Goal: Task Accomplishment & Management: Complete application form

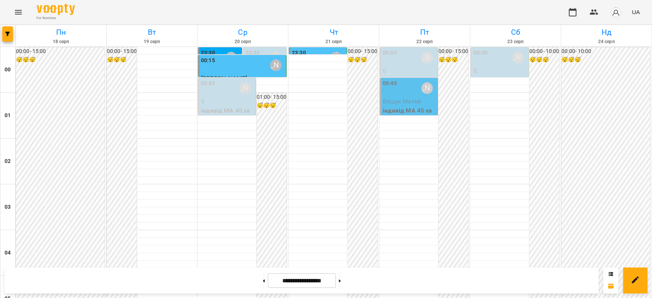
scroll to position [798, 0]
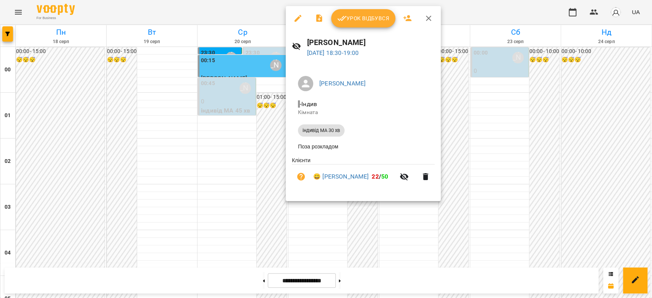
click at [480, 124] on div at bounding box center [326, 149] width 652 height 298
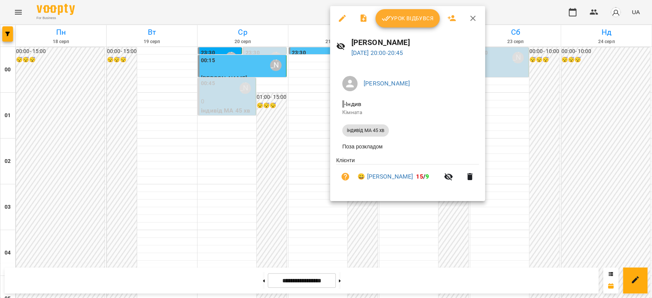
click at [514, 134] on div at bounding box center [326, 149] width 652 height 298
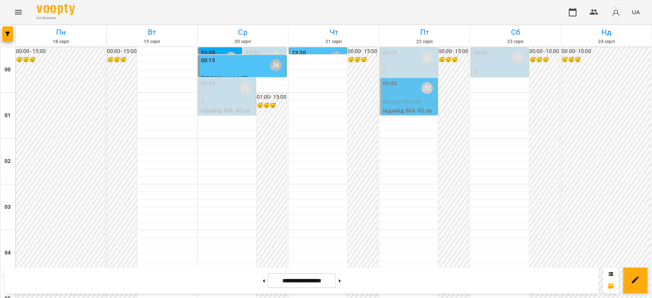
scroll to position [883, 0]
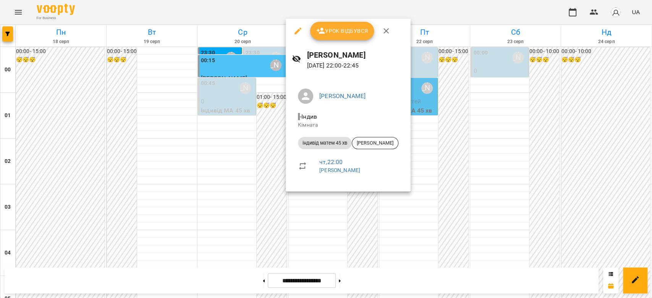
click at [483, 159] on div at bounding box center [326, 149] width 652 height 298
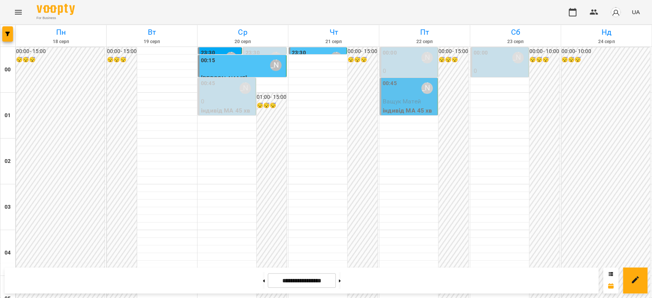
scroll to position [586, 0]
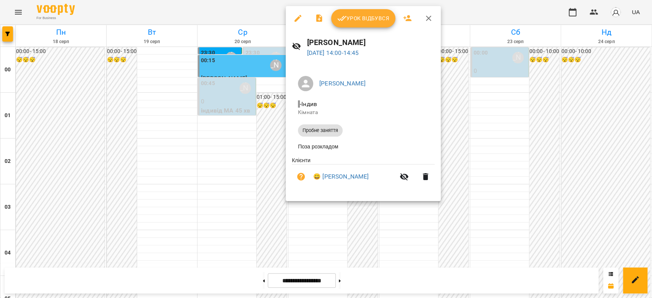
click at [250, 75] on div at bounding box center [326, 149] width 652 height 298
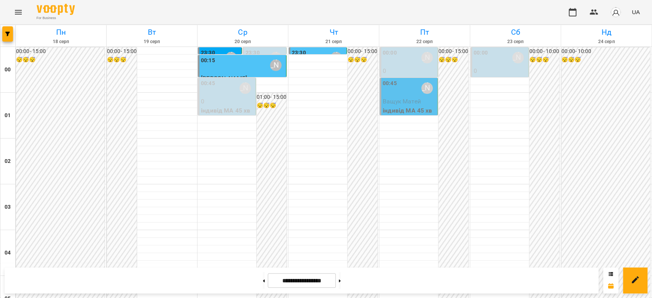
click at [404, 61] on div "00:00 Бондарєва Валерія" at bounding box center [409, 58] width 53 height 18
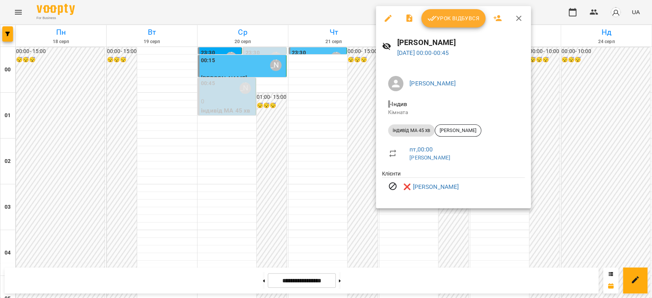
click at [339, 74] on div at bounding box center [326, 149] width 652 height 298
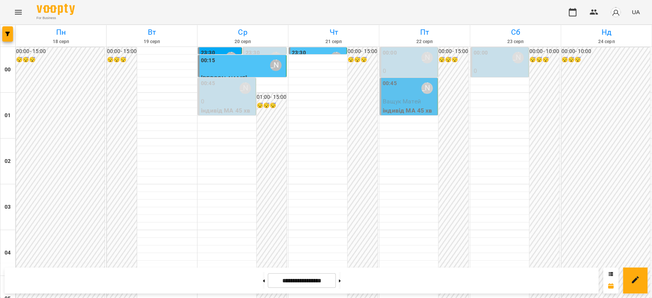
scroll to position [883, 0]
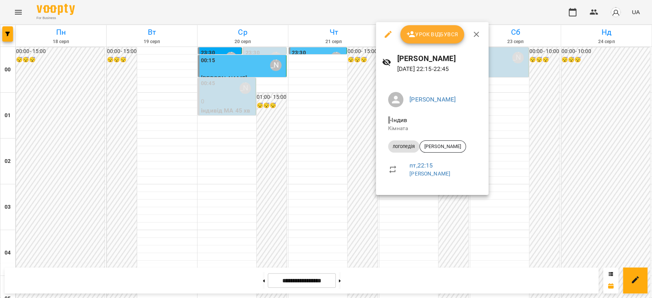
click at [327, 99] on div at bounding box center [326, 149] width 652 height 298
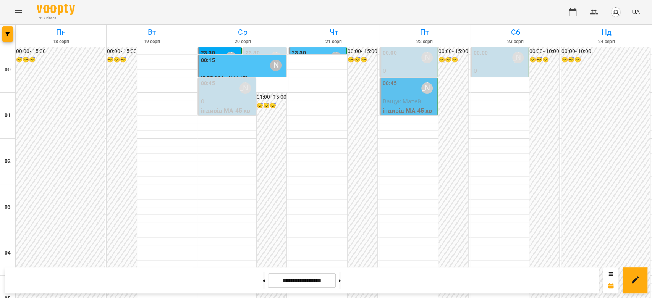
scroll to position [840, 0]
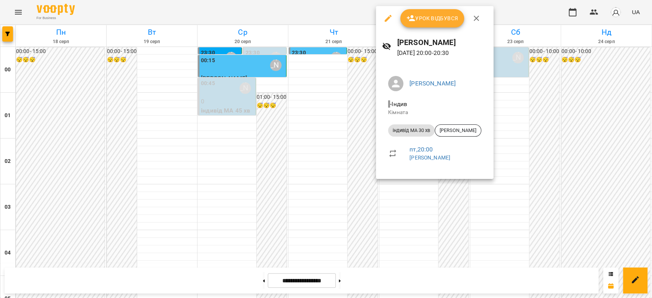
click at [344, 108] on div at bounding box center [326, 149] width 652 height 298
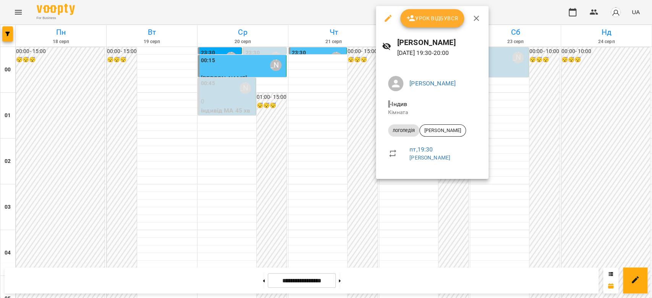
click at [339, 102] on div at bounding box center [326, 149] width 652 height 298
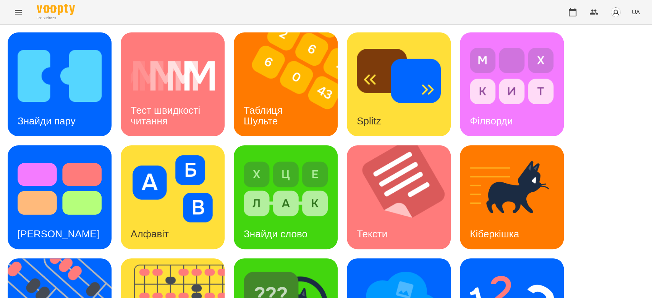
scroll to position [184, 0]
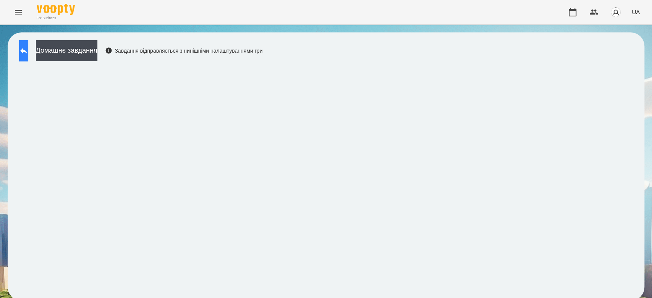
click at [28, 51] on button at bounding box center [23, 50] width 9 height 21
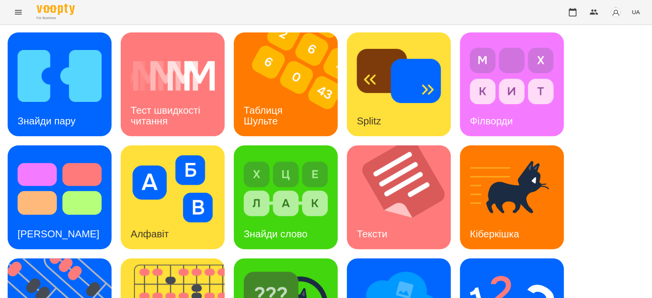
scroll to position [184, 0]
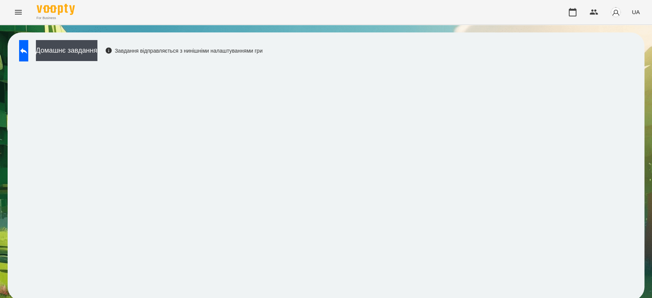
scroll to position [3, 0]
click at [27, 48] on icon at bounding box center [23, 51] width 7 height 6
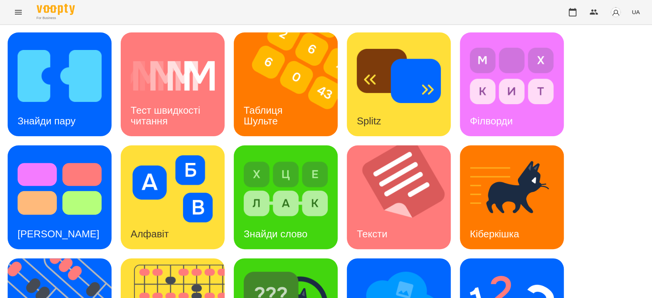
scroll to position [172, 0]
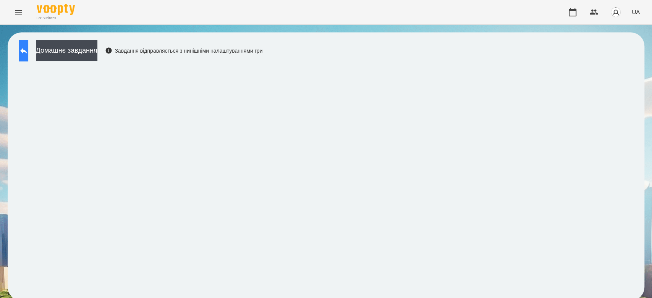
click at [28, 48] on icon at bounding box center [23, 50] width 9 height 9
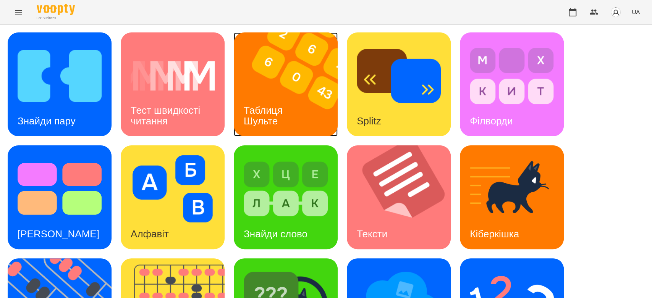
click at [267, 77] on img at bounding box center [290, 84] width 113 height 104
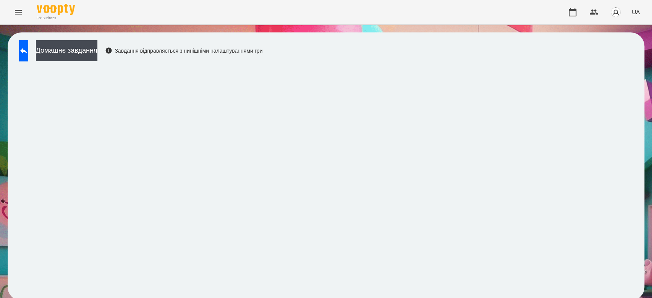
scroll to position [3, 0]
click at [28, 51] on button at bounding box center [23, 50] width 9 height 21
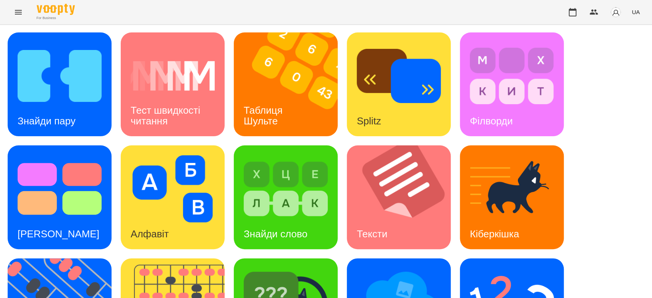
scroll to position [184, 0]
click at [495, 268] on img at bounding box center [512, 301] width 84 height 67
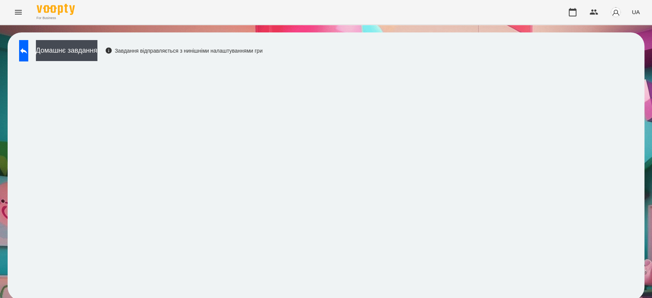
scroll to position [3, 0]
click at [28, 50] on button at bounding box center [23, 50] width 9 height 21
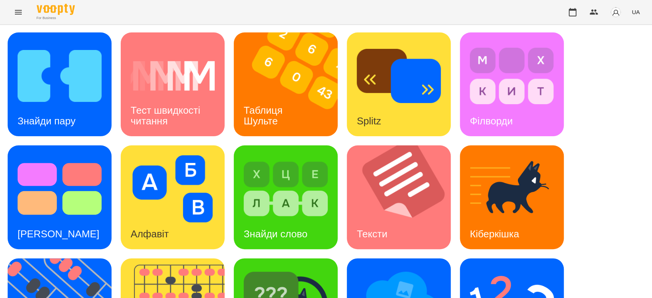
scroll to position [184, 0]
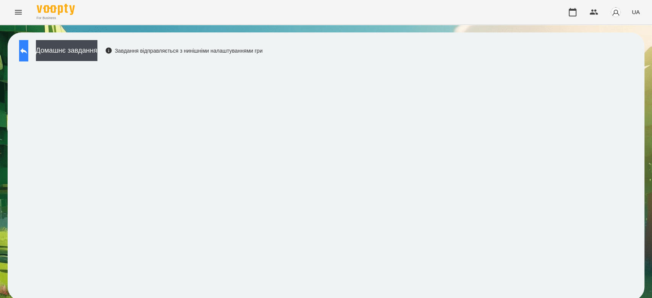
click at [27, 51] on icon at bounding box center [23, 51] width 7 height 6
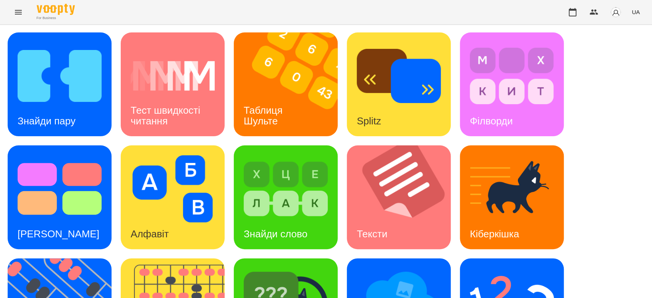
scroll to position [184, 0]
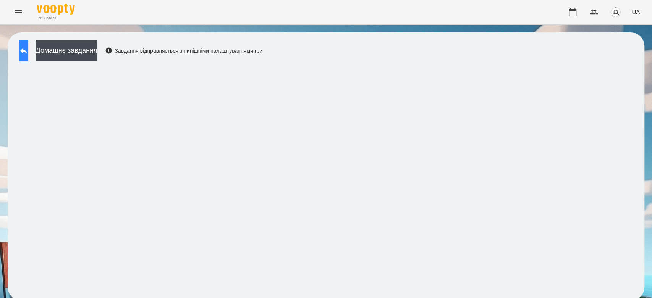
click at [28, 57] on button at bounding box center [23, 50] width 9 height 21
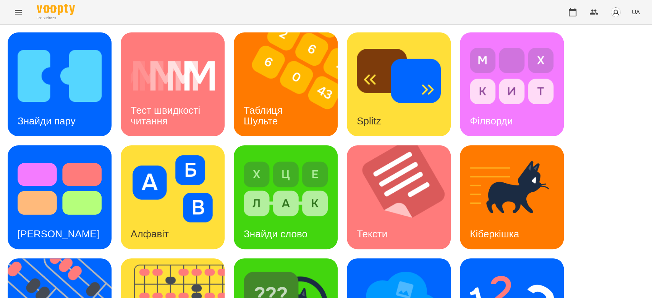
scroll to position [184, 0]
click at [473, 268] on img at bounding box center [512, 301] width 84 height 67
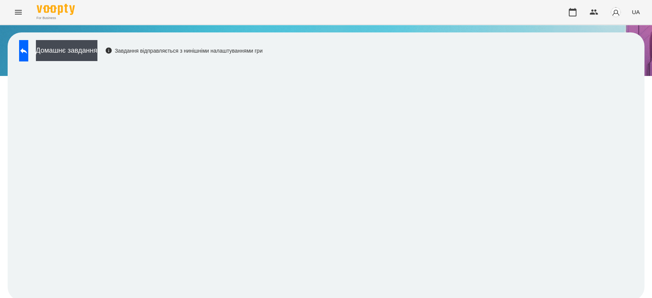
scroll to position [3, 0]
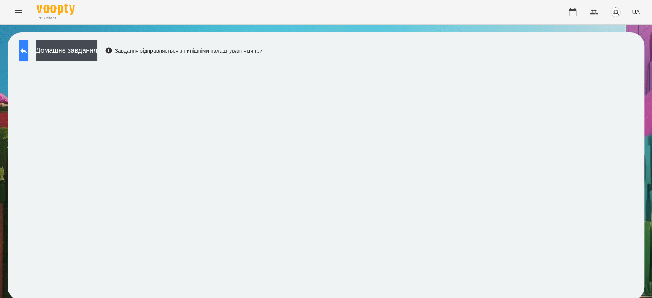
click at [28, 45] on button at bounding box center [23, 50] width 9 height 21
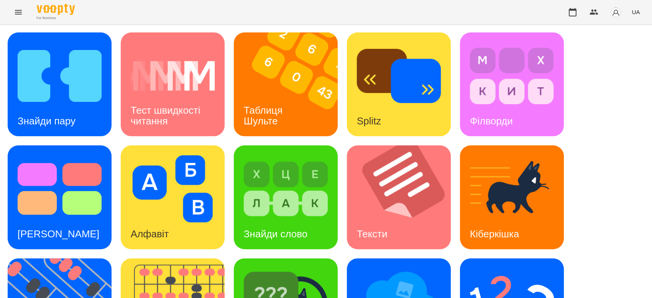
scroll to position [184, 0]
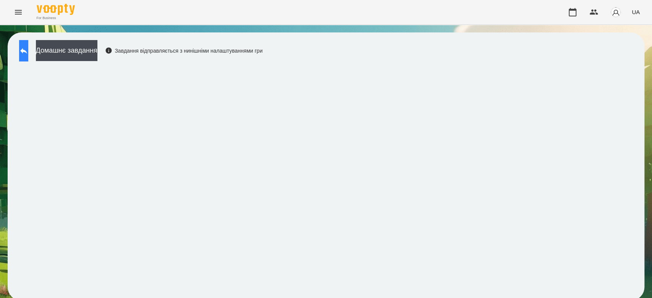
click at [28, 50] on icon at bounding box center [23, 50] width 9 height 9
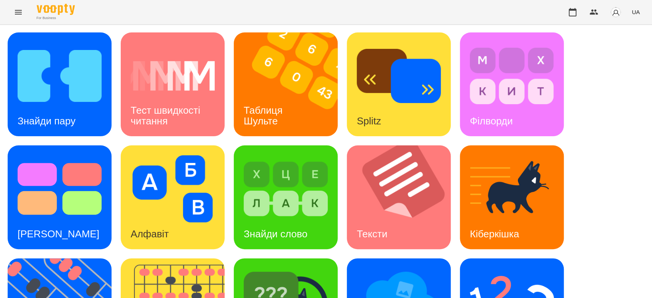
scroll to position [184, 0]
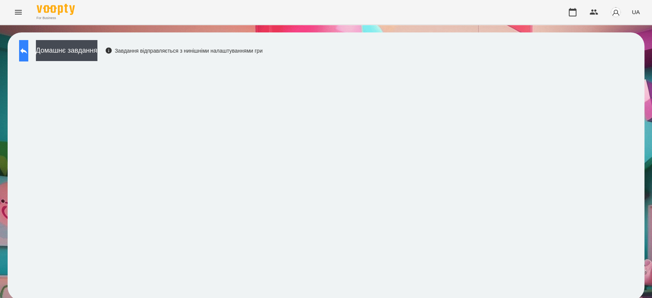
click at [26, 50] on button at bounding box center [23, 50] width 9 height 21
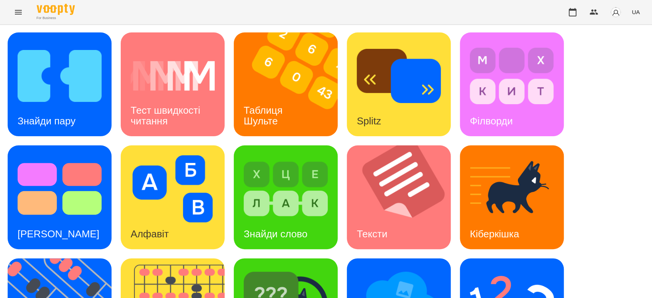
scroll to position [184, 0]
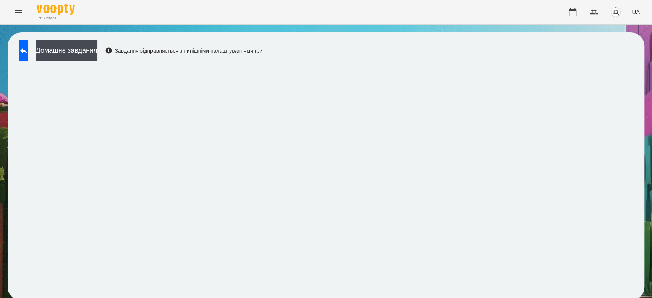
scroll to position [3, 0]
click at [535, 0] on div "For Business UA" at bounding box center [326, 12] width 652 height 24
click at [28, 50] on button at bounding box center [23, 50] width 9 height 21
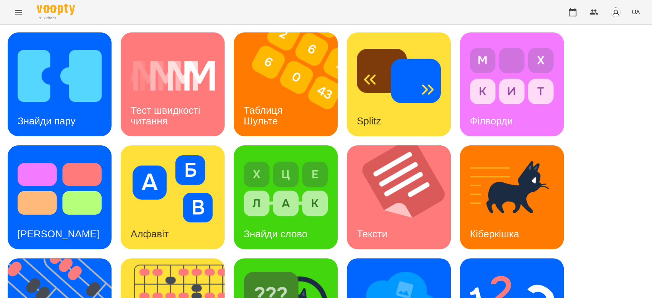
click at [459, 250] on div "Знайди пару Тест швидкості читання Таблиця Шульте Splitz Філворди Тест Струпа А…" at bounding box center [326, 253] width 636 height 443
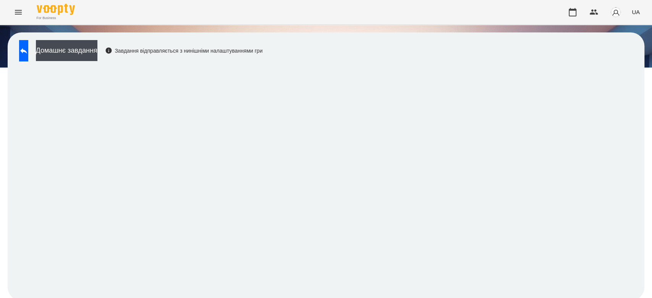
scroll to position [3, 0]
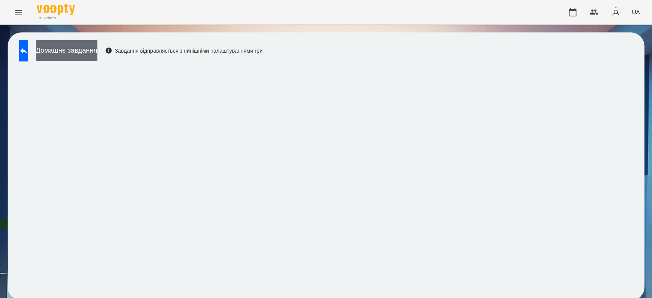
click at [97, 56] on button "Домашнє завдання" at bounding box center [66, 50] width 61 height 21
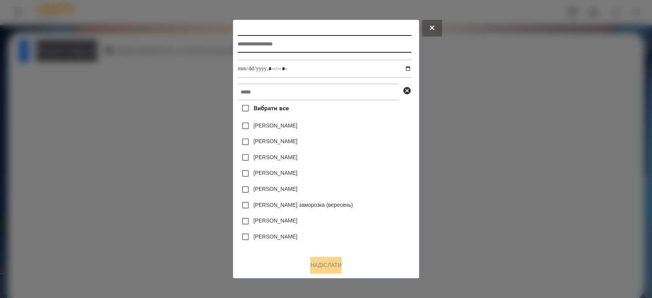
click at [250, 37] on input "text" at bounding box center [324, 44] width 174 height 18
type input "*********"
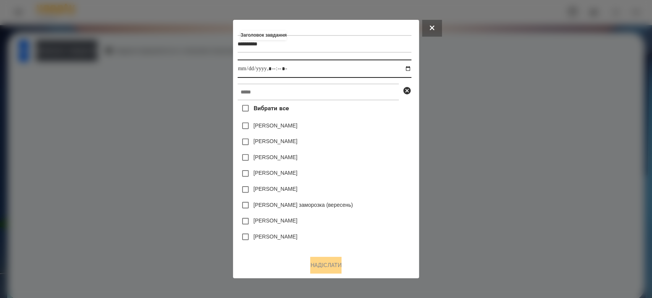
click at [411, 69] on input "datetime-local" at bounding box center [324, 69] width 174 height 18
type input "**********"
drag, startPoint x: 375, startPoint y: 129, endPoint x: 375, endPoint y: 124, distance: 5.0
click at [375, 125] on div "Яна Щербакова" at bounding box center [324, 126] width 174 height 16
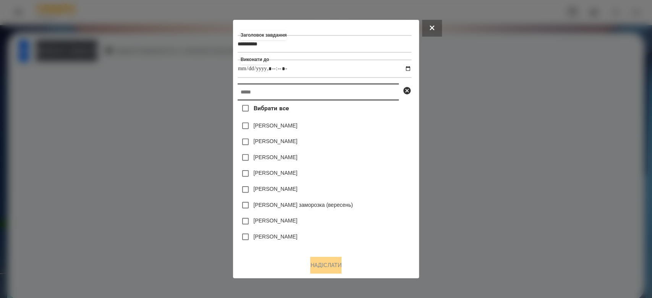
click at [370, 86] on input "text" at bounding box center [317, 92] width 161 height 17
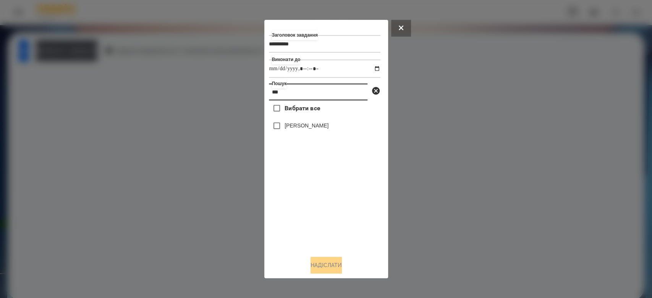
type input "***"
click at [314, 128] on label "[PERSON_NAME]" at bounding box center [306, 126] width 44 height 8
click at [333, 264] on button "Надіслати" at bounding box center [325, 265] width 31 height 17
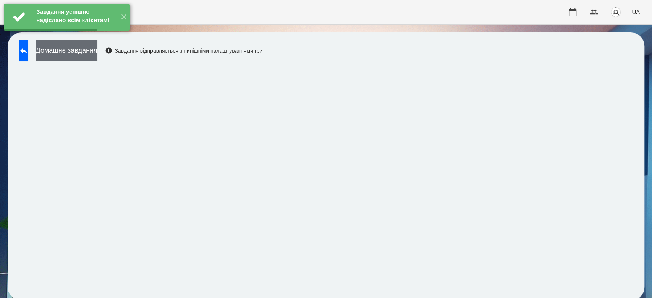
click at [89, 49] on button "Домашнє завдання" at bounding box center [66, 50] width 61 height 21
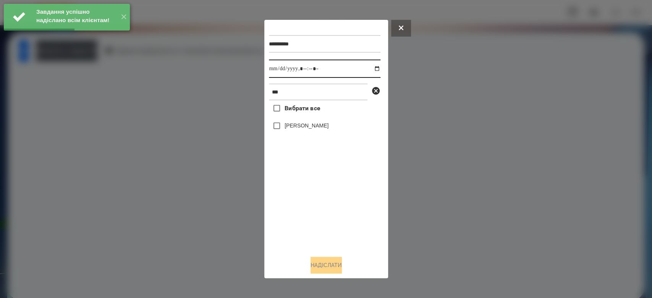
click at [369, 69] on input "datetime-local" at bounding box center [324, 69] width 111 height 18
type input "**********"
drag, startPoint x: 341, startPoint y: 222, endPoint x: 337, endPoint y: 181, distance: 41.1
click at [341, 221] on div "Вибрати все Богдан Логвін" at bounding box center [324, 174] width 111 height 149
click at [308, 129] on label "[PERSON_NAME]" at bounding box center [306, 126] width 44 height 8
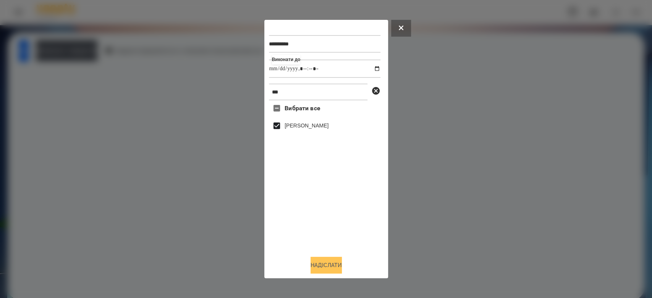
click at [335, 264] on button "Надіслати" at bounding box center [325, 265] width 31 height 17
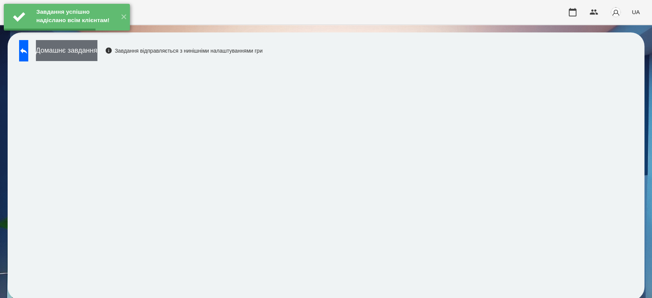
click at [93, 48] on button "Домашнє завдання" at bounding box center [66, 50] width 61 height 21
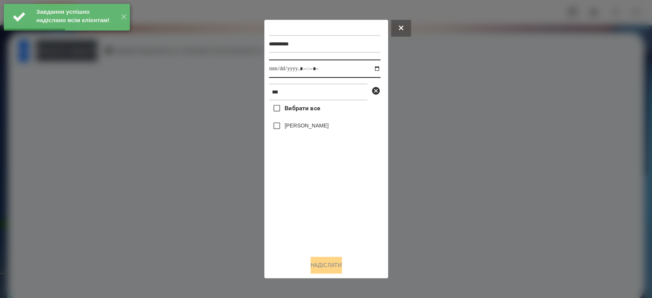
click at [370, 69] on input "datetime-local" at bounding box center [324, 69] width 111 height 18
type input "**********"
click at [357, 221] on div "Вибрати все Богдан Логвін" at bounding box center [324, 174] width 111 height 149
click at [317, 127] on label "[PERSON_NAME]" at bounding box center [306, 126] width 44 height 8
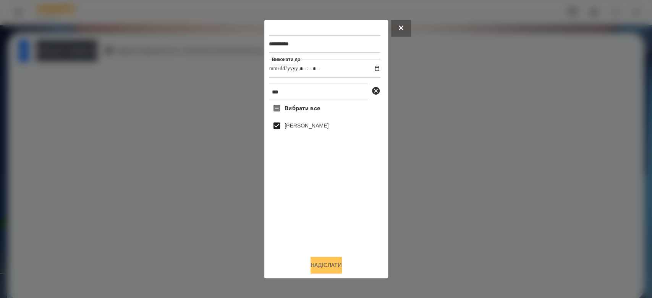
click at [334, 258] on button "Надіслати" at bounding box center [325, 265] width 31 height 17
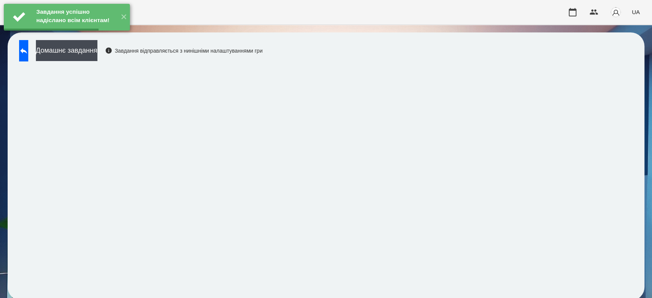
click at [107, 34] on div "Завдання успішно надіслано всім клієнтам! ✕" at bounding box center [67, 17] width 134 height 34
click at [97, 51] on button "Домашнє завдання" at bounding box center [66, 50] width 61 height 21
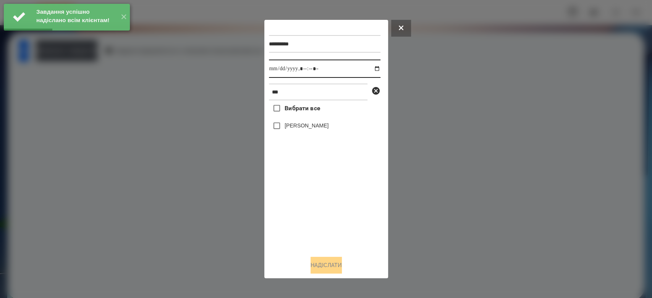
click at [372, 69] on input "datetime-local" at bounding box center [324, 69] width 111 height 18
type input "**********"
click at [348, 210] on div "Вибрати все Богдан Логвін" at bounding box center [324, 174] width 111 height 149
click at [315, 128] on label "[PERSON_NAME]" at bounding box center [306, 126] width 44 height 8
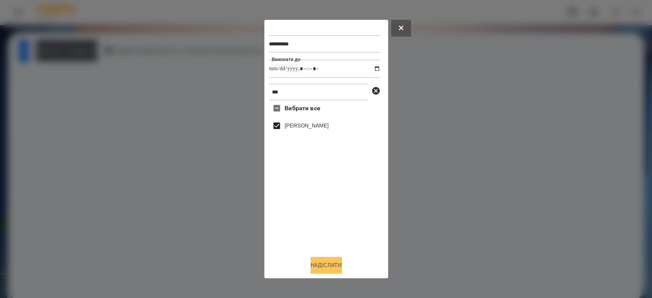
click at [336, 271] on button "Надіслати" at bounding box center [325, 265] width 31 height 17
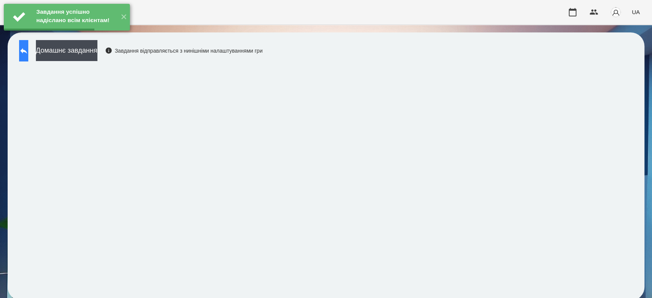
click at [28, 52] on icon at bounding box center [23, 50] width 9 height 9
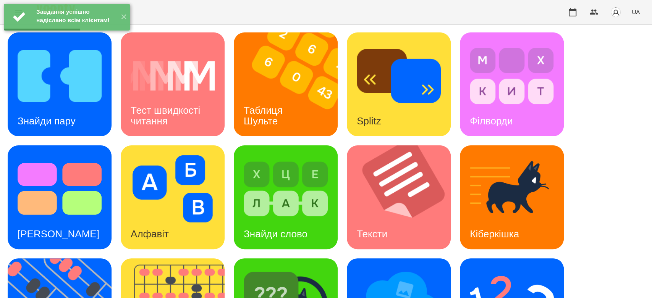
scroll to position [184, 0]
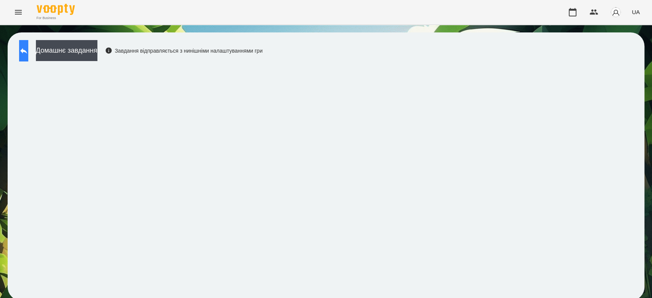
click at [28, 58] on button at bounding box center [23, 50] width 9 height 21
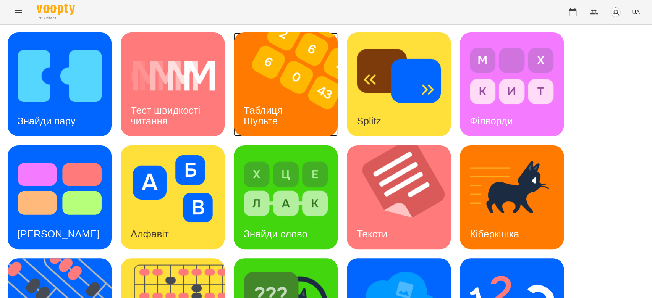
click at [276, 86] on img at bounding box center [290, 84] width 113 height 104
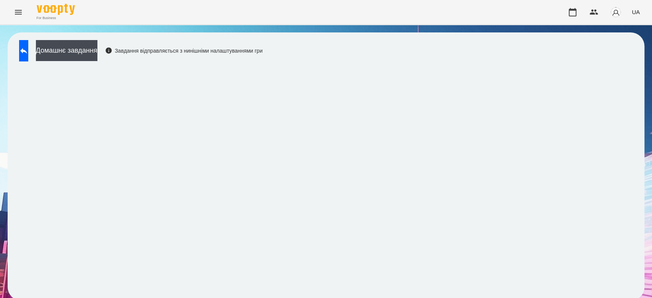
scroll to position [3, 0]
click at [28, 49] on button at bounding box center [23, 50] width 9 height 21
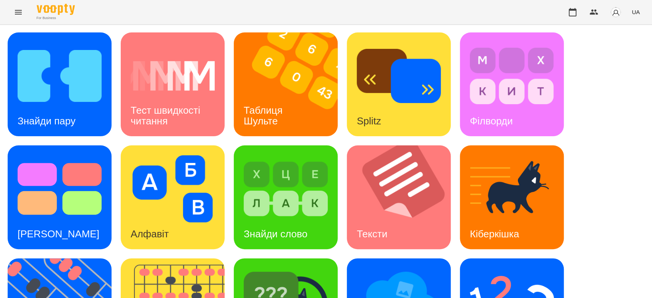
scroll to position [184, 0]
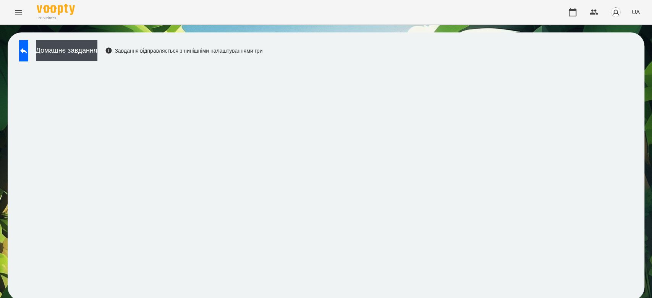
scroll to position [3, 0]
click at [97, 47] on button "Домашнє завдання" at bounding box center [66, 50] width 61 height 21
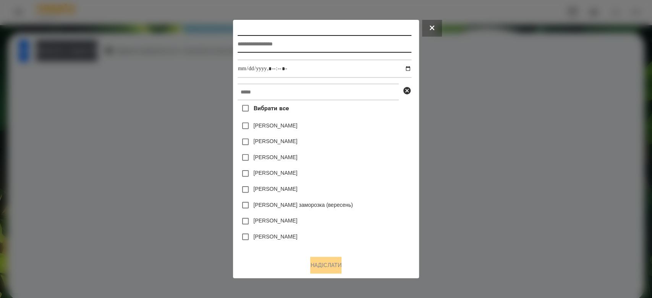
click at [385, 43] on input "text" at bounding box center [324, 44] width 174 height 18
type input "*******"
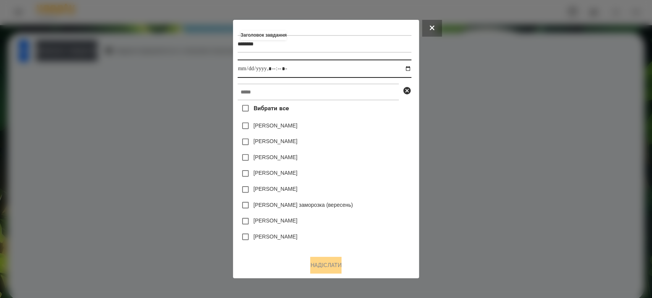
click at [410, 71] on input "datetime-local" at bounding box center [324, 69] width 174 height 18
type input "**********"
drag, startPoint x: 359, startPoint y: 159, endPoint x: 393, endPoint y: 130, distance: 45.0
click at [393, 131] on div "[PERSON_NAME]" at bounding box center [324, 126] width 174 height 16
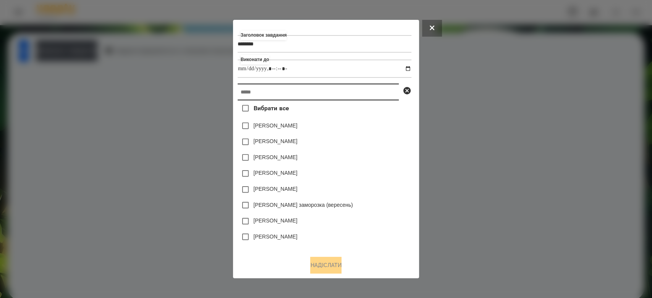
click at [380, 96] on input "text" at bounding box center [317, 92] width 161 height 17
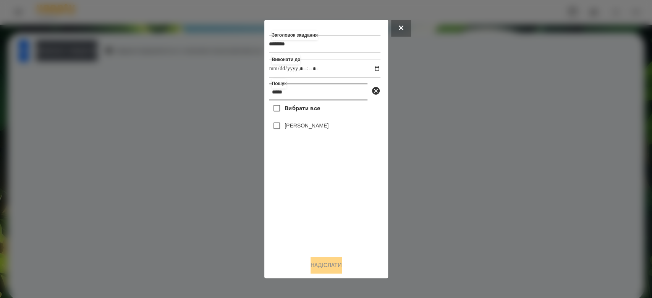
type input "*****"
click at [301, 124] on label "[PERSON_NAME]" at bounding box center [306, 126] width 44 height 8
click at [339, 260] on button "Надіслати" at bounding box center [325, 265] width 31 height 17
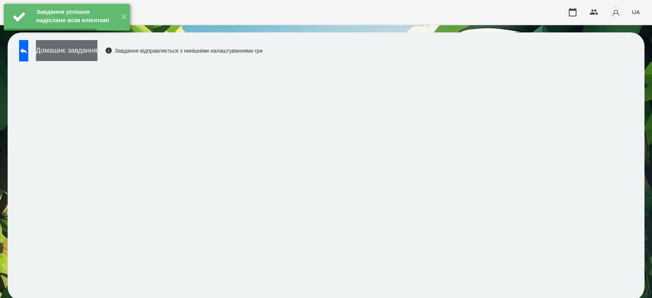
click at [77, 50] on button "Домашнє завдання" at bounding box center [66, 50] width 61 height 21
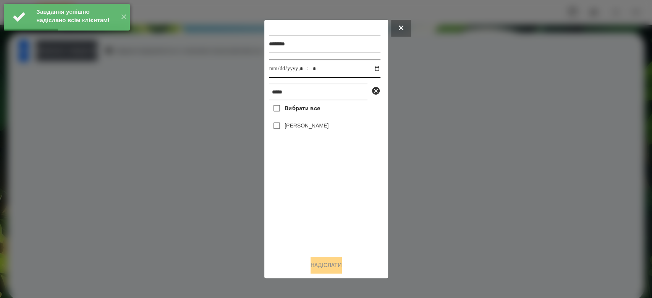
click at [372, 70] on input "datetime-local" at bounding box center [324, 69] width 111 height 18
type input "**********"
drag, startPoint x: 345, startPoint y: 234, endPoint x: 344, endPoint y: 225, distance: 8.9
click at [345, 234] on div "Вибрати все Богдан Логвін" at bounding box center [324, 174] width 111 height 149
click at [312, 132] on div "[PERSON_NAME]" at bounding box center [324, 126] width 111 height 16
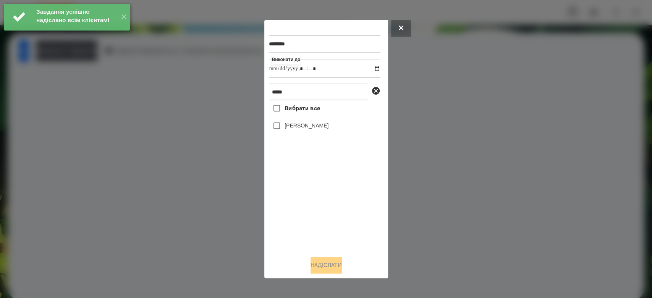
click at [318, 128] on label "[PERSON_NAME]" at bounding box center [306, 126] width 44 height 8
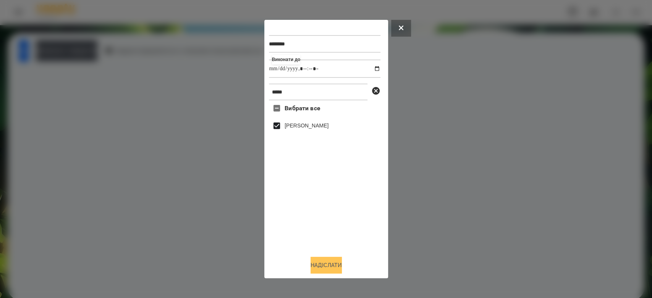
click at [326, 264] on button "Надіслати" at bounding box center [325, 265] width 31 height 17
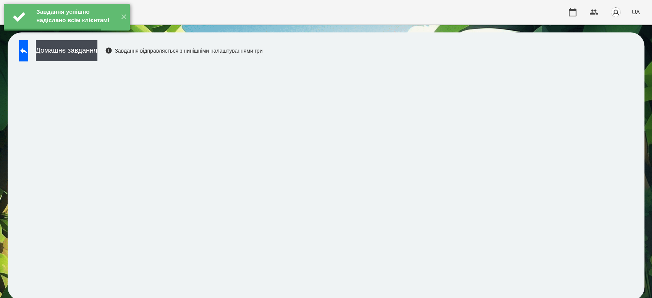
click at [97, 54] on button "Домашнє завдання" at bounding box center [66, 50] width 61 height 21
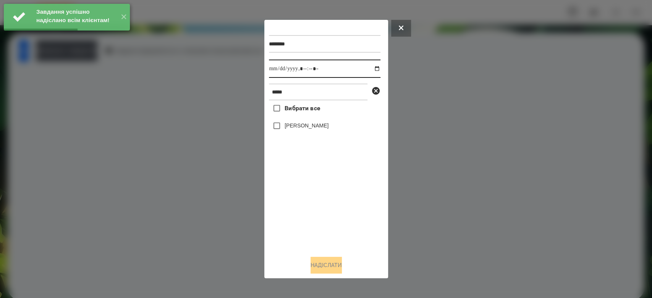
click at [372, 69] on input "datetime-local" at bounding box center [324, 69] width 111 height 18
type input "**********"
click at [339, 216] on div "Вибрати все Богдан Логвін" at bounding box center [324, 174] width 111 height 149
click at [319, 128] on label "[PERSON_NAME]" at bounding box center [306, 126] width 44 height 8
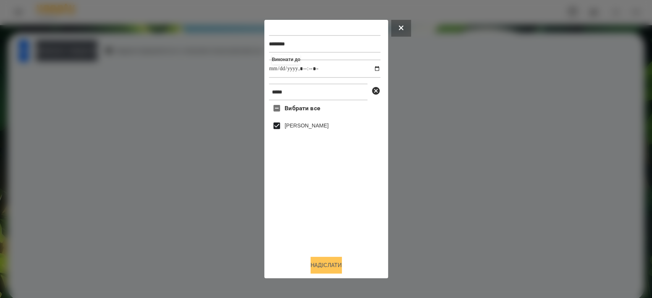
click at [335, 260] on button "Надіслати" at bounding box center [325, 265] width 31 height 17
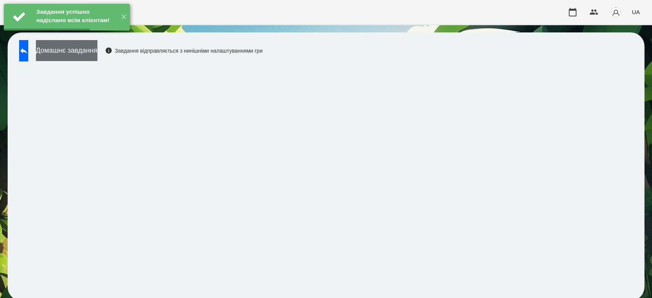
click at [97, 56] on button "Домашнє завдання" at bounding box center [66, 50] width 61 height 21
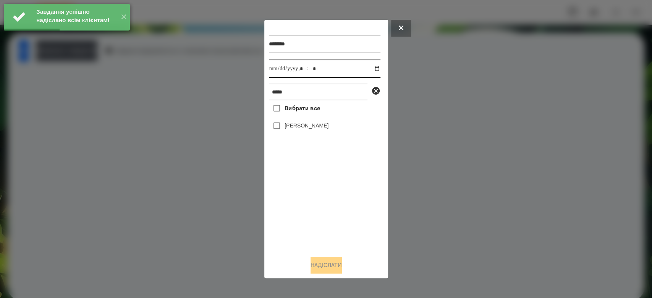
click at [370, 70] on input "datetime-local" at bounding box center [324, 69] width 111 height 18
type input "**********"
click at [326, 198] on div "Вибрати все Богдан Логвін" at bounding box center [324, 174] width 111 height 149
click at [309, 120] on div "[PERSON_NAME]" at bounding box center [324, 126] width 111 height 16
click at [311, 129] on label "[PERSON_NAME]" at bounding box center [306, 126] width 44 height 8
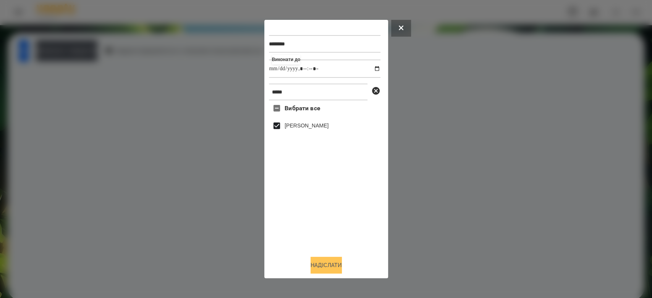
click at [337, 260] on button "Надіслати" at bounding box center [325, 265] width 31 height 17
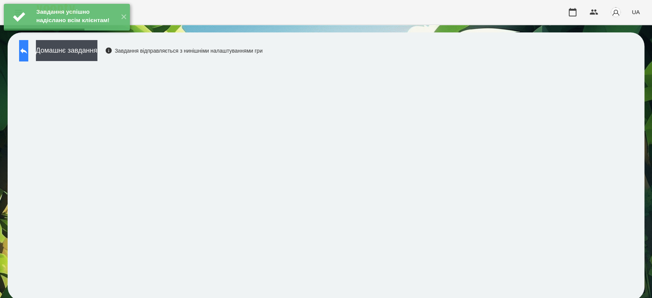
click at [28, 55] on button at bounding box center [23, 50] width 9 height 21
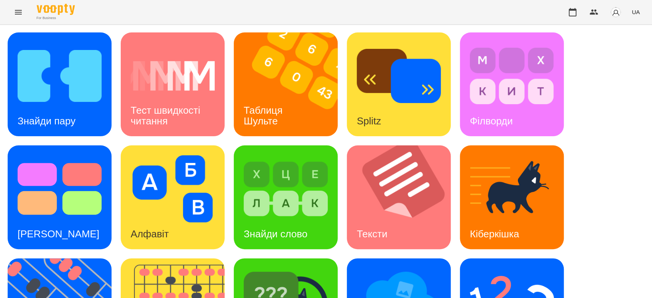
scroll to position [184, 0]
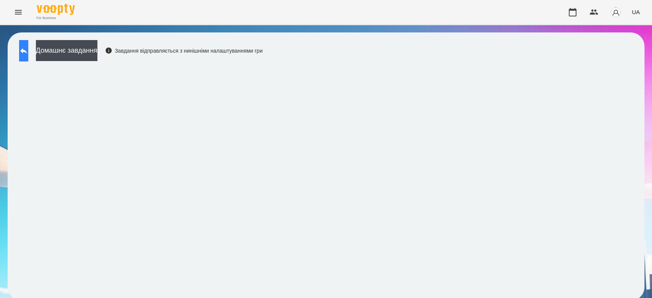
click at [28, 57] on button at bounding box center [23, 50] width 9 height 21
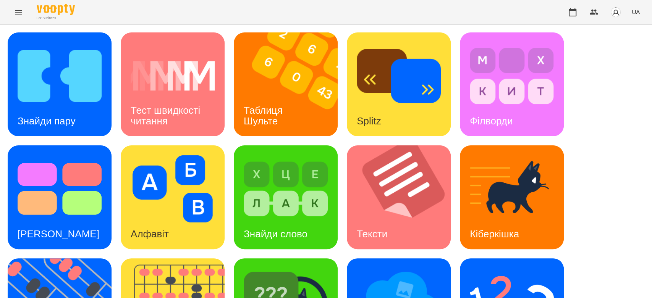
scroll to position [184, 0]
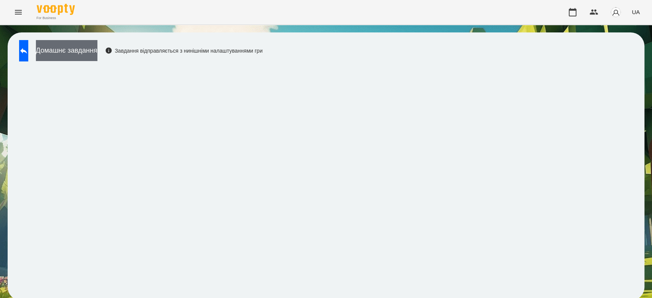
click at [97, 53] on button "Домашнє завдання" at bounding box center [66, 50] width 61 height 21
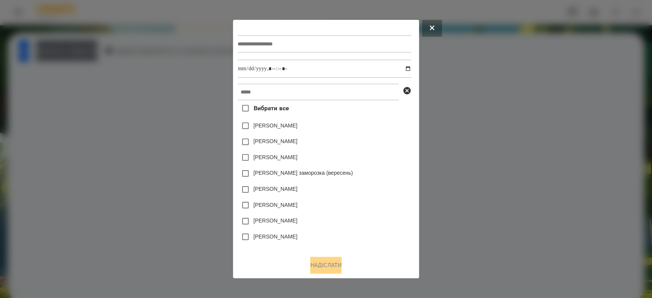
click at [310, 47] on input "text" at bounding box center [324, 44] width 174 height 18
type input "*"
type input "*********"
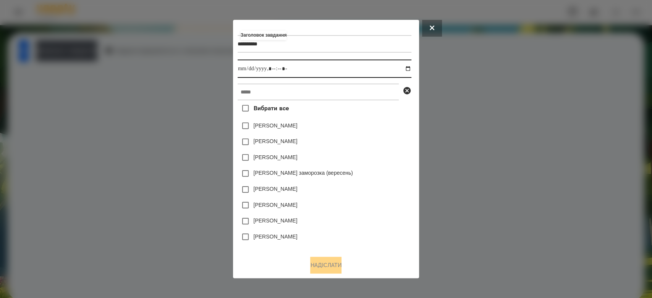
click at [411, 69] on input "datetime-local" at bounding box center [324, 69] width 174 height 18
type input "**********"
click at [414, 113] on div "Заголовок завдання ********* Виконати до Вибрати все Емма Северен Яна Щербакова…" at bounding box center [325, 136] width 177 height 225
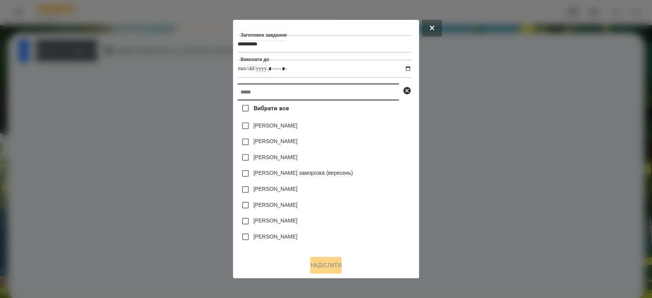
click at [379, 95] on input "text" at bounding box center [317, 92] width 161 height 17
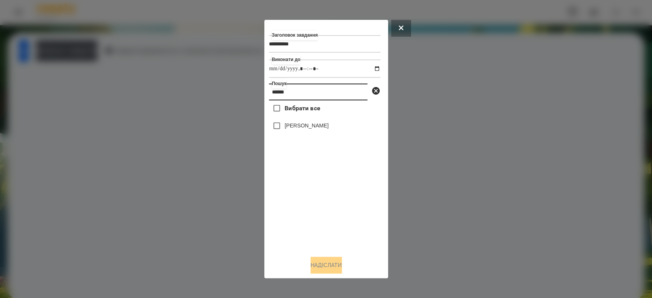
type input "******"
click at [312, 129] on label "[PERSON_NAME]" at bounding box center [306, 126] width 44 height 8
click at [337, 267] on button "Надіслати" at bounding box center [325, 265] width 31 height 17
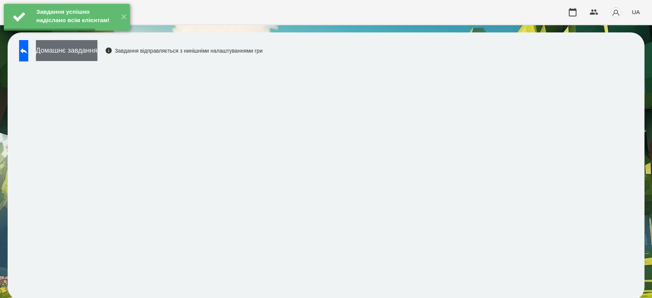
click at [97, 55] on button "Домашнє завдання" at bounding box center [66, 50] width 61 height 21
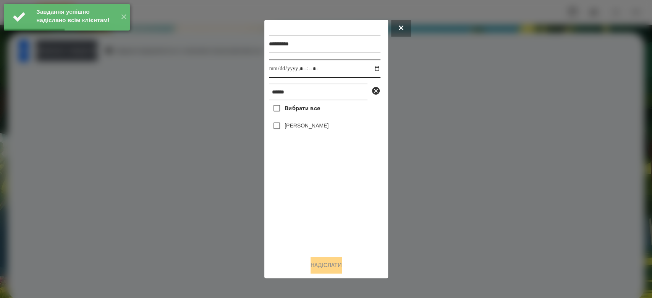
click at [370, 68] on input "datetime-local" at bounding box center [324, 69] width 111 height 18
type input "**********"
click at [331, 224] on div "Вибрати все Лео Гришаков" at bounding box center [324, 174] width 111 height 149
click at [294, 124] on label "[PERSON_NAME]" at bounding box center [306, 126] width 44 height 8
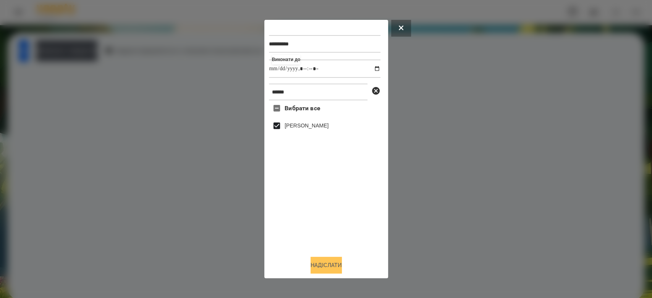
click at [325, 268] on button "Надіслати" at bounding box center [325, 265] width 31 height 17
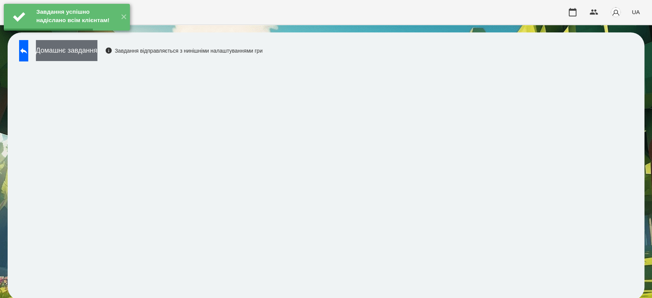
click at [97, 55] on button "Домашнє завдання" at bounding box center [66, 50] width 61 height 21
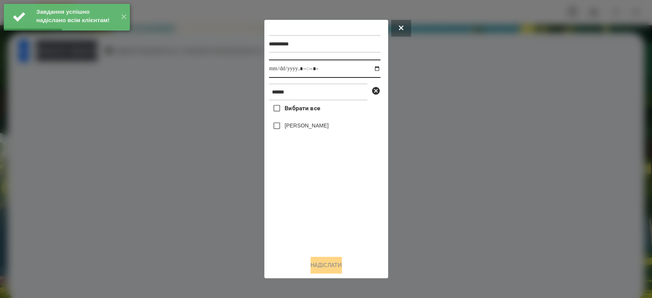
click at [370, 68] on input "datetime-local" at bounding box center [324, 69] width 111 height 18
type input "**********"
click at [362, 240] on div "Вибрати все Лео Гришаков" at bounding box center [324, 174] width 111 height 149
click at [309, 128] on label "[PERSON_NAME]" at bounding box center [306, 126] width 44 height 8
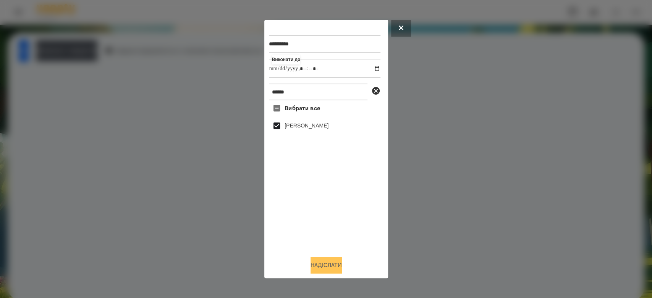
click at [338, 271] on button "Надіслати" at bounding box center [325, 265] width 31 height 17
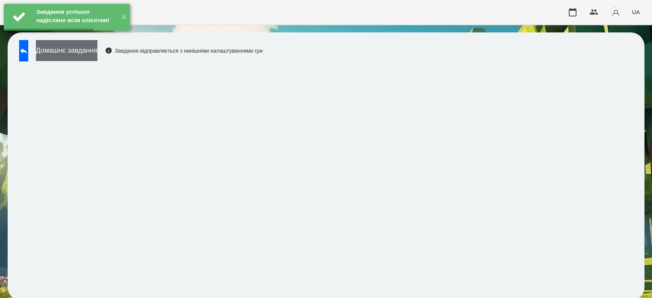
click at [97, 59] on button "Домашнє завдання" at bounding box center [66, 50] width 61 height 21
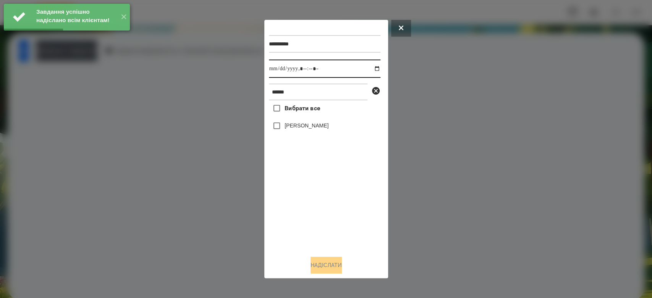
drag, startPoint x: 371, startPoint y: 66, endPoint x: 368, endPoint y: 75, distance: 10.1
click at [371, 66] on input "datetime-local" at bounding box center [324, 69] width 111 height 18
type input "**********"
drag, startPoint x: 353, startPoint y: 244, endPoint x: 321, endPoint y: 173, distance: 78.1
click at [353, 244] on div "Вибрати все Лео Гришаков" at bounding box center [324, 174] width 111 height 149
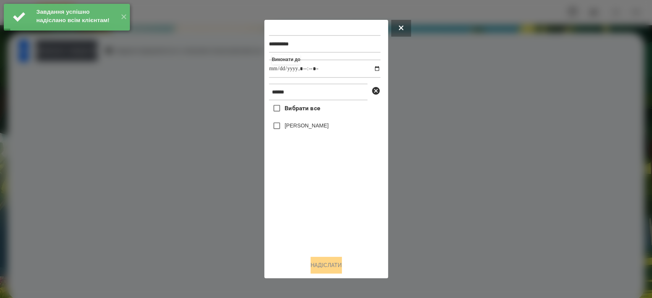
click at [314, 125] on label "[PERSON_NAME]" at bounding box center [306, 126] width 44 height 8
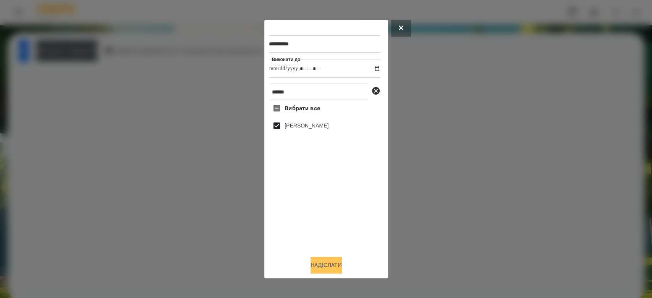
click at [331, 264] on button "Надіслати" at bounding box center [325, 265] width 31 height 17
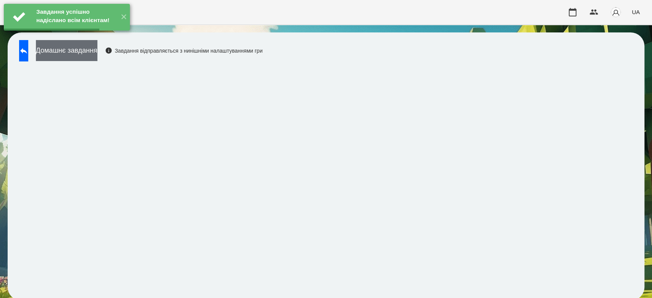
click at [97, 52] on button "Домашнє завдання" at bounding box center [66, 50] width 61 height 21
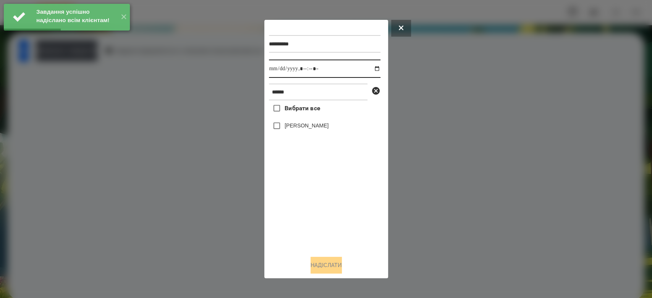
click at [370, 69] on input "datetime-local" at bounding box center [324, 69] width 111 height 18
type input "**********"
click at [336, 214] on div "Вибрати все Лео Гришаков" at bounding box center [324, 174] width 111 height 149
click at [309, 125] on label "[PERSON_NAME]" at bounding box center [306, 126] width 44 height 8
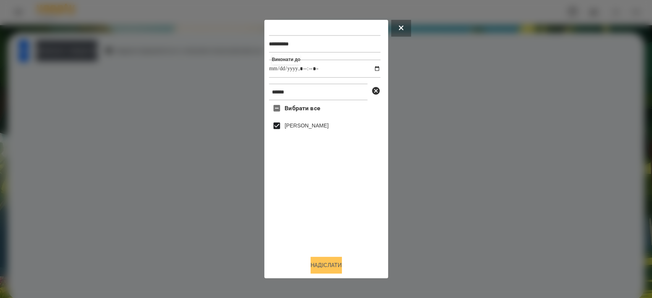
click at [334, 263] on button "Надіслати" at bounding box center [325, 265] width 31 height 17
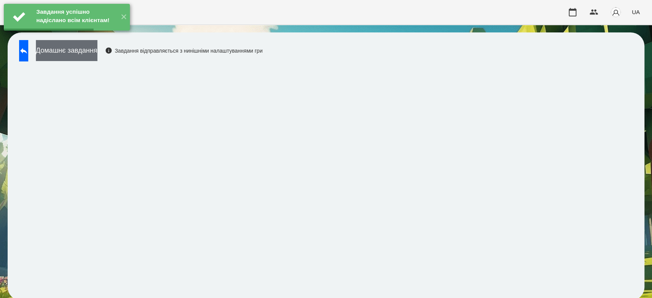
click at [97, 58] on button "Домашнє завдання" at bounding box center [66, 50] width 61 height 21
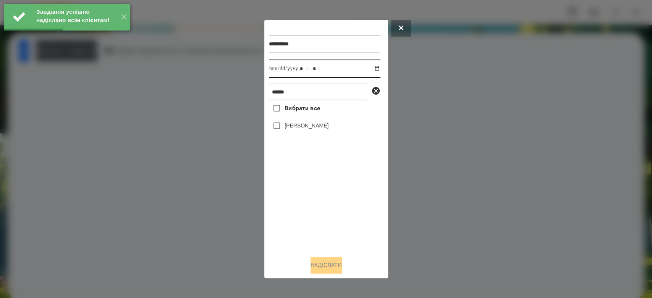
click at [371, 69] on input "datetime-local" at bounding box center [324, 69] width 111 height 18
type input "**********"
drag, startPoint x: 358, startPoint y: 244, endPoint x: 356, endPoint y: 239, distance: 4.8
click at [357, 244] on div "Вибрати все Лео Гришаков" at bounding box center [324, 174] width 111 height 149
click at [322, 126] on label "[PERSON_NAME]" at bounding box center [306, 126] width 44 height 8
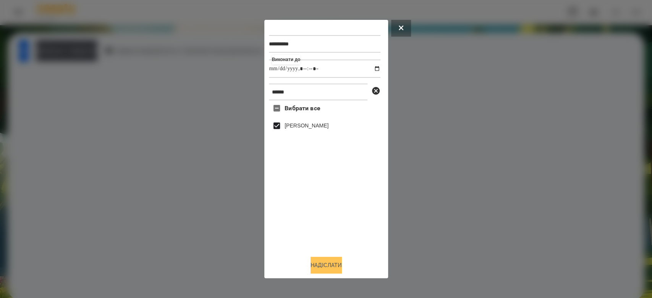
click at [336, 268] on button "Надіслати" at bounding box center [325, 265] width 31 height 17
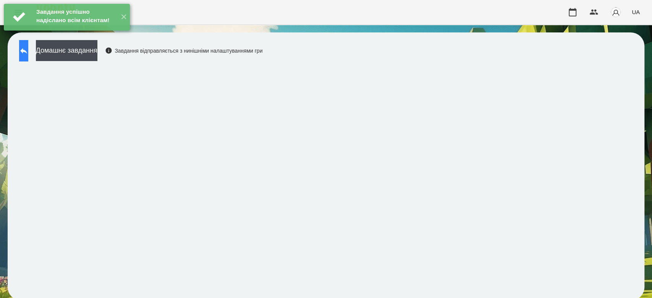
click at [28, 55] on button at bounding box center [23, 50] width 9 height 21
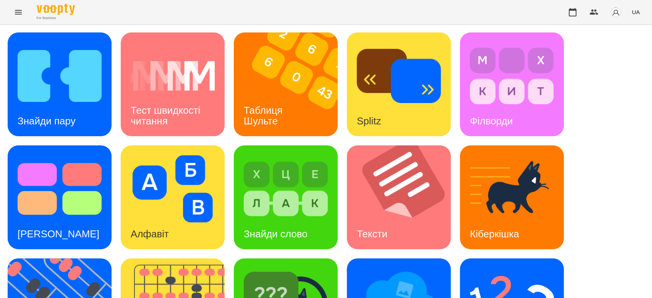
scroll to position [184, 0]
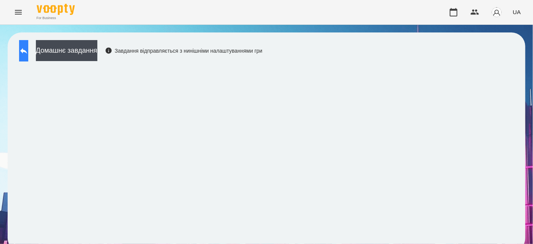
click at [28, 53] on icon at bounding box center [23, 50] width 9 height 9
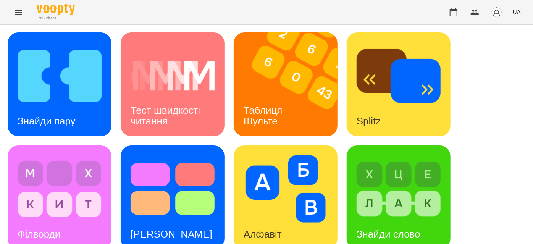
scroll to position [352, 0]
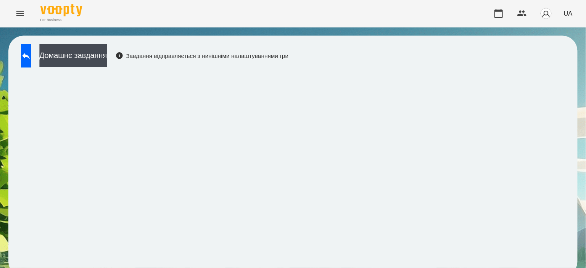
scroll to position [1, 0]
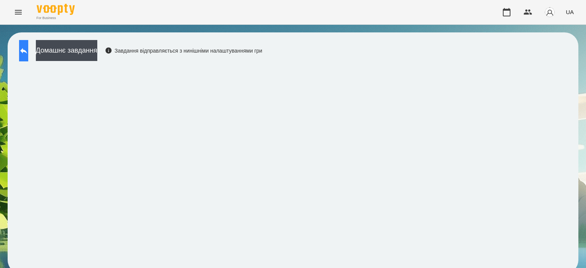
click at [24, 53] on button at bounding box center [23, 50] width 9 height 21
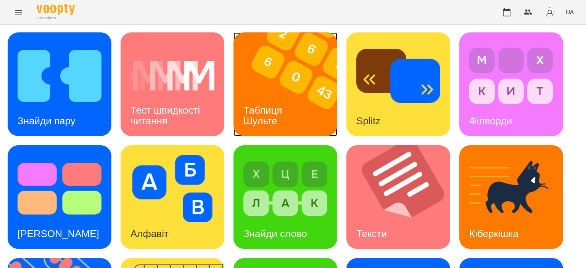
click at [288, 93] on img at bounding box center [290, 84] width 113 height 104
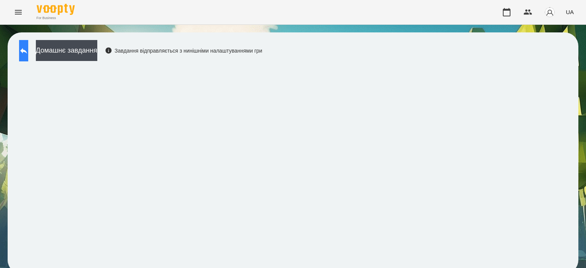
click at [28, 53] on icon at bounding box center [23, 50] width 9 height 9
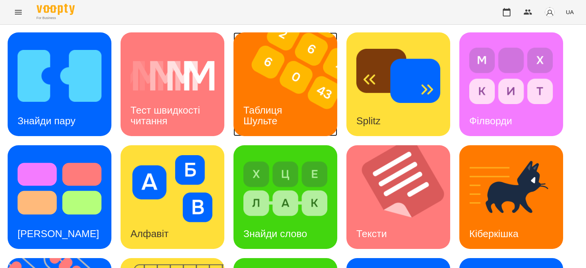
click at [258, 100] on div "Таблиця Шульте" at bounding box center [264, 115] width 61 height 41
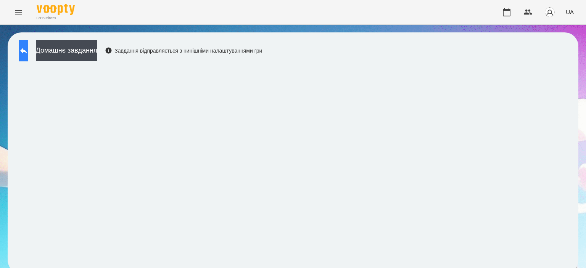
click at [28, 53] on button at bounding box center [23, 50] width 9 height 21
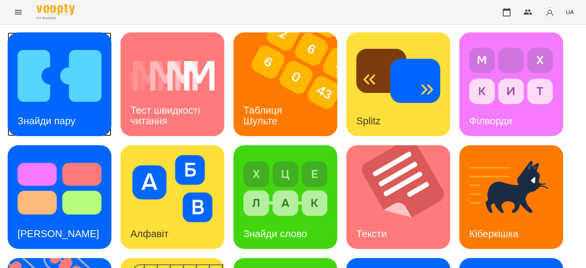
click at [28, 93] on img at bounding box center [60, 75] width 84 height 67
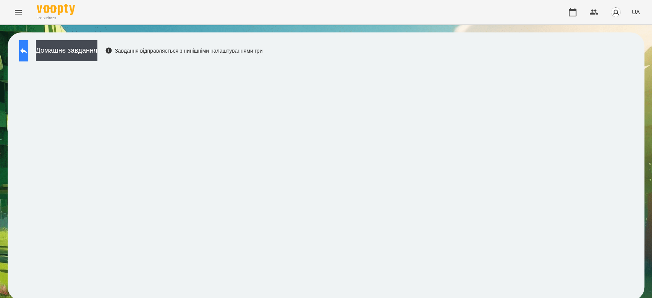
click at [28, 55] on button at bounding box center [23, 50] width 9 height 21
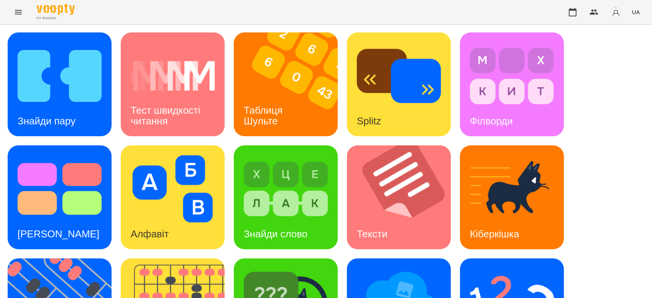
scroll to position [184, 0]
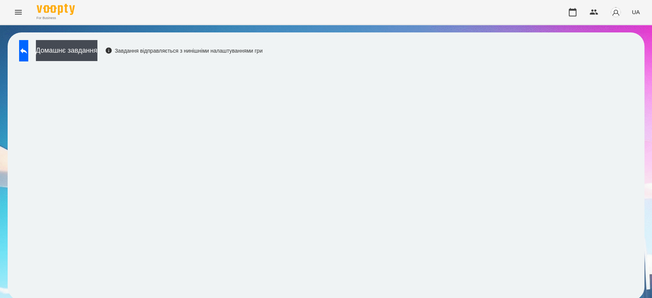
scroll to position [3, 0]
click at [86, 53] on button "Домашнє завдання" at bounding box center [66, 50] width 61 height 21
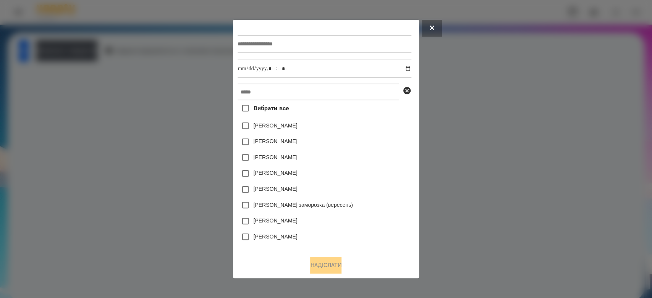
click at [519, 79] on div at bounding box center [326, 149] width 652 height 298
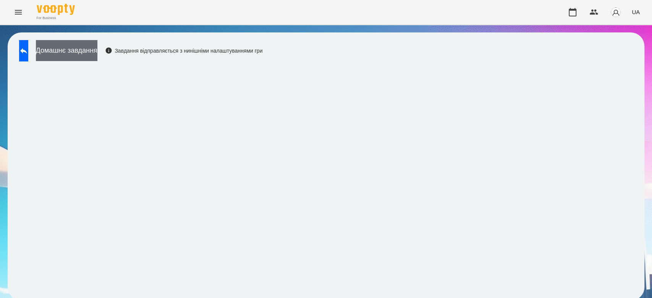
click at [97, 52] on button "Домашнє завдання" at bounding box center [66, 50] width 61 height 21
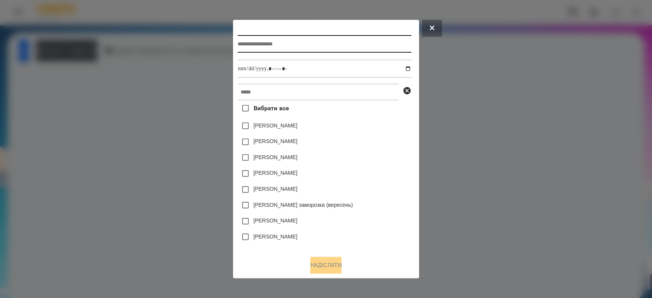
click at [304, 43] on input "text" at bounding box center [324, 44] width 174 height 18
type input "*********"
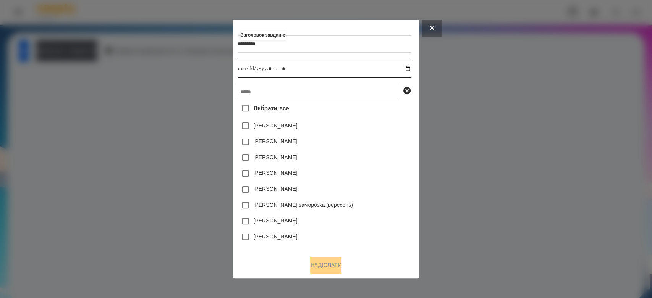
click at [411, 67] on input "datetime-local" at bounding box center [324, 69] width 174 height 18
type input "**********"
click at [377, 127] on div "[PERSON_NAME]" at bounding box center [324, 126] width 174 height 16
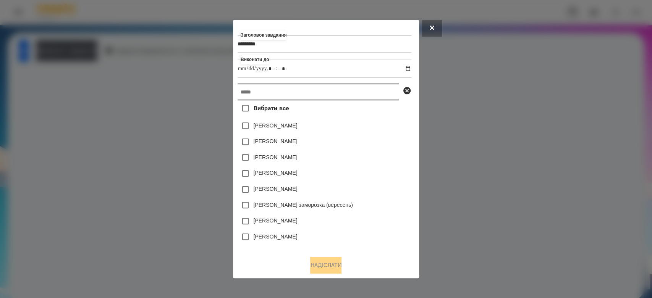
click at [357, 92] on input "text" at bounding box center [317, 92] width 161 height 17
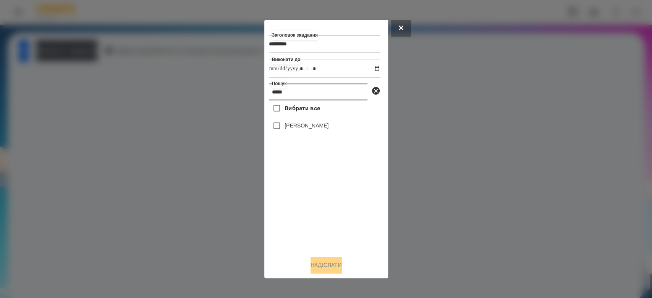
type input "*****"
click at [315, 133] on div "[PERSON_NAME]" at bounding box center [324, 126] width 111 height 16
click at [315, 129] on label "[PERSON_NAME]" at bounding box center [306, 126] width 44 height 8
click at [336, 267] on button "Надіслати" at bounding box center [325, 265] width 31 height 17
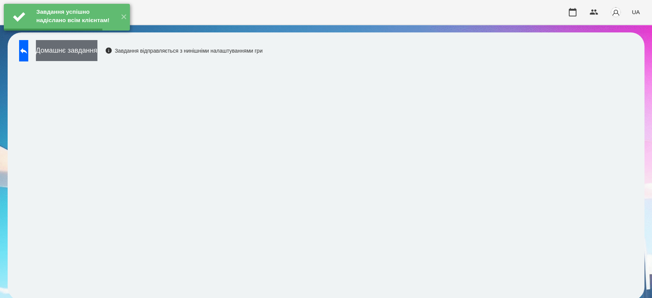
click at [97, 51] on button "Домашнє завдання" at bounding box center [66, 50] width 61 height 21
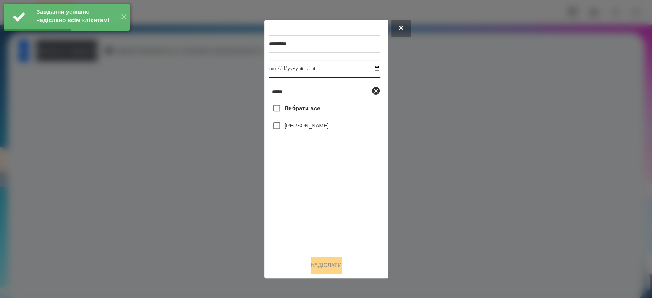
click at [370, 69] on input "datetime-local" at bounding box center [324, 69] width 111 height 18
type input "**********"
drag, startPoint x: 332, startPoint y: 236, endPoint x: 317, endPoint y: 175, distance: 63.0
click at [331, 233] on div "Вибрати все Лео Гришаков" at bounding box center [324, 174] width 111 height 149
click at [304, 124] on label "[PERSON_NAME]" at bounding box center [306, 126] width 44 height 8
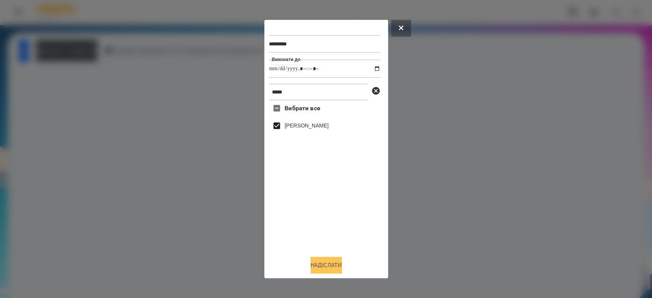
click at [332, 262] on button "Надіслати" at bounding box center [325, 265] width 31 height 17
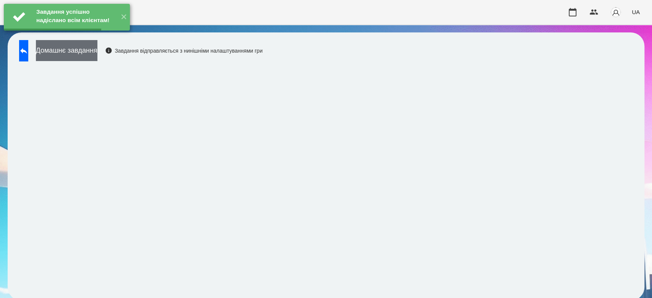
click at [97, 48] on button "Домашнє завдання" at bounding box center [66, 50] width 61 height 21
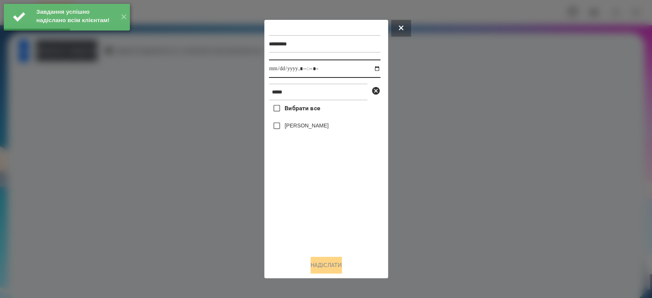
click at [370, 71] on input "datetime-local" at bounding box center [324, 69] width 111 height 18
drag, startPoint x: 339, startPoint y: 225, endPoint x: 334, endPoint y: 191, distance: 34.0
click at [339, 225] on div "Вибрати все Лео Гришаков" at bounding box center [324, 174] width 111 height 149
click at [308, 129] on label "[PERSON_NAME]" at bounding box center [306, 126] width 44 height 8
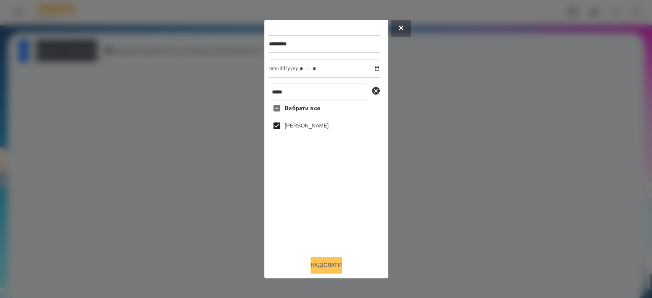
click at [334, 264] on button "Надіслати" at bounding box center [325, 265] width 31 height 17
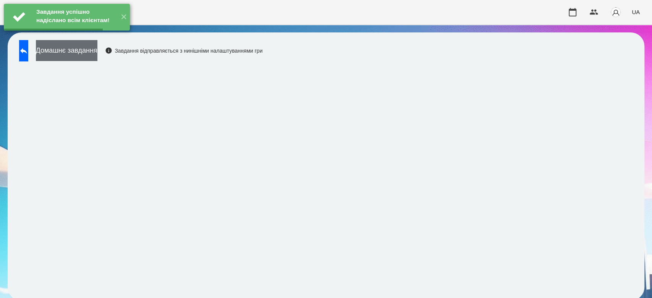
click at [97, 48] on button "Домашнє завдання" at bounding box center [66, 50] width 61 height 21
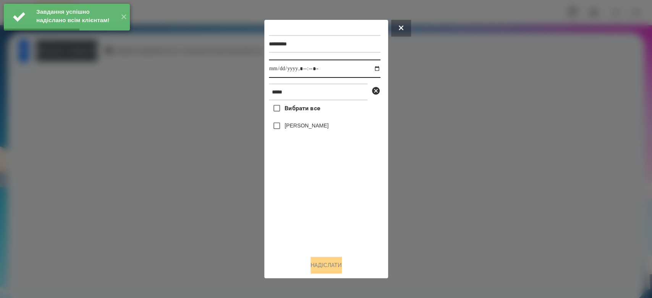
click at [373, 70] on input "datetime-local" at bounding box center [324, 69] width 111 height 18
type input "**********"
drag, startPoint x: 347, startPoint y: 244, endPoint x: 342, endPoint y: 216, distance: 27.9
click at [347, 244] on div "Вибрати все Лео Гришаков" at bounding box center [324, 174] width 111 height 149
click at [312, 124] on label "[PERSON_NAME]" at bounding box center [306, 126] width 44 height 8
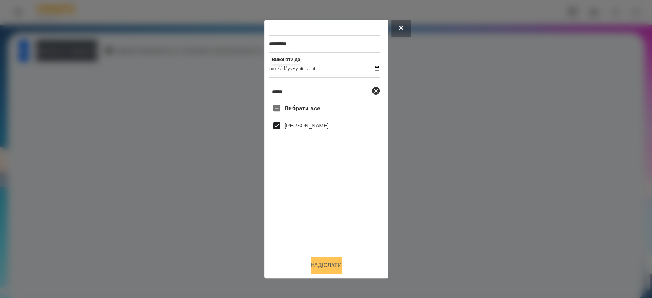
click at [333, 267] on button "Надіслати" at bounding box center [325, 265] width 31 height 17
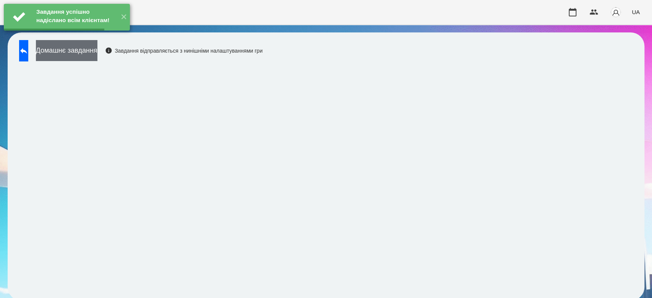
click at [97, 54] on button "Домашнє завдання" at bounding box center [66, 50] width 61 height 21
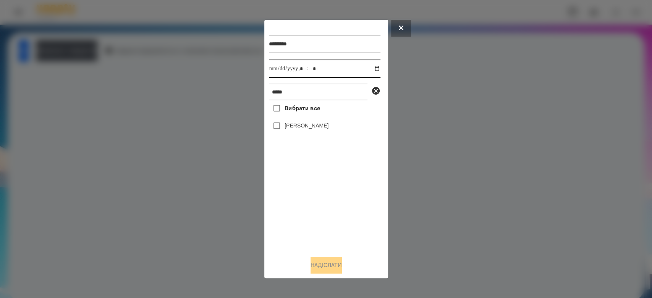
click at [371, 68] on input "datetime-local" at bounding box center [324, 69] width 111 height 18
type input "**********"
drag, startPoint x: 367, startPoint y: 242, endPoint x: 341, endPoint y: 222, distance: 33.0
click at [366, 242] on div "Вибрати все Лео Гришаков" at bounding box center [324, 174] width 111 height 149
click at [313, 126] on label "[PERSON_NAME]" at bounding box center [306, 126] width 44 height 8
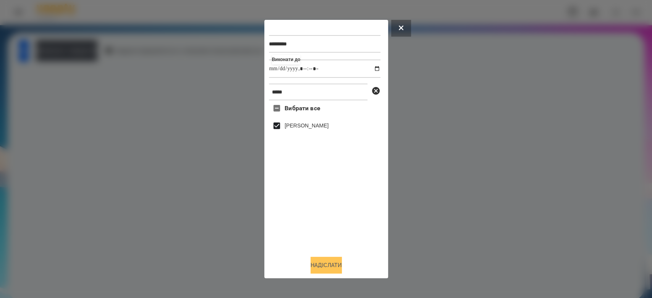
click at [327, 267] on button "Надіслати" at bounding box center [325, 265] width 31 height 17
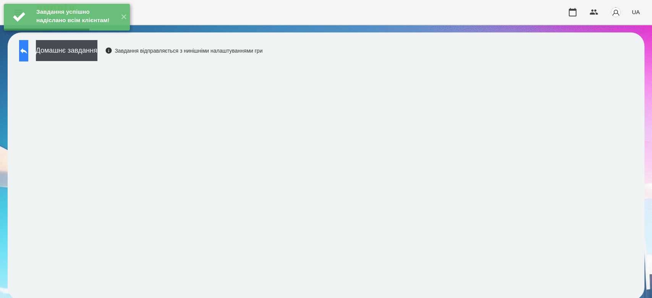
click at [28, 55] on button at bounding box center [23, 50] width 9 height 21
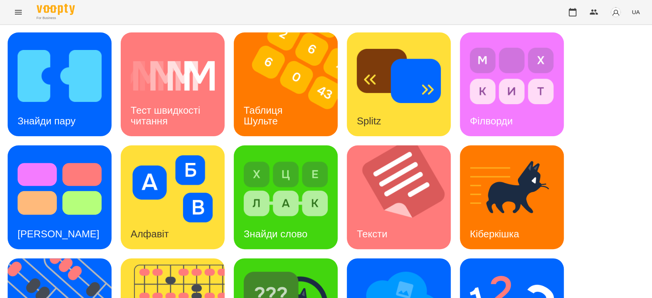
scroll to position [184, 0]
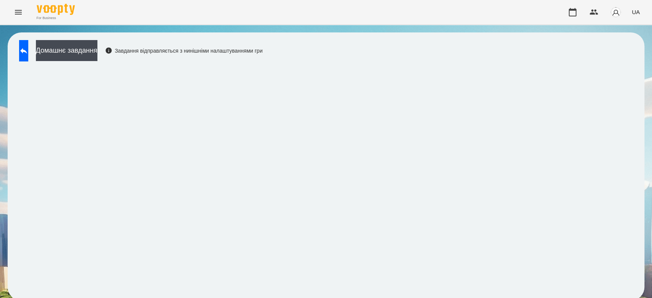
scroll to position [3, 0]
click at [97, 42] on button "Домашнє завдання" at bounding box center [66, 50] width 61 height 21
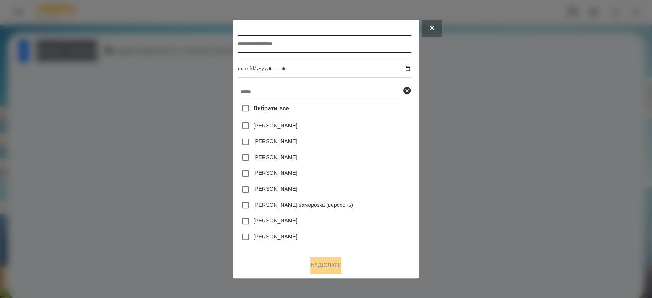
click at [276, 36] on input "text" at bounding box center [324, 44] width 174 height 18
type input "*******"
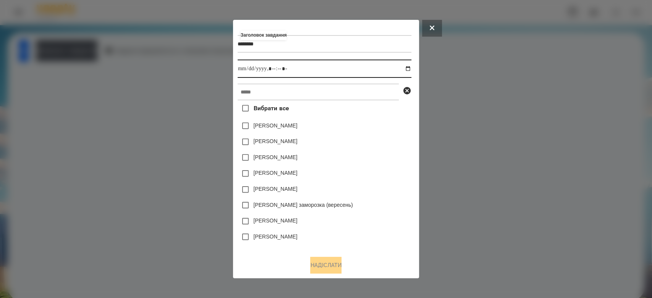
click at [411, 70] on input "datetime-local" at bounding box center [324, 69] width 174 height 18
type input "**********"
drag, startPoint x: 376, startPoint y: 125, endPoint x: 375, endPoint y: 101, distance: 24.5
click at [376, 124] on div "[PERSON_NAME]" at bounding box center [324, 126] width 174 height 16
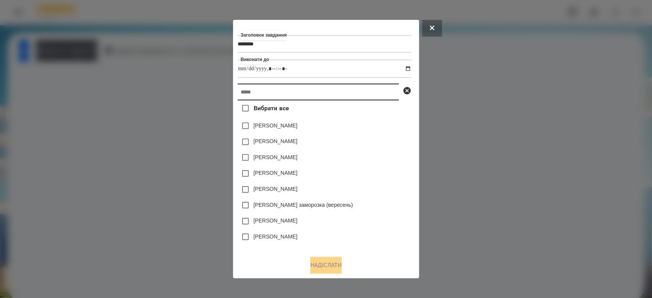
click at [374, 88] on input "text" at bounding box center [317, 92] width 161 height 17
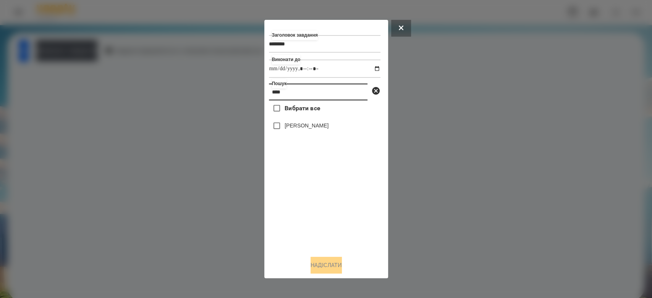
type input "****"
click at [300, 132] on div "[PERSON_NAME]" at bounding box center [324, 126] width 111 height 16
click at [316, 123] on label "[PERSON_NAME]" at bounding box center [306, 126] width 44 height 8
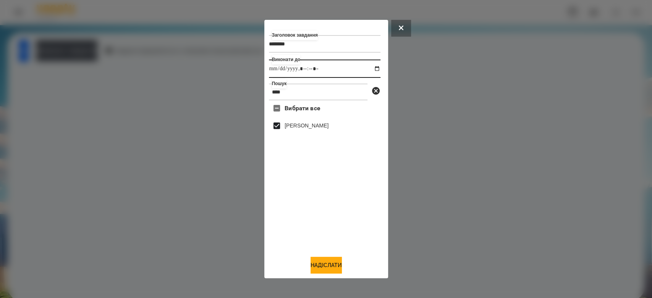
click at [372, 68] on input "datetime-local" at bounding box center [324, 69] width 111 height 18
type input "**********"
click at [351, 226] on div "Вибрати все Лео Гришаков" at bounding box center [324, 174] width 111 height 149
click at [331, 268] on button "Надіслати" at bounding box center [325, 265] width 31 height 17
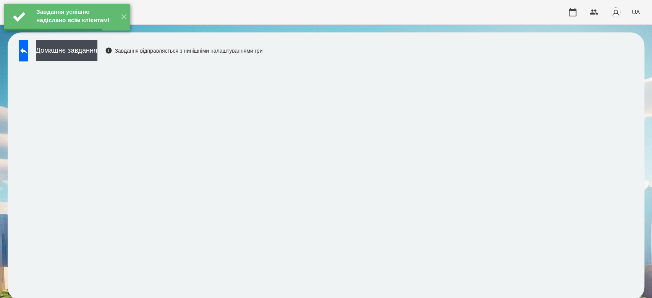
click at [97, 51] on button "Домашнє завдання" at bounding box center [66, 50] width 61 height 21
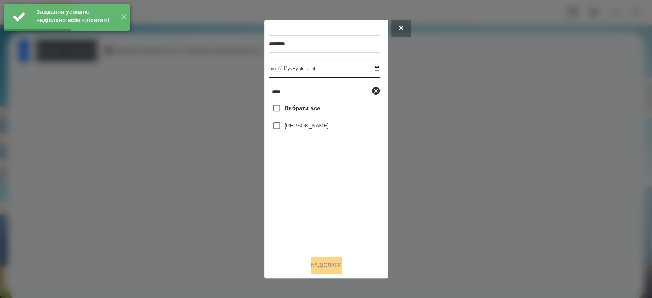
click at [372, 70] on input "datetime-local" at bounding box center [324, 69] width 111 height 18
type input "**********"
drag, startPoint x: 330, startPoint y: 213, endPoint x: 305, endPoint y: 136, distance: 80.8
click at [329, 213] on div "Вибрати все Лео Гришаков" at bounding box center [324, 174] width 111 height 149
click at [303, 125] on label "[PERSON_NAME]" at bounding box center [306, 126] width 44 height 8
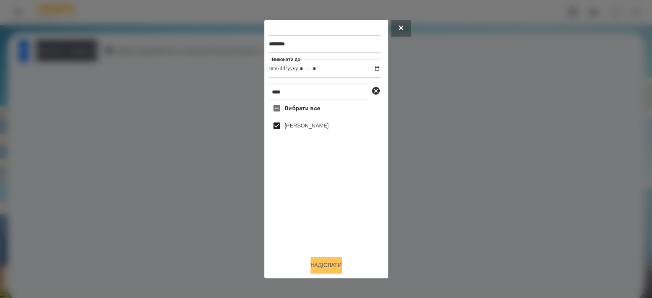
click at [324, 270] on button "Надіслати" at bounding box center [325, 265] width 31 height 17
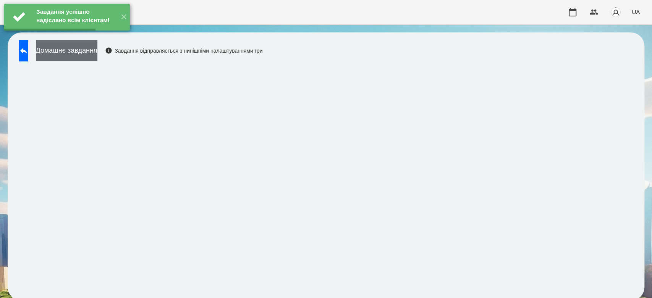
click at [97, 47] on button "Домашнє завдання" at bounding box center [66, 50] width 61 height 21
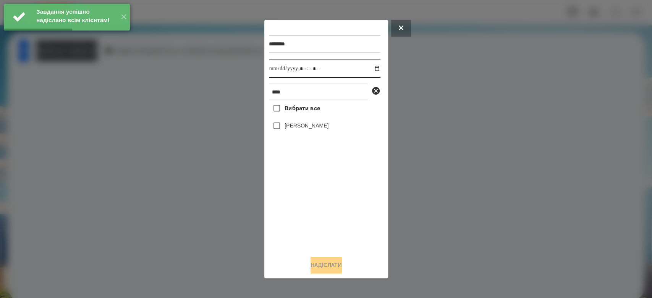
click at [373, 66] on input "datetime-local" at bounding box center [324, 69] width 111 height 18
click at [372, 67] on input "datetime-local" at bounding box center [324, 69] width 111 height 18
type input "**********"
click at [352, 227] on div "Вибрати все Лео Гришаков" at bounding box center [324, 174] width 111 height 149
click at [320, 126] on label "[PERSON_NAME]" at bounding box center [306, 126] width 44 height 8
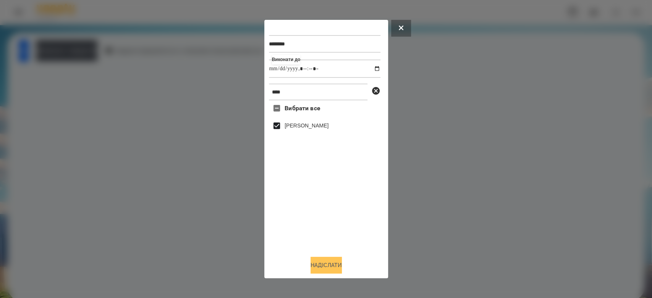
click at [339, 268] on button "Надіслати" at bounding box center [325, 265] width 31 height 17
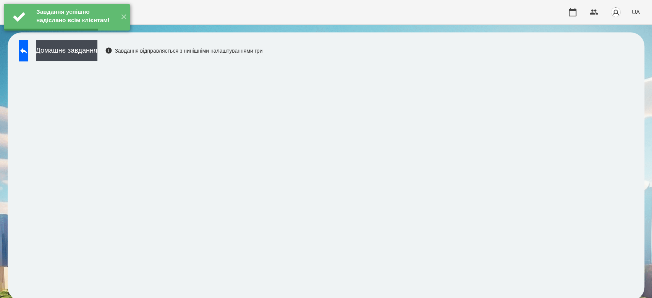
click at [97, 52] on button "Домашнє завдання" at bounding box center [66, 50] width 61 height 21
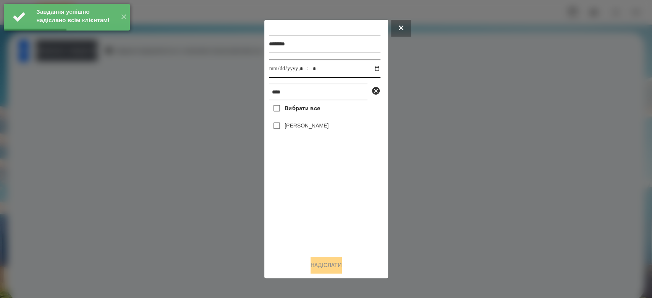
drag, startPoint x: 370, startPoint y: 67, endPoint x: 365, endPoint y: 75, distance: 9.9
click at [371, 67] on input "datetime-local" at bounding box center [324, 69] width 111 height 18
type input "**********"
drag, startPoint x: 333, startPoint y: 217, endPoint x: 317, endPoint y: 188, distance: 33.5
click at [333, 217] on div "Вибрати все Лео Гришаков" at bounding box center [324, 174] width 111 height 149
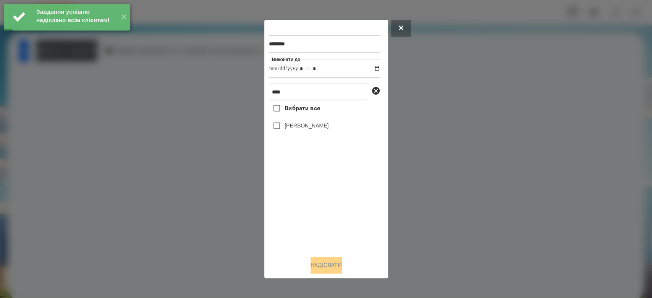
click at [299, 126] on label "[PERSON_NAME]" at bounding box center [306, 126] width 44 height 8
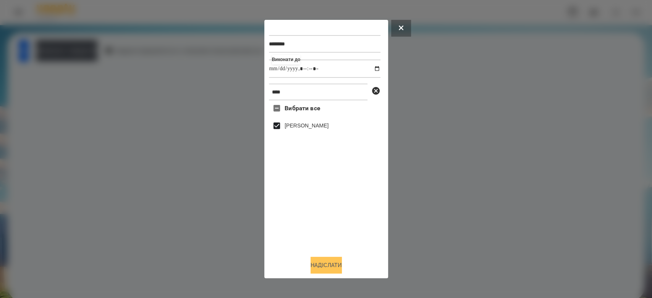
click at [340, 265] on button "Надіслати" at bounding box center [325, 265] width 31 height 17
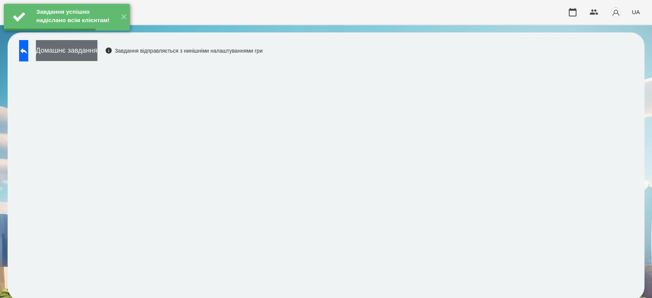
click at [97, 52] on button "Домашнє завдання" at bounding box center [66, 50] width 61 height 21
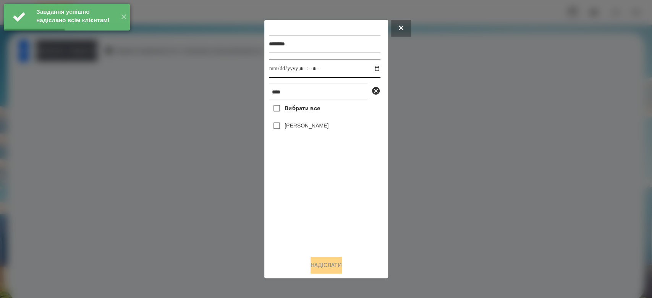
click at [369, 68] on input "datetime-local" at bounding box center [324, 69] width 111 height 18
type input "**********"
click at [333, 241] on div "Вибрати все Лео Гришаков" at bounding box center [324, 174] width 111 height 149
click at [305, 124] on label "[PERSON_NAME]" at bounding box center [306, 126] width 44 height 8
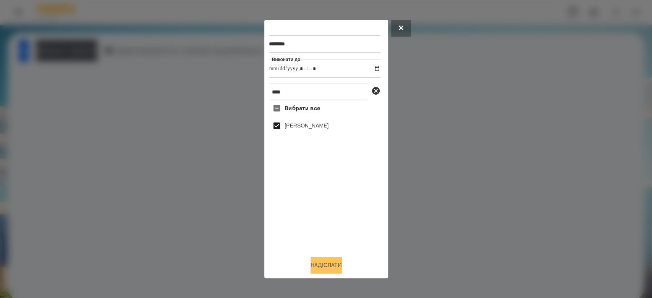
click at [317, 267] on button "Надіслати" at bounding box center [325, 265] width 31 height 17
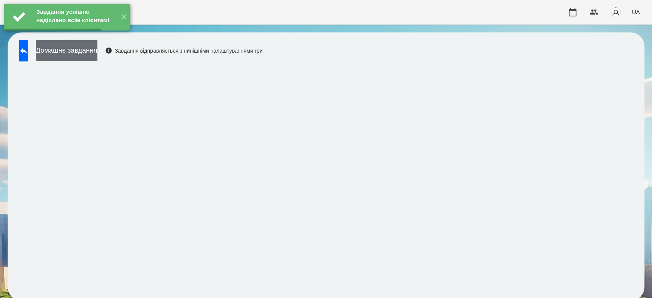
click at [97, 51] on button "Домашнє завдання" at bounding box center [66, 50] width 61 height 21
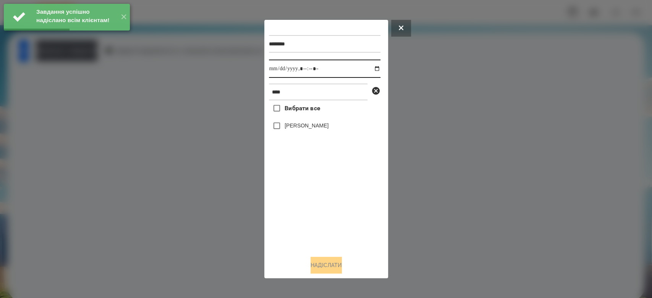
click at [368, 68] on input "datetime-local" at bounding box center [324, 69] width 111 height 18
type input "**********"
drag, startPoint x: 341, startPoint y: 218, endPoint x: 315, endPoint y: 169, distance: 56.0
click at [341, 218] on div "Вибрати все Лео Гришаков" at bounding box center [324, 174] width 111 height 149
click at [308, 129] on label "[PERSON_NAME]" at bounding box center [306, 126] width 44 height 8
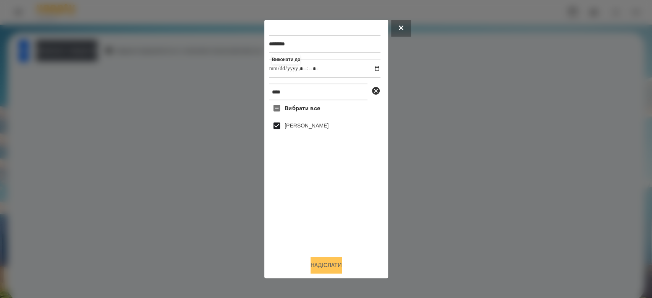
click at [322, 262] on button "Надіслати" at bounding box center [325, 265] width 31 height 17
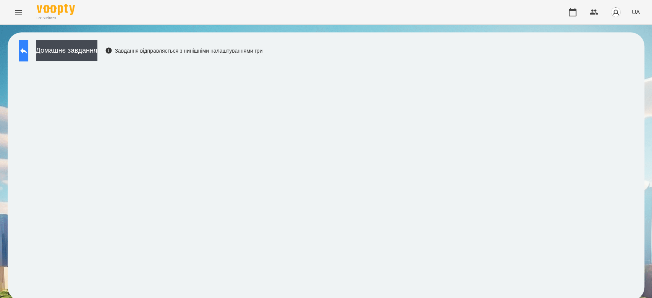
click at [28, 42] on button at bounding box center [23, 50] width 9 height 21
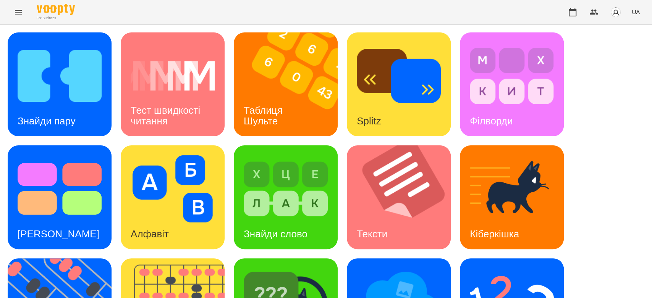
scroll to position [184, 0]
click at [516, 268] on img at bounding box center [512, 301] width 84 height 67
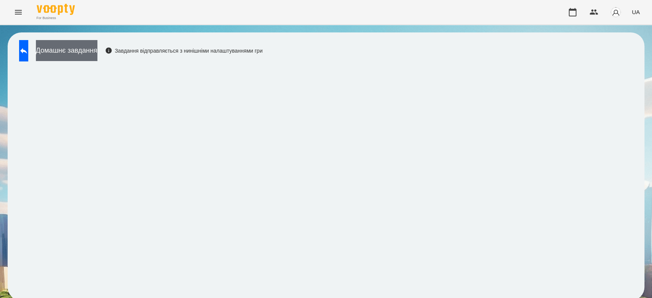
click at [74, 51] on button "Домашнє завдання" at bounding box center [66, 50] width 61 height 21
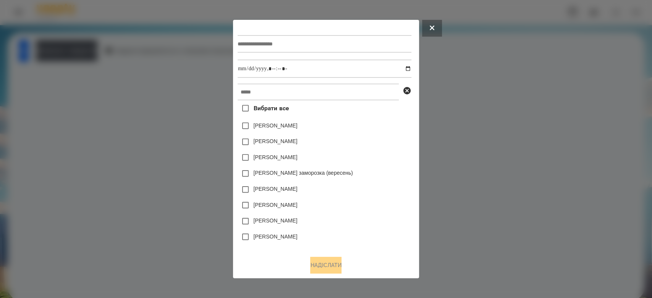
click at [483, 121] on div at bounding box center [326, 149] width 652 height 298
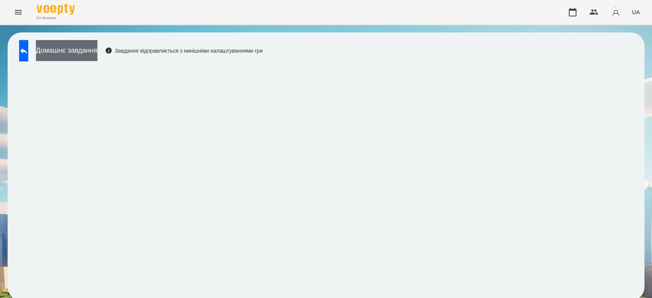
click at [68, 54] on button "Домашнє завдання" at bounding box center [66, 50] width 61 height 21
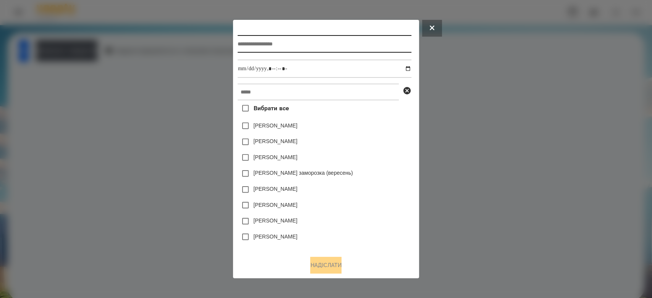
click at [313, 45] on input "text" at bounding box center [324, 44] width 174 height 18
type input "*********"
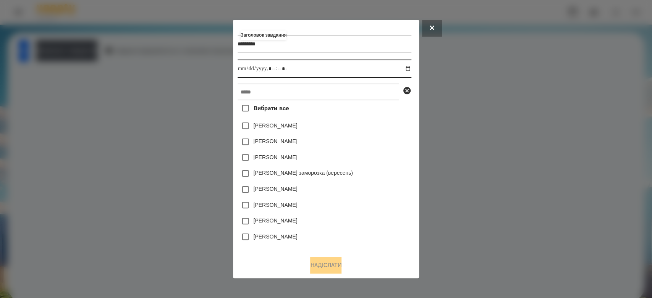
drag, startPoint x: 411, startPoint y: 69, endPoint x: 420, endPoint y: 81, distance: 14.8
click at [411, 69] on input "datetime-local" at bounding box center [324, 69] width 174 height 18
type input "**********"
click at [381, 140] on div "[PERSON_NAME]" at bounding box center [324, 142] width 174 height 16
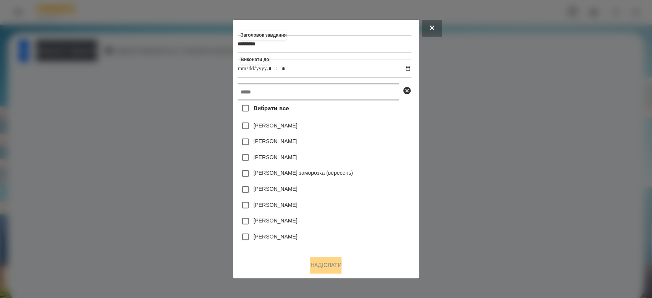
drag, startPoint x: 356, startPoint y: 86, endPoint x: 356, endPoint y: 90, distance: 4.6
click at [356, 90] on input "text" at bounding box center [317, 92] width 161 height 17
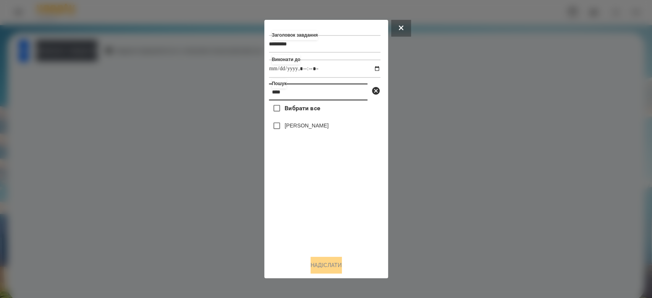
type input "****"
click at [291, 128] on label "[PERSON_NAME]" at bounding box center [306, 126] width 44 height 8
click at [341, 266] on button "Надіслати" at bounding box center [325, 265] width 31 height 17
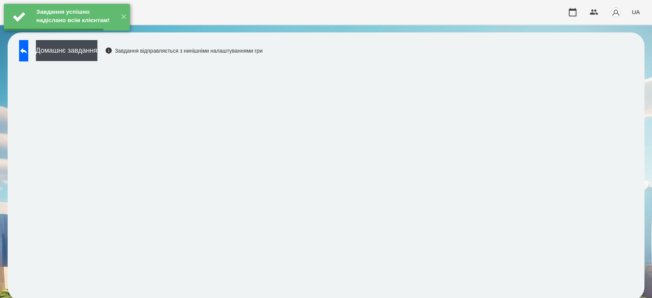
click at [76, 50] on button "Домашнє завдання" at bounding box center [66, 50] width 61 height 21
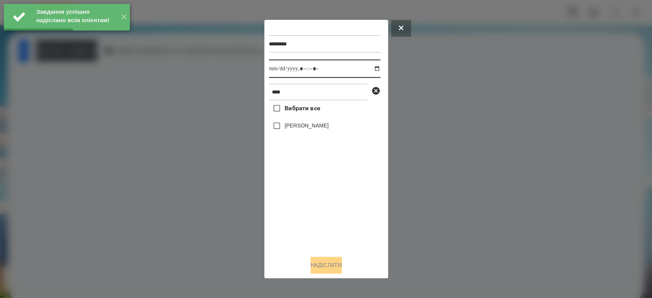
click at [370, 68] on input "datetime-local" at bounding box center [324, 69] width 111 height 18
type input "**********"
click at [344, 201] on div "Вибрати все Лео Гришаков" at bounding box center [324, 174] width 111 height 149
click at [309, 124] on label "[PERSON_NAME]" at bounding box center [306, 126] width 44 height 8
click at [333, 267] on button "Надіслати" at bounding box center [325, 265] width 31 height 17
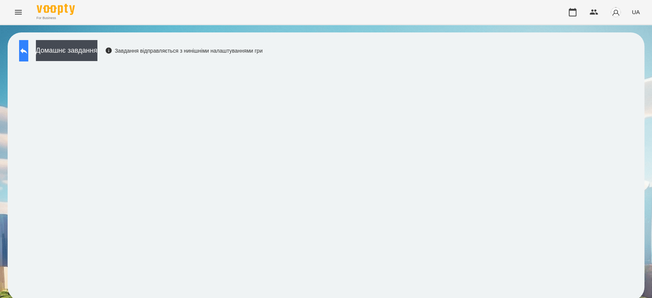
click at [24, 55] on button at bounding box center [23, 50] width 9 height 21
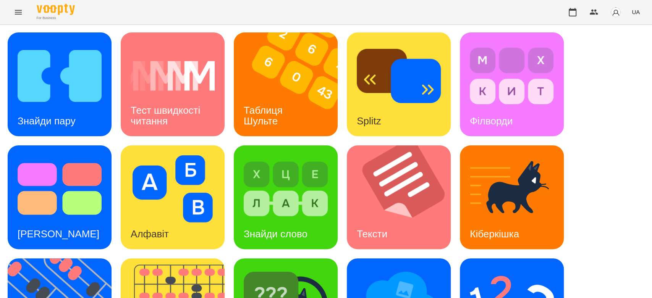
scroll to position [184, 0]
click at [288, 268] on img at bounding box center [286, 301] width 84 height 67
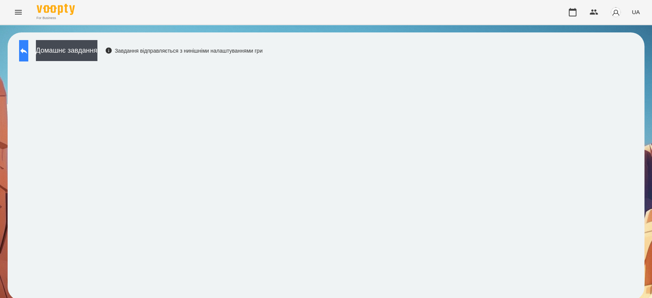
click at [28, 57] on button at bounding box center [23, 50] width 9 height 21
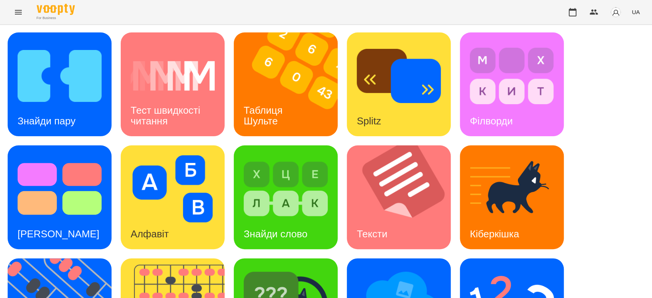
scroll to position [170, 0]
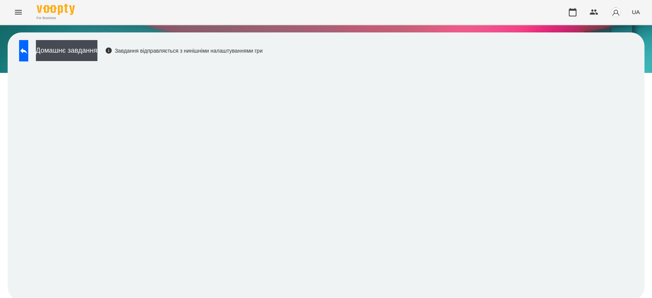
scroll to position [3, 0]
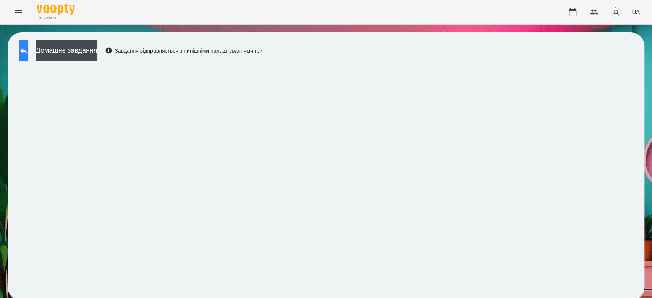
click at [28, 54] on button at bounding box center [23, 50] width 9 height 21
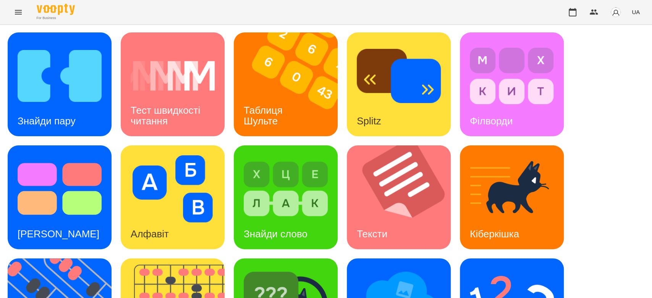
scroll to position [184, 0]
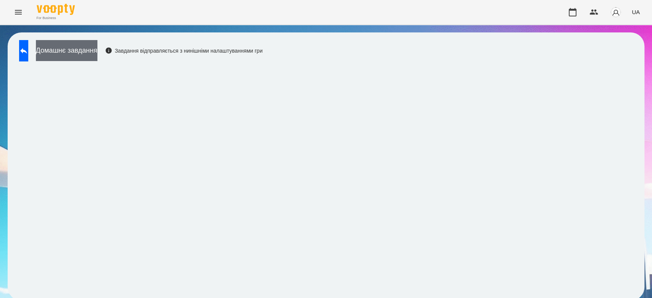
click at [97, 52] on button "Домашнє завдання" at bounding box center [66, 50] width 61 height 21
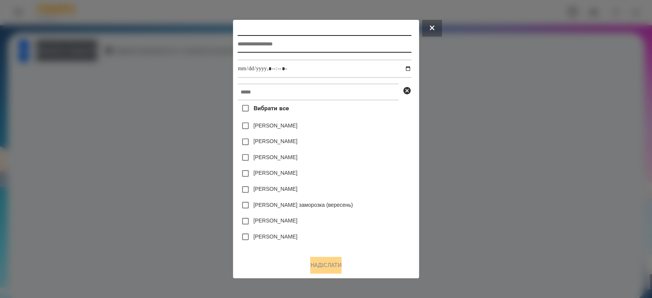
click at [284, 41] on input "text" at bounding box center [324, 44] width 174 height 18
type input "*"
type input "*******"
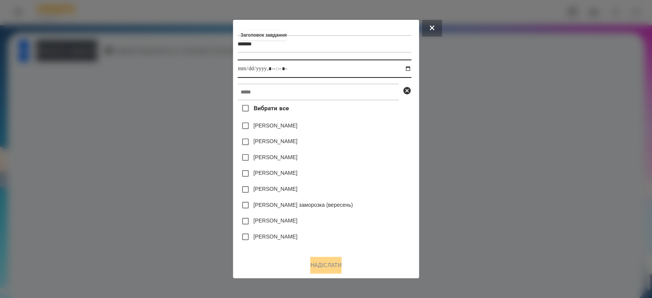
click at [410, 69] on input "datetime-local" at bounding box center [324, 69] width 174 height 18
type input "**********"
drag, startPoint x: 359, startPoint y: 139, endPoint x: 352, endPoint y: 110, distance: 29.3
click at [359, 137] on div "[PERSON_NAME]" at bounding box center [324, 142] width 174 height 16
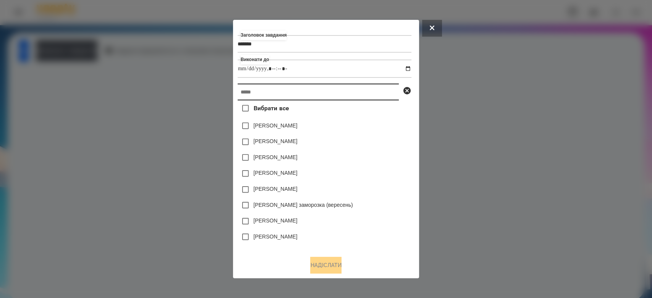
click at [352, 96] on input "text" at bounding box center [317, 92] width 161 height 17
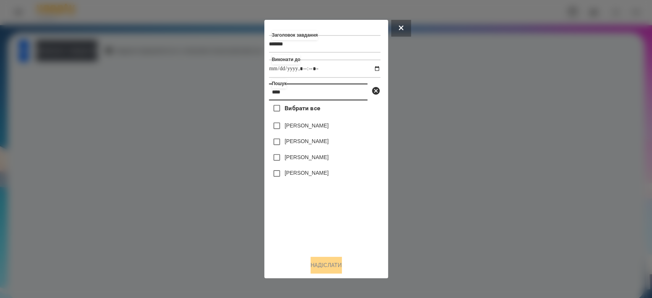
type input "****"
click at [323, 142] on label "[PERSON_NAME]" at bounding box center [306, 141] width 44 height 8
click at [336, 267] on button "Надіслати" at bounding box center [325, 265] width 31 height 17
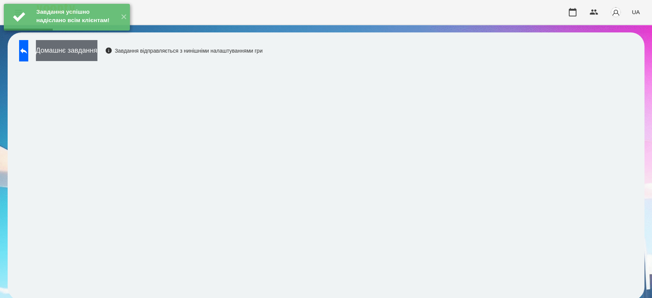
click at [97, 54] on button "Домашнє завдання" at bounding box center [66, 50] width 61 height 21
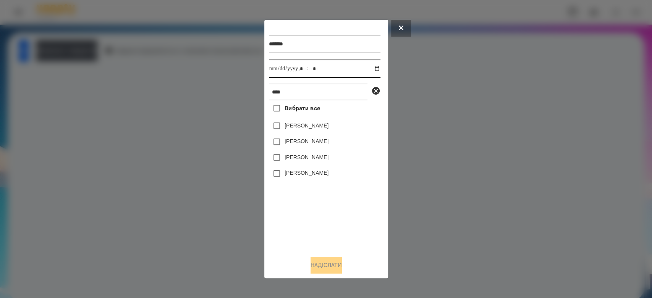
click at [371, 68] on input "datetime-local" at bounding box center [324, 69] width 111 height 18
type input "**********"
drag, startPoint x: 342, startPoint y: 249, endPoint x: 339, endPoint y: 239, distance: 10.6
click at [342, 247] on div "Вибрати все Макар Савка Макаренко Богдан Карплюк Макар Макаровська Мія Дмитрівна" at bounding box center [324, 174] width 111 height 149
click at [306, 143] on label "[PERSON_NAME]" at bounding box center [306, 141] width 44 height 8
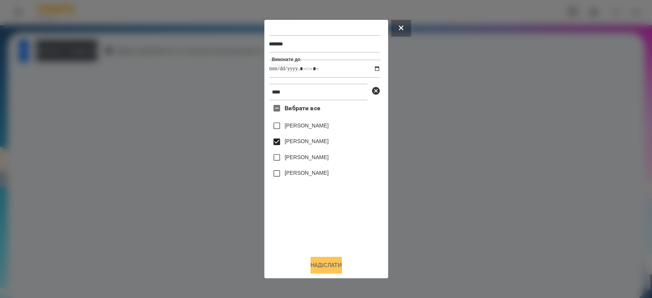
click at [340, 260] on button "Надіслати" at bounding box center [325, 265] width 31 height 17
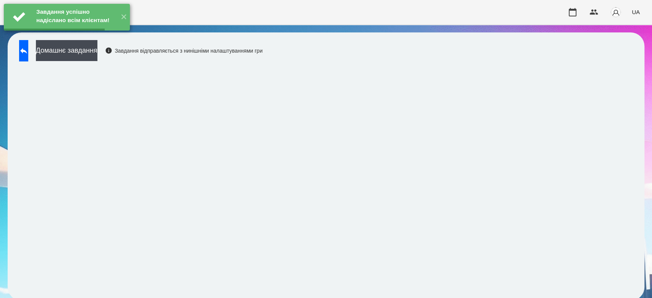
click at [97, 48] on button "Домашнє завдання" at bounding box center [66, 50] width 61 height 21
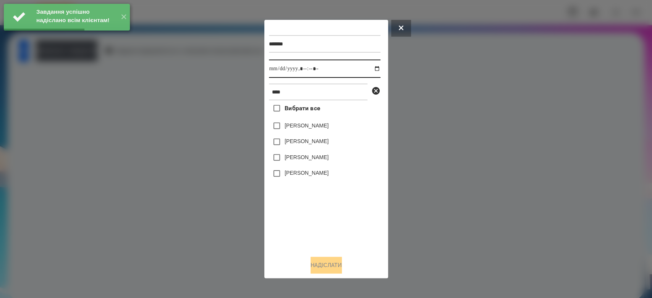
click at [368, 66] on input "datetime-local" at bounding box center [324, 69] width 111 height 18
type input "**********"
drag, startPoint x: 354, startPoint y: 247, endPoint x: 341, endPoint y: 203, distance: 46.2
click at [354, 244] on div "Вибрати все Макар Савка Макаренко Богдан Карплюк Макар Макаровська Мія Дмитрівна" at bounding box center [324, 174] width 111 height 149
click at [307, 136] on div "[PERSON_NAME]" at bounding box center [324, 142] width 111 height 16
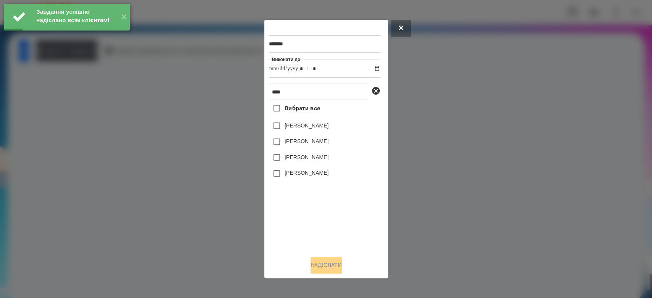
click at [308, 145] on label "[PERSON_NAME]" at bounding box center [306, 141] width 44 height 8
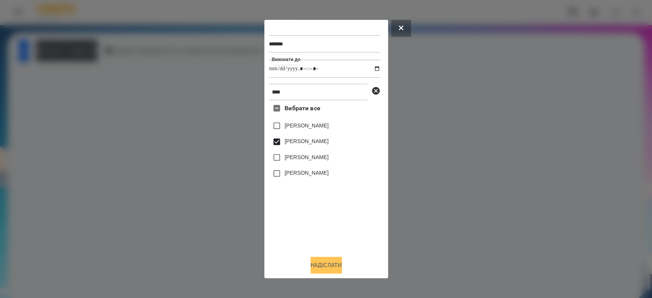
click at [338, 262] on button "Надіслати" at bounding box center [325, 265] width 31 height 17
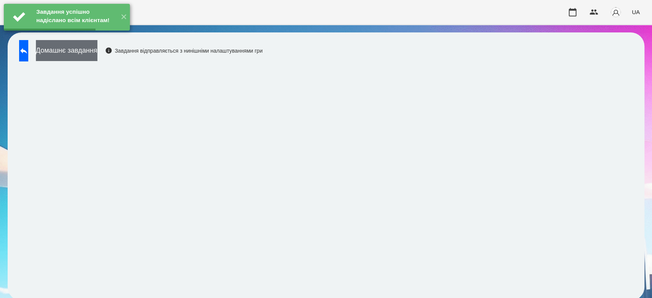
click at [97, 51] on button "Домашнє завдання" at bounding box center [66, 50] width 61 height 21
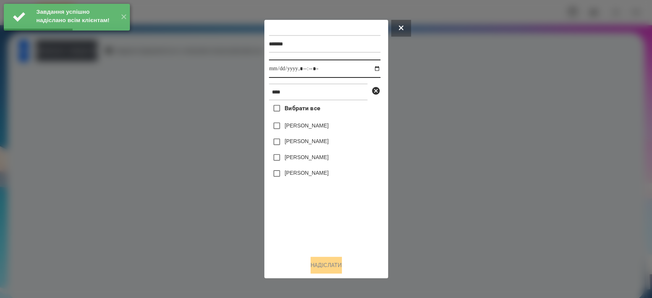
click at [372, 68] on input "datetime-local" at bounding box center [324, 69] width 111 height 18
type input "**********"
click at [318, 222] on div "Вибрати все Макар Савка Макаренко Богдан Карплюк Макар Макаровська Мія Дмитрівна" at bounding box center [324, 174] width 111 height 149
click at [311, 142] on label "[PERSON_NAME]" at bounding box center [306, 141] width 44 height 8
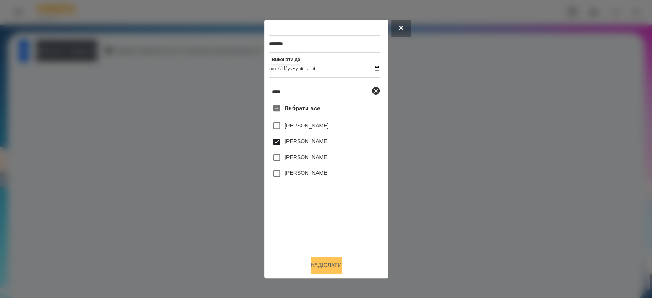
click at [341, 265] on button "Надіслати" at bounding box center [325, 265] width 31 height 17
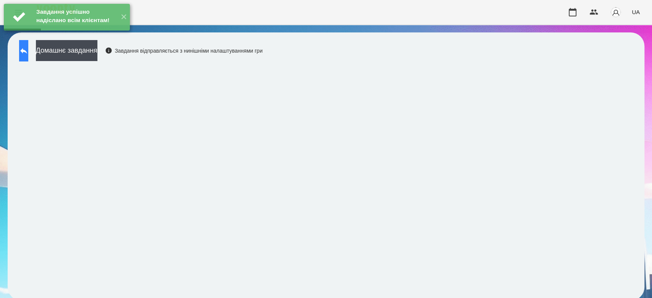
click at [27, 51] on icon at bounding box center [23, 51] width 7 height 6
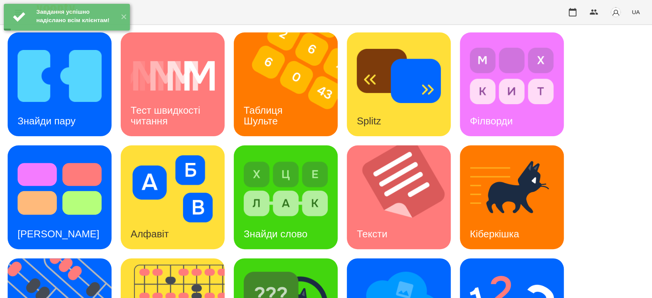
scroll to position [184, 0]
click at [504, 268] on img at bounding box center [512, 301] width 84 height 67
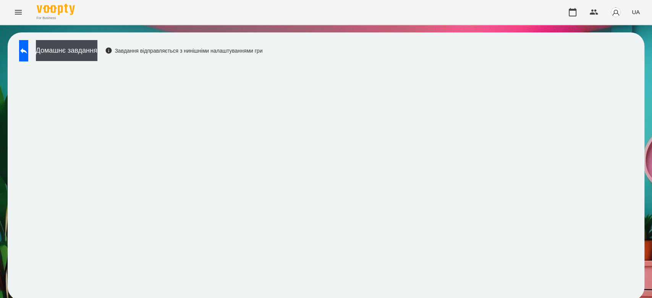
scroll to position [3, 0]
click at [82, 48] on button "Домашнє завдання" at bounding box center [66, 50] width 61 height 21
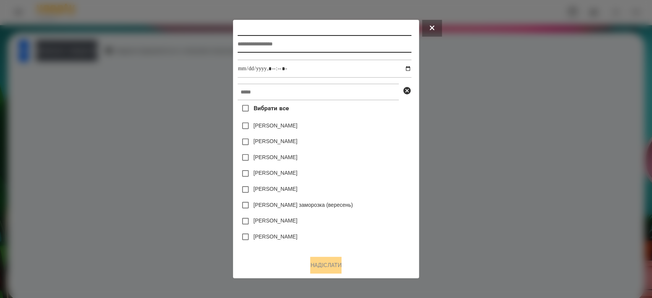
click at [274, 45] on input "text" at bounding box center [324, 44] width 174 height 18
type input "**********"
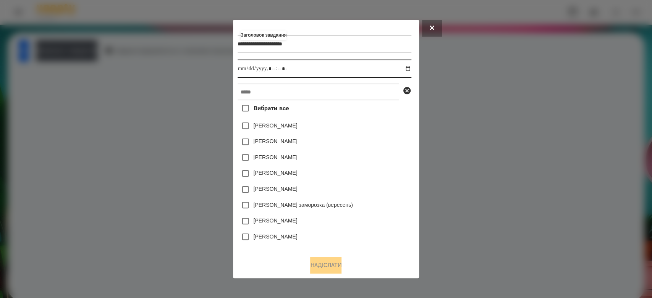
click at [409, 66] on input "datetime-local" at bounding box center [324, 69] width 174 height 18
type input "**********"
drag, startPoint x: 376, startPoint y: 126, endPoint x: 373, endPoint y: 108, distance: 17.8
click at [376, 125] on div "[PERSON_NAME]" at bounding box center [324, 126] width 174 height 16
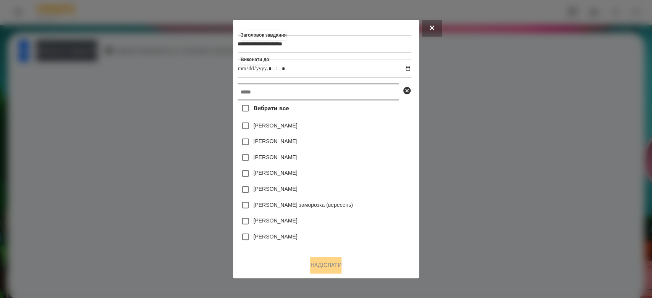
click at [365, 93] on input "text" at bounding box center [317, 92] width 161 height 17
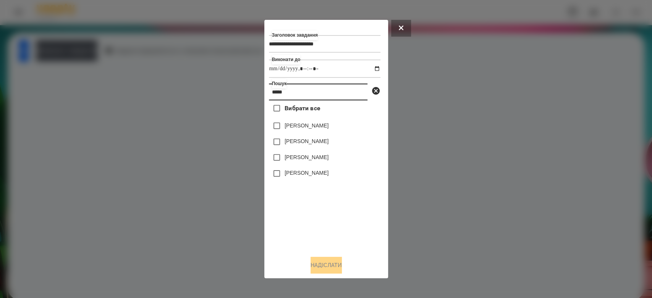
type input "*****"
click at [300, 142] on label "[PERSON_NAME]" at bounding box center [306, 141] width 44 height 8
click at [329, 260] on button "Надіслати" at bounding box center [325, 265] width 31 height 17
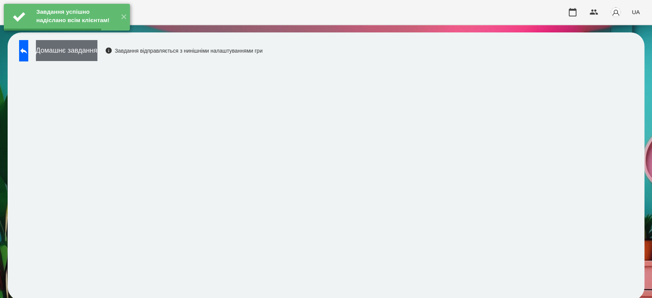
click at [97, 48] on button "Домашнє завдання" at bounding box center [66, 50] width 61 height 21
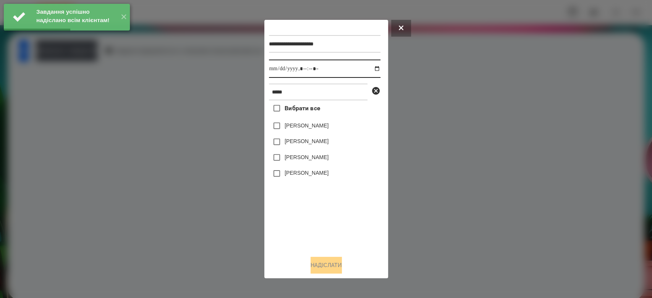
click at [367, 68] on input "datetime-local" at bounding box center [324, 69] width 111 height 18
type input "**********"
click at [344, 257] on div "**********" at bounding box center [326, 149] width 115 height 250
drag, startPoint x: 309, startPoint y: 142, endPoint x: 340, endPoint y: 174, distance: 44.3
click at [311, 142] on label "[PERSON_NAME]" at bounding box center [306, 141] width 44 height 8
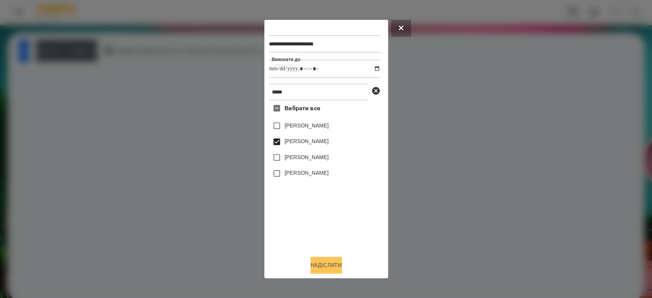
click at [336, 265] on button "Надіслати" at bounding box center [325, 265] width 31 height 17
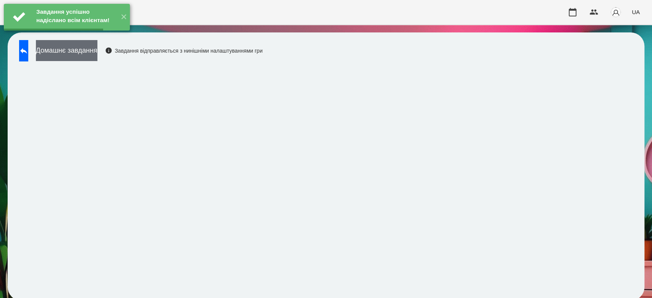
click at [97, 52] on button "Домашнє завдання" at bounding box center [66, 50] width 61 height 21
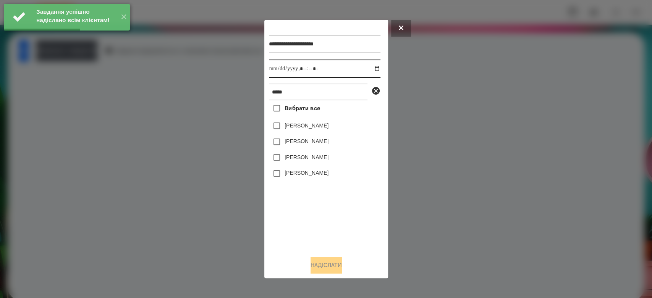
click at [371, 68] on input "datetime-local" at bounding box center [324, 69] width 111 height 18
type input "**********"
drag, startPoint x: 340, startPoint y: 216, endPoint x: 332, endPoint y: 184, distance: 33.1
click at [340, 215] on div "Вибрати все Макар Савка Макаренко Богдан Карплюк Макар Макаровська Мія Дмитрівна" at bounding box center [324, 174] width 111 height 149
click at [307, 132] on div "[PERSON_NAME]" at bounding box center [324, 126] width 111 height 16
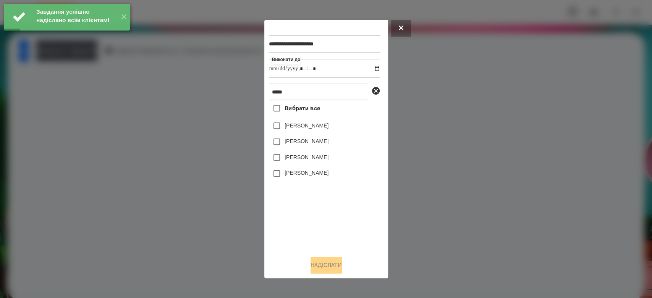
click at [313, 141] on label "[PERSON_NAME]" at bounding box center [306, 141] width 44 height 8
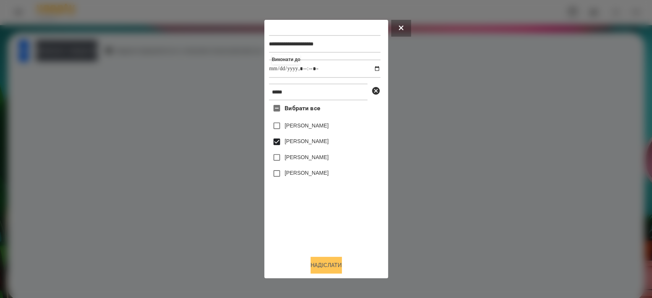
click at [326, 260] on button "Надіслати" at bounding box center [325, 265] width 31 height 17
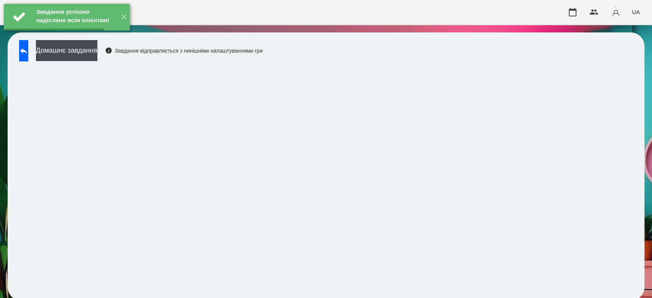
click at [97, 47] on button "Домашнє завдання" at bounding box center [66, 50] width 61 height 21
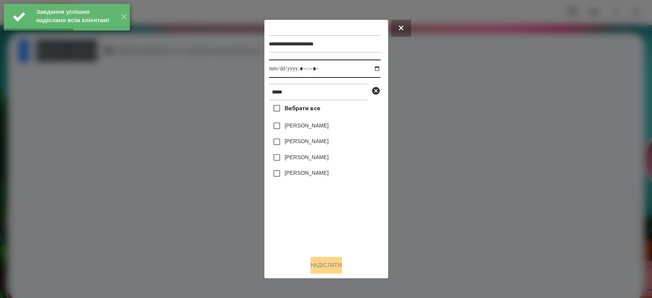
click at [371, 69] on input "datetime-local" at bounding box center [324, 69] width 111 height 18
type input "**********"
click at [336, 209] on div "Вибрати все Макар Савка Макаренко Богдан Карплюк Макар Макаровська Мія Дмитрівна" at bounding box center [324, 174] width 111 height 149
click at [318, 132] on div "[PERSON_NAME]" at bounding box center [324, 126] width 111 height 16
click at [322, 142] on label "[PERSON_NAME]" at bounding box center [306, 141] width 44 height 8
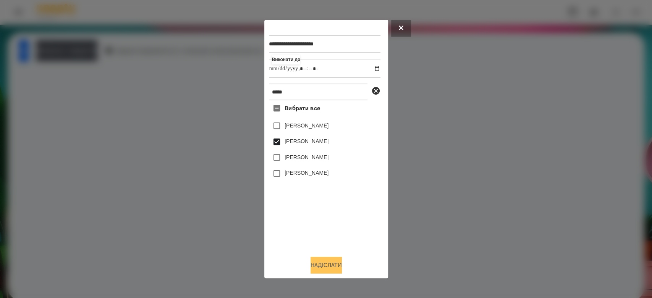
click at [336, 263] on button "Надіслати" at bounding box center [325, 265] width 31 height 17
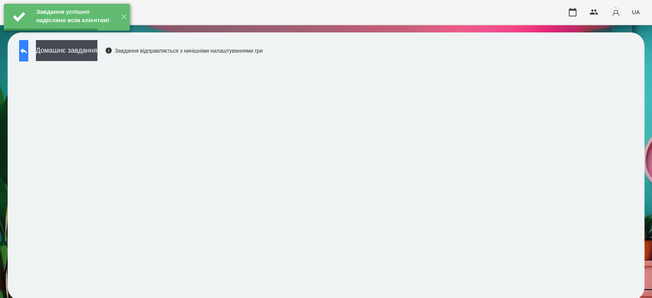
click at [27, 48] on icon at bounding box center [23, 51] width 7 height 6
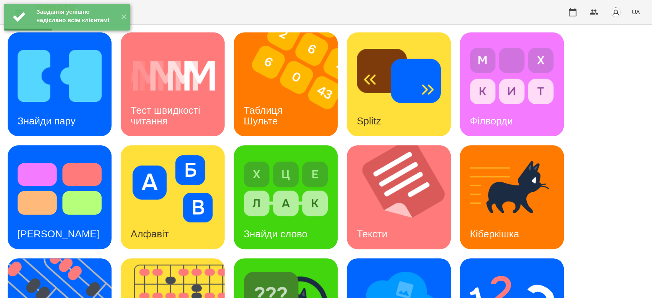
scroll to position [172, 0]
click at [315, 268] on img at bounding box center [286, 301] width 84 height 67
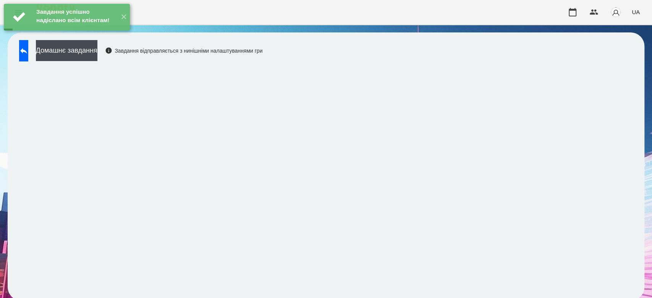
scroll to position [3, 0]
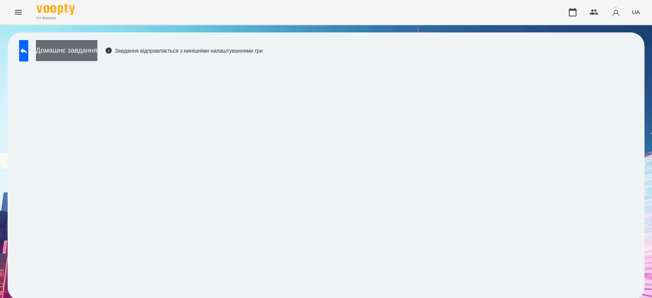
click at [97, 51] on button "Домашнє завдання" at bounding box center [66, 50] width 61 height 21
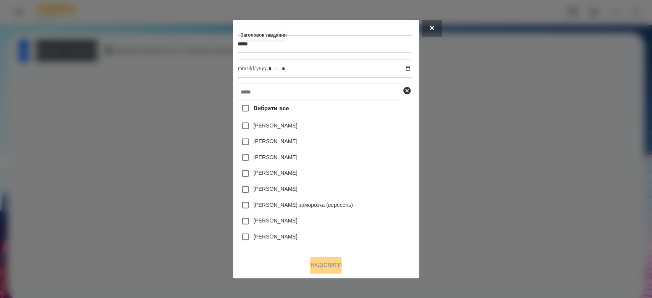
type input "*****"
click at [409, 70] on input "datetime-local" at bounding box center [324, 69] width 174 height 18
type input "**********"
click at [380, 127] on div "[PERSON_NAME]" at bounding box center [324, 126] width 174 height 16
click at [373, 91] on input "text" at bounding box center [317, 92] width 161 height 17
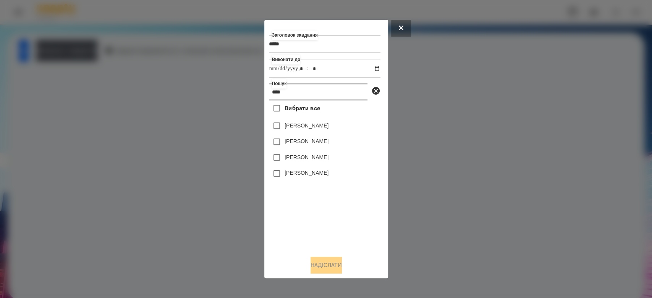
type input "****"
click at [315, 142] on label "[PERSON_NAME]" at bounding box center [306, 141] width 44 height 8
click at [336, 264] on button "Надіслати" at bounding box center [325, 265] width 31 height 17
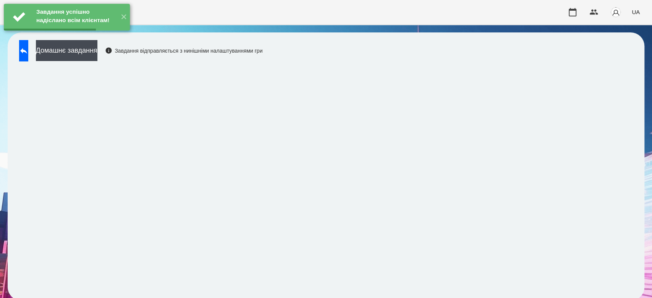
click at [107, 34] on div "Завдання успішно надіслано всім клієнтам! ✕" at bounding box center [67, 17] width 134 height 34
click at [97, 53] on button "Домашнє завдання" at bounding box center [66, 50] width 61 height 21
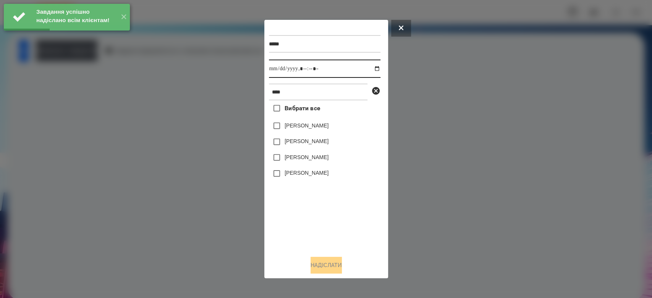
click at [371, 68] on input "datetime-local" at bounding box center [324, 69] width 111 height 18
type input "**********"
click at [326, 204] on div "Вибрати все Макар Савка Макаренко Богдан Карплюк Макар Макаровська Мія Дмитрівна" at bounding box center [324, 174] width 111 height 149
click at [299, 143] on label "[PERSON_NAME]" at bounding box center [306, 141] width 44 height 8
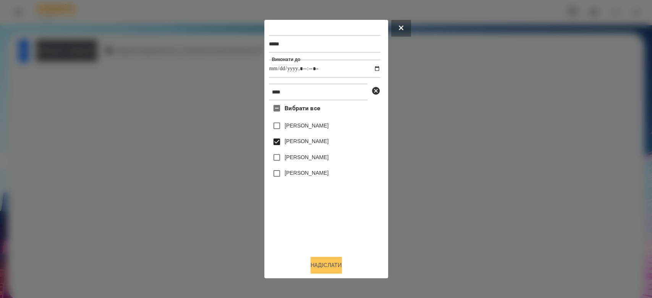
click at [334, 260] on button "Надіслати" at bounding box center [325, 265] width 31 height 17
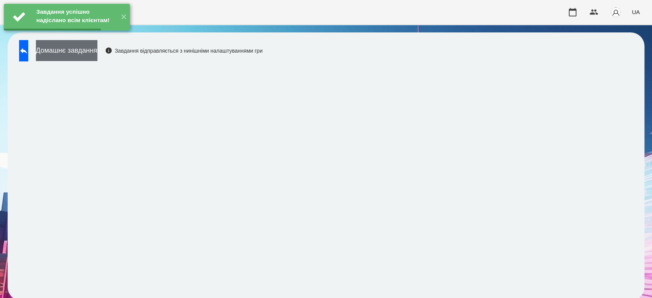
click at [89, 49] on button "Домашнє завдання" at bounding box center [66, 50] width 61 height 21
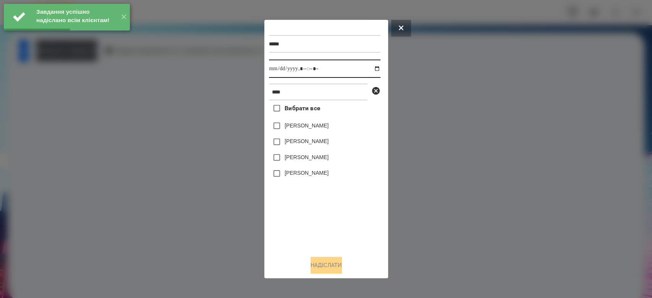
click at [371, 69] on input "datetime-local" at bounding box center [324, 69] width 111 height 18
type input "**********"
drag, startPoint x: 349, startPoint y: 236, endPoint x: 335, endPoint y: 204, distance: 34.2
click at [346, 231] on div "Вибрати все Макар Савка Макаренко Богдан Карплюк Макар Макаровська Мія Дмитрівна" at bounding box center [324, 174] width 111 height 149
click at [316, 147] on div "[PERSON_NAME]" at bounding box center [324, 142] width 111 height 16
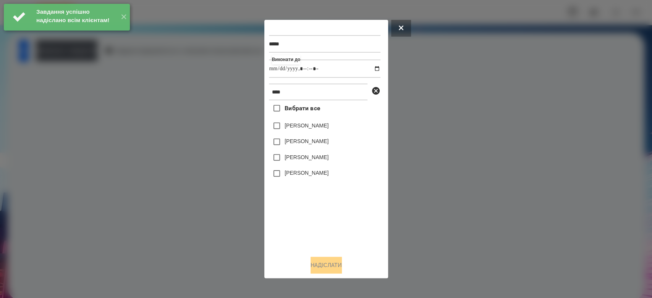
click at [318, 140] on label "[PERSON_NAME]" at bounding box center [306, 141] width 44 height 8
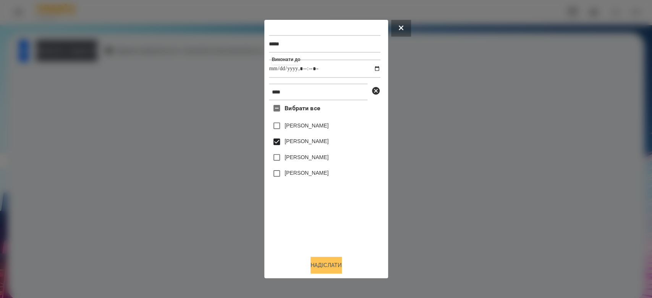
click at [332, 269] on button "Надіслати" at bounding box center [325, 265] width 31 height 17
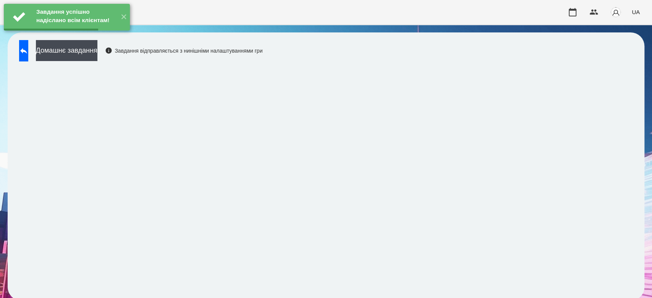
click at [97, 48] on button "Домашнє завдання" at bounding box center [66, 50] width 61 height 21
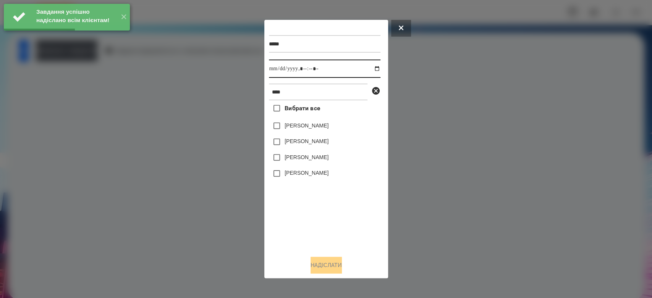
click at [373, 67] on input "datetime-local" at bounding box center [324, 69] width 111 height 18
type input "**********"
drag, startPoint x: 344, startPoint y: 233, endPoint x: 331, endPoint y: 199, distance: 35.8
click at [344, 233] on div "Вибрати все Макар Савка Макаренко Богдан Карплюк Макар Макаровська Мія Дмитрівна" at bounding box center [324, 174] width 111 height 149
click at [318, 138] on div "[PERSON_NAME]" at bounding box center [324, 142] width 111 height 16
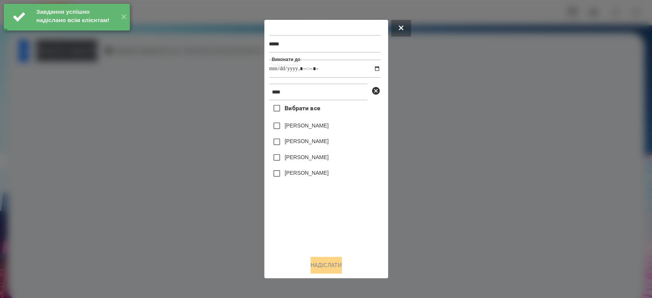
click at [325, 149] on div "[PERSON_NAME]" at bounding box center [324, 142] width 111 height 16
click at [325, 145] on label "[PERSON_NAME]" at bounding box center [306, 141] width 44 height 8
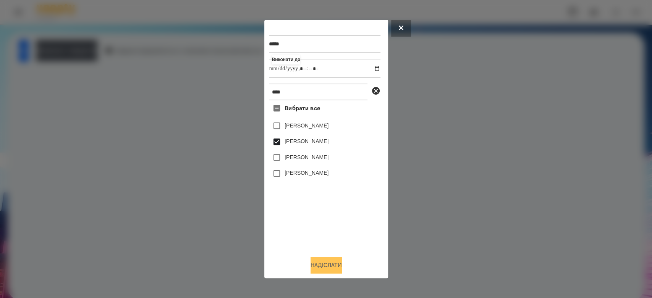
click at [324, 266] on button "Надіслати" at bounding box center [325, 265] width 31 height 17
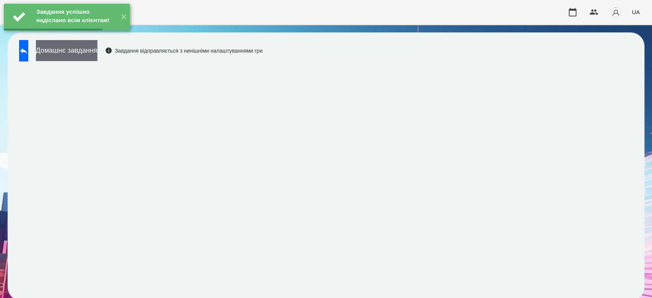
click at [97, 50] on button "Домашнє завдання" at bounding box center [66, 50] width 61 height 21
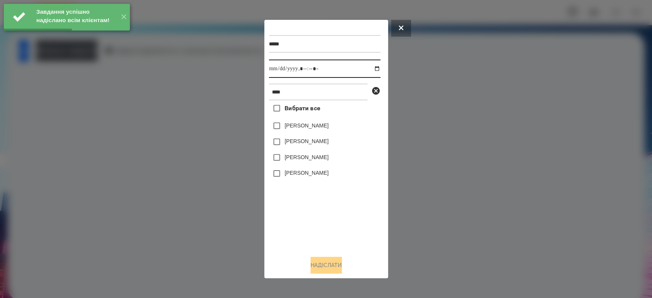
click at [370, 67] on input "datetime-local" at bounding box center [324, 69] width 111 height 18
type input "**********"
drag, startPoint x: 341, startPoint y: 242, endPoint x: 341, endPoint y: 237, distance: 4.2
click at [341, 242] on div "Вибрати все Макар Савка Макаренко Богдан Карплюк Макар Макаровська Мія Дмитрівна" at bounding box center [324, 174] width 111 height 149
click at [317, 143] on label "[PERSON_NAME]" at bounding box center [306, 141] width 44 height 8
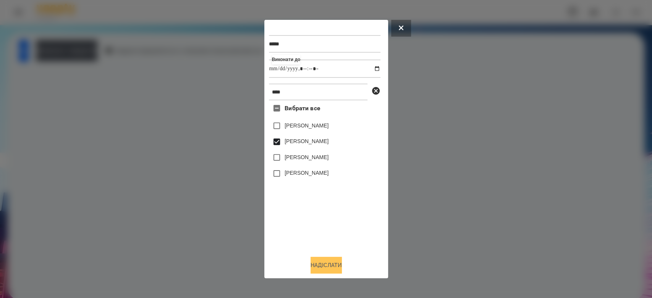
click at [330, 265] on button "Надіслати" at bounding box center [325, 265] width 31 height 17
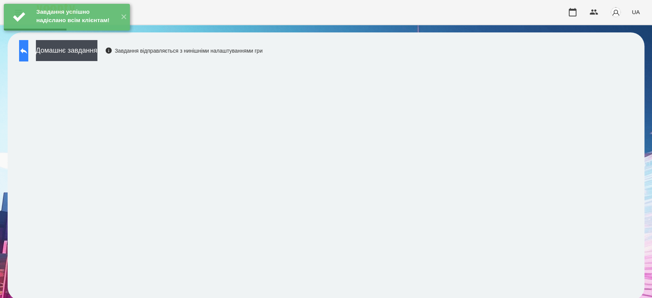
click at [28, 51] on icon at bounding box center [23, 50] width 9 height 9
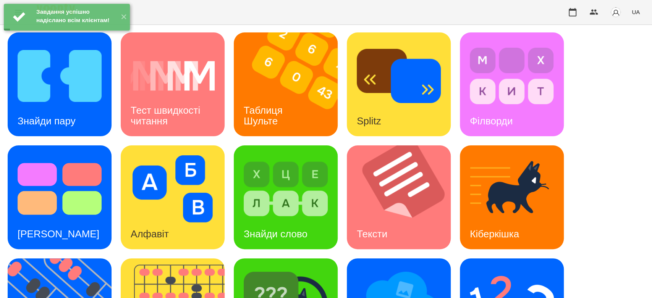
scroll to position [184, 0]
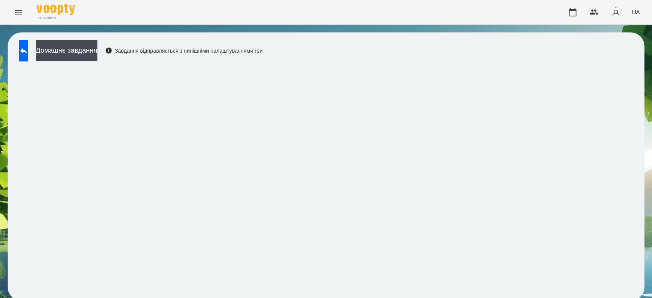
scroll to position [3, 0]
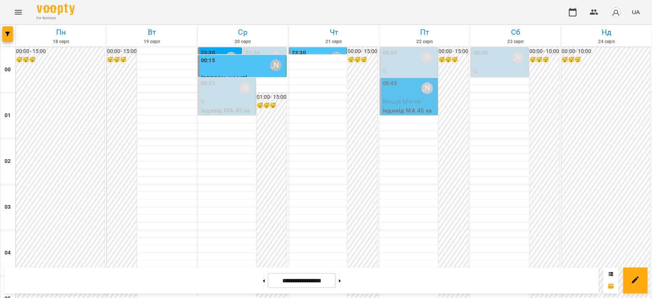
scroll to position [628, 0]
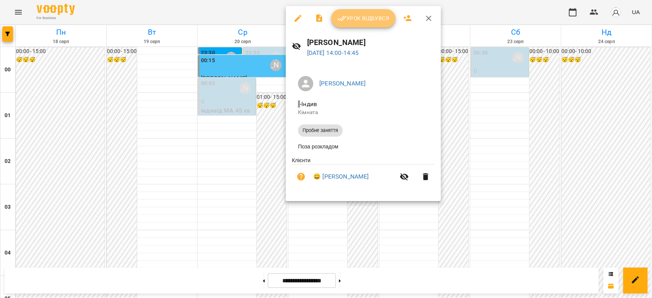
click at [359, 22] on span "Урок відбувся" at bounding box center [363, 18] width 52 height 9
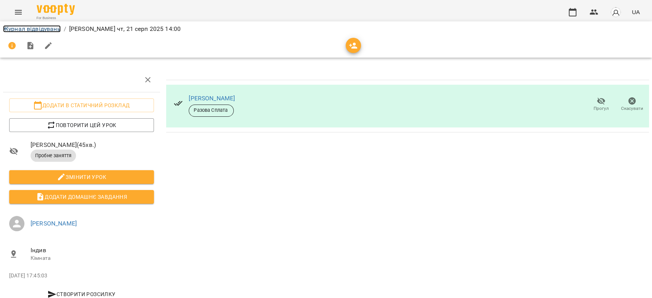
click at [47, 30] on link "Журнал відвідувань" at bounding box center [32, 28] width 58 height 7
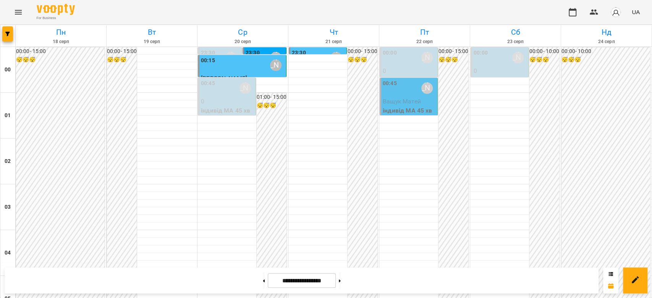
scroll to position [806, 0]
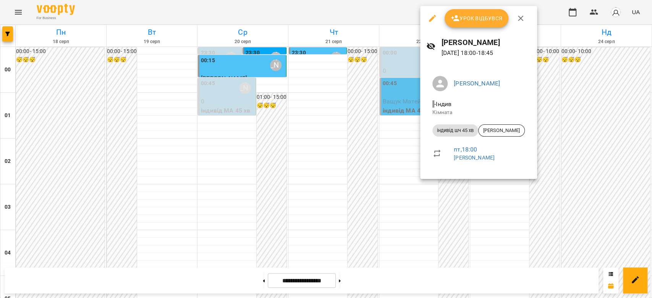
click at [391, 118] on div at bounding box center [326, 149] width 652 height 298
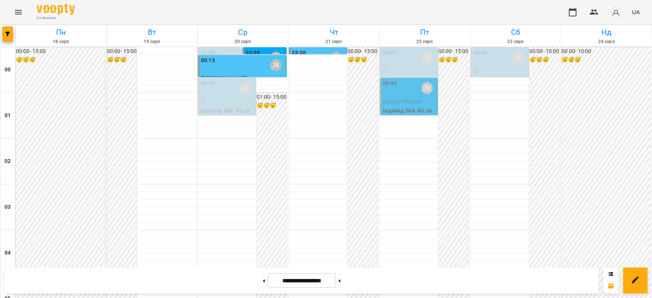
scroll to position [0, 0]
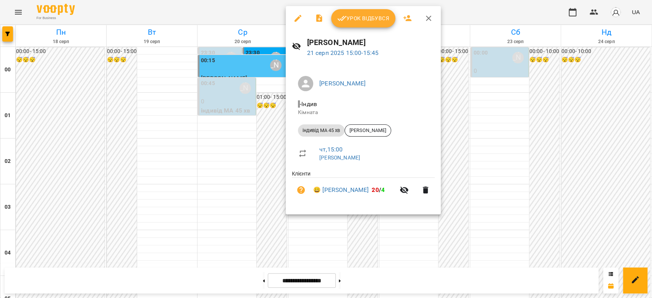
click at [358, 29] on div "Урок відбувся" at bounding box center [363, 18] width 155 height 24
click at [359, 27] on button "Урок відбувся" at bounding box center [363, 18] width 64 height 18
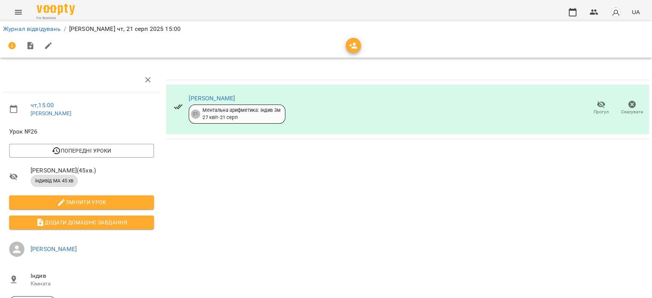
click at [45, 32] on li "Журнал відвідувань" at bounding box center [32, 28] width 58 height 9
click at [44, 30] on link "Журнал відвідувань" at bounding box center [32, 28] width 58 height 7
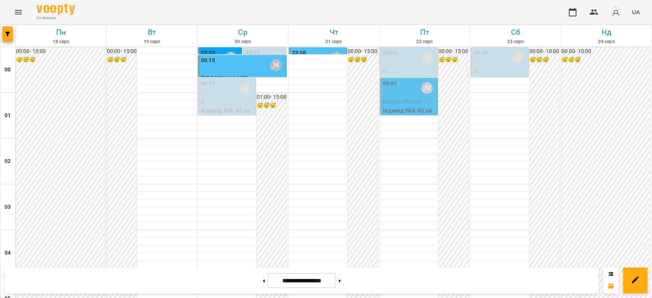
scroll to position [883, 0]
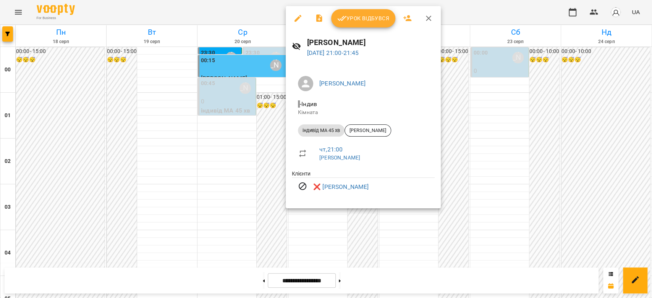
click at [465, 130] on div at bounding box center [326, 149] width 652 height 298
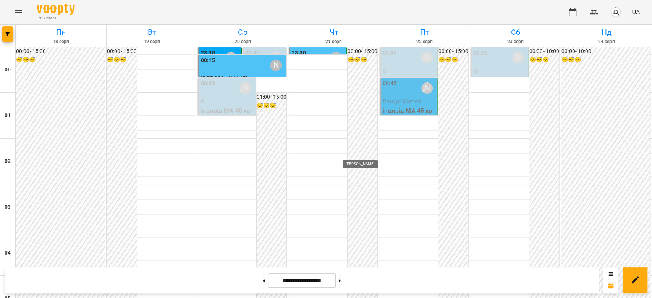
scroll to position [798, 0]
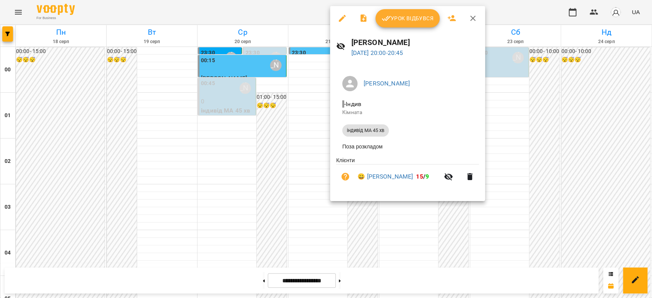
click at [318, 179] on div at bounding box center [326, 149] width 652 height 298
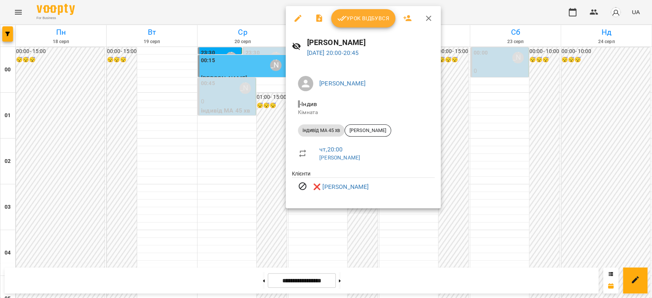
click at [505, 175] on div at bounding box center [326, 149] width 652 height 298
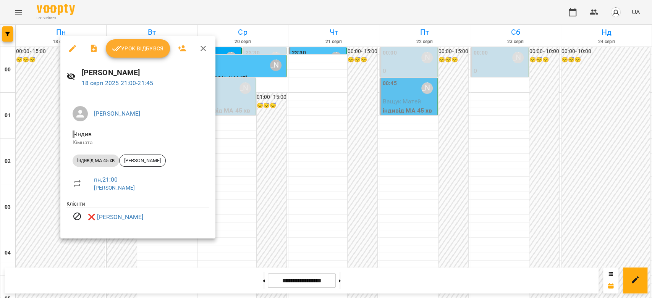
click at [379, 177] on div at bounding box center [326, 149] width 652 height 298
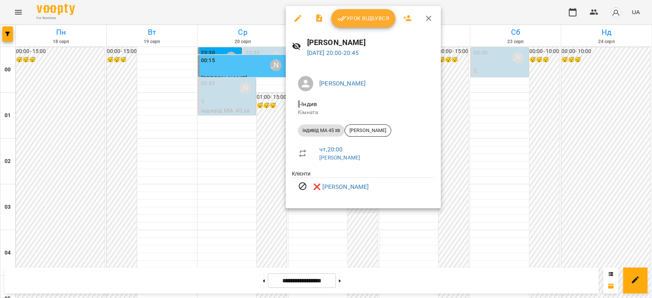
click at [199, 151] on div at bounding box center [326, 149] width 652 height 298
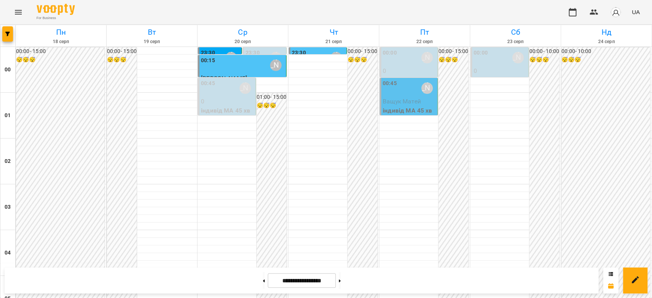
scroll to position [755, 0]
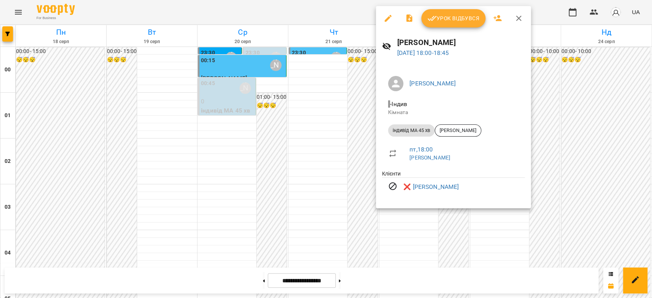
click at [327, 128] on div at bounding box center [326, 149] width 652 height 298
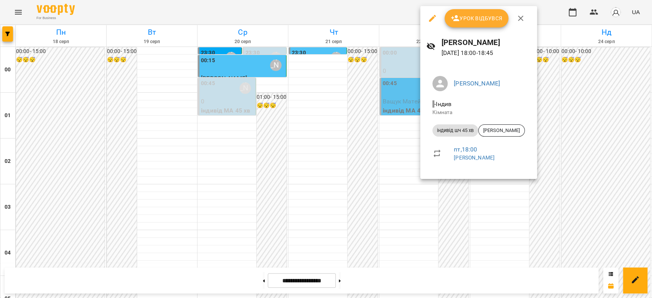
click at [304, 135] on div at bounding box center [326, 149] width 652 height 298
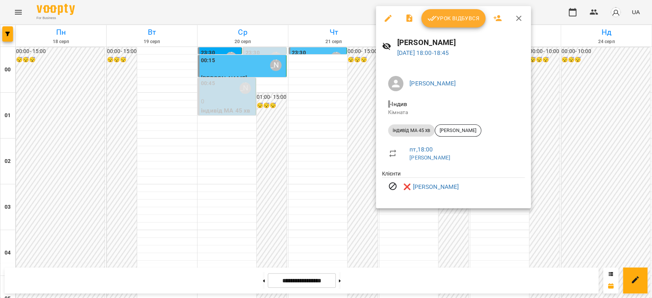
click at [349, 130] on div at bounding box center [326, 149] width 652 height 298
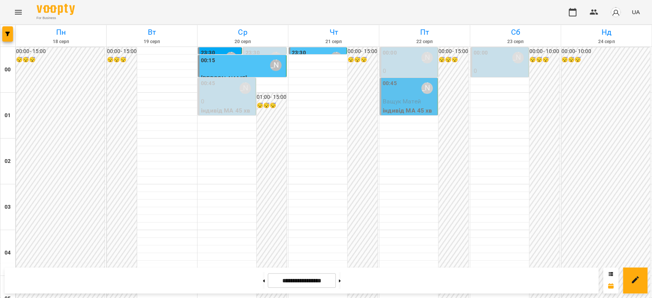
scroll to position [628, 0]
click at [15, 14] on icon "Menu" at bounding box center [18, 12] width 9 height 9
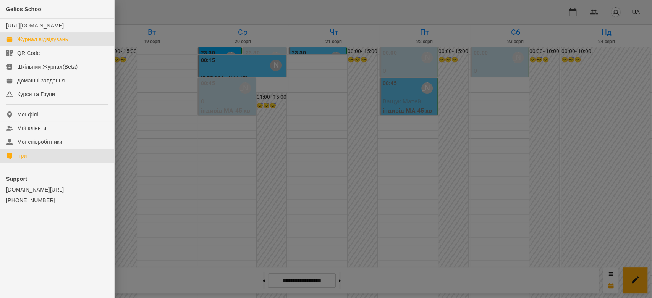
click at [31, 163] on link "Ігри" at bounding box center [57, 156] width 114 height 14
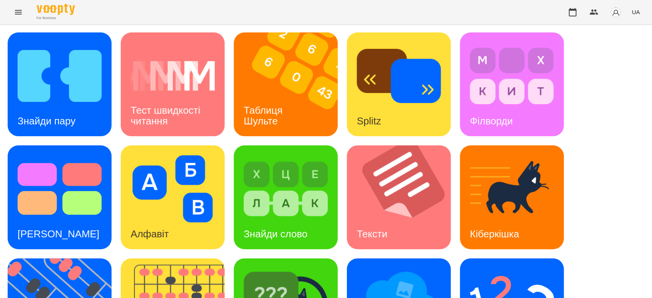
scroll to position [184, 0]
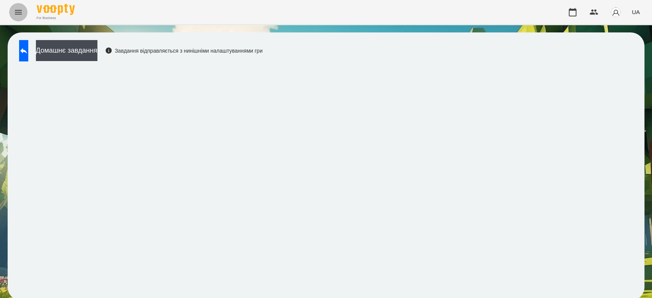
click at [26, 17] on button "Menu" at bounding box center [18, 12] width 18 height 18
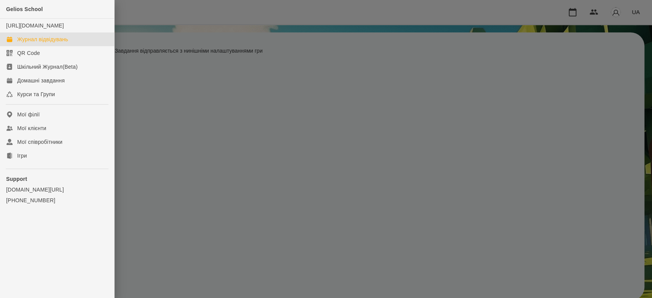
click at [30, 43] on div "Журнал відвідувань" at bounding box center [42, 40] width 51 height 8
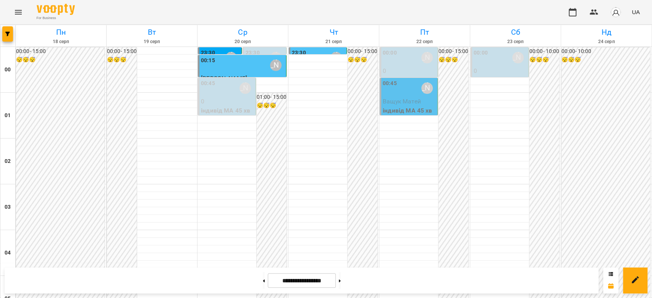
scroll to position [764, 0]
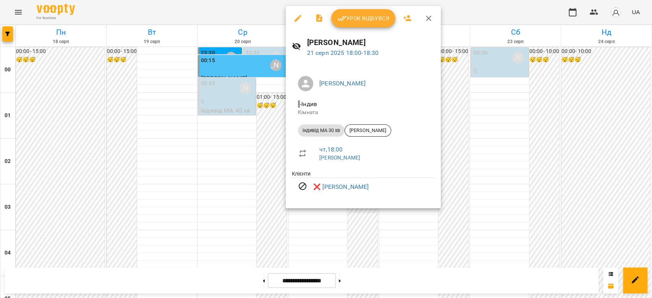
click at [247, 99] on div at bounding box center [326, 149] width 652 height 298
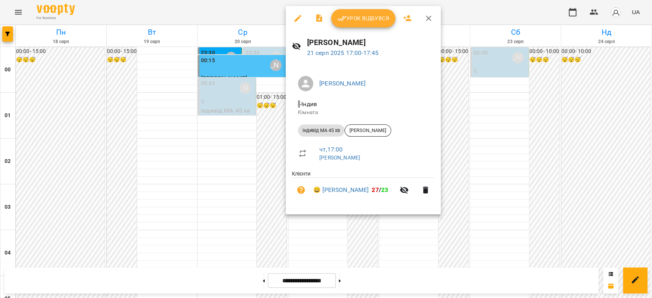
click at [352, 21] on span "Урок відбувся" at bounding box center [363, 18] width 52 height 9
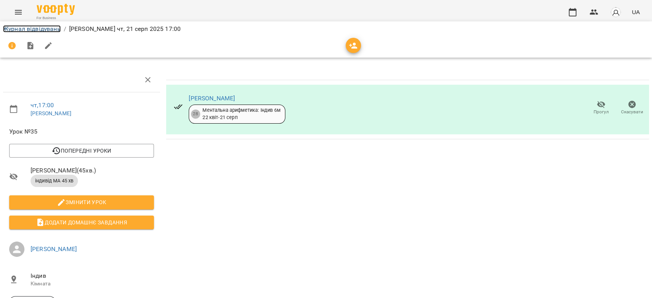
click at [45, 28] on link "Журнал відвідувань" at bounding box center [32, 28] width 58 height 7
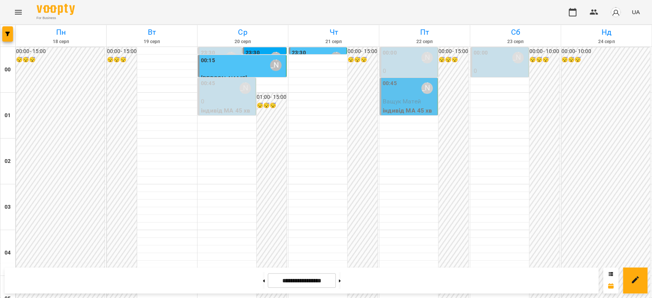
scroll to position [678, 0]
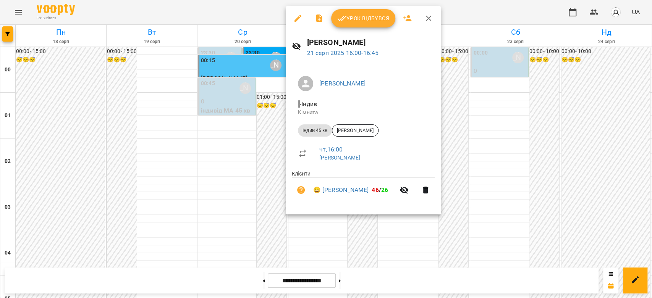
click at [354, 19] on span "Урок відбувся" at bounding box center [363, 18] width 52 height 9
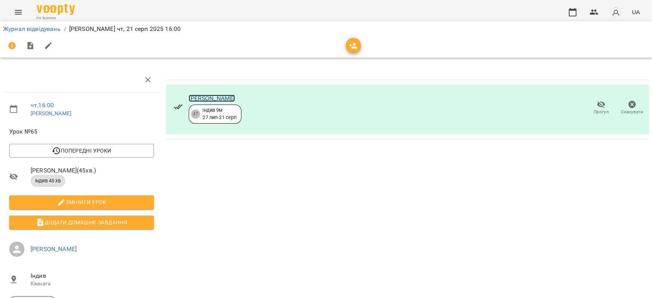
click at [210, 97] on link "[PERSON_NAME]" at bounding box center [212, 98] width 46 height 7
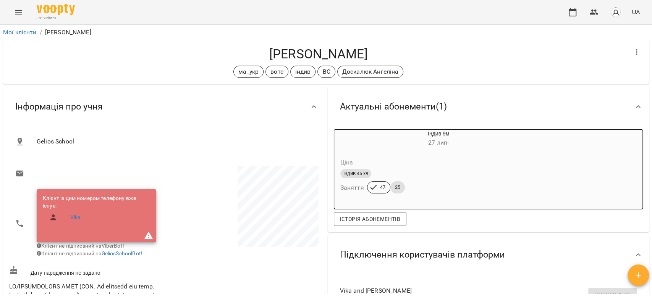
click at [15, 22] on div "For Business UA" at bounding box center [326, 12] width 652 height 24
click at [16, 19] on button "Menu" at bounding box center [18, 12] width 18 height 18
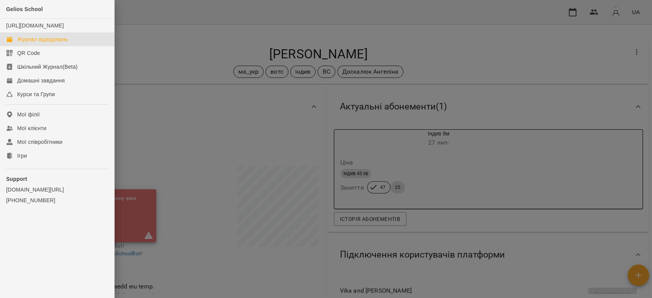
click at [31, 43] on div "Журнал відвідувань" at bounding box center [42, 40] width 51 height 8
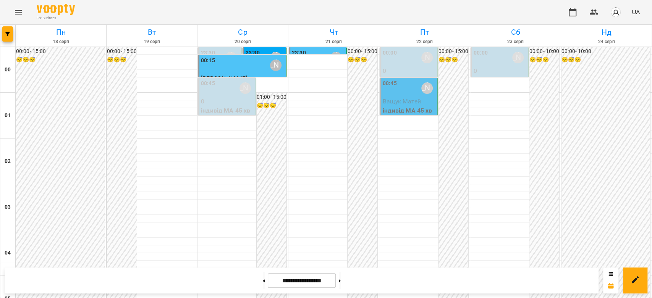
scroll to position [713, 0]
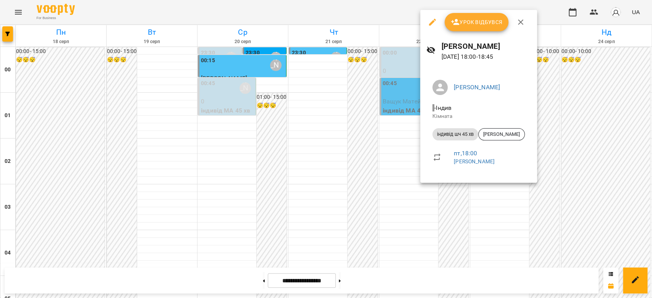
click at [567, 89] on div at bounding box center [326, 149] width 652 height 298
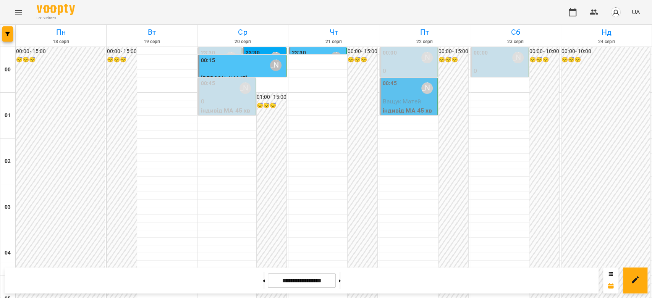
scroll to position [798, 0]
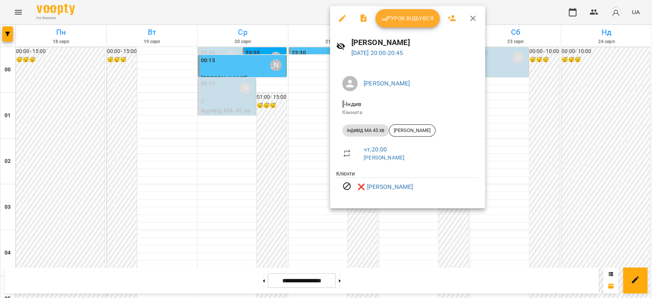
click at [545, 108] on div at bounding box center [326, 149] width 652 height 298
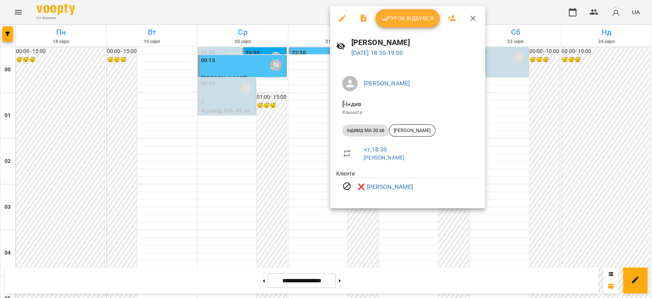
click at [537, 103] on div at bounding box center [326, 149] width 652 height 298
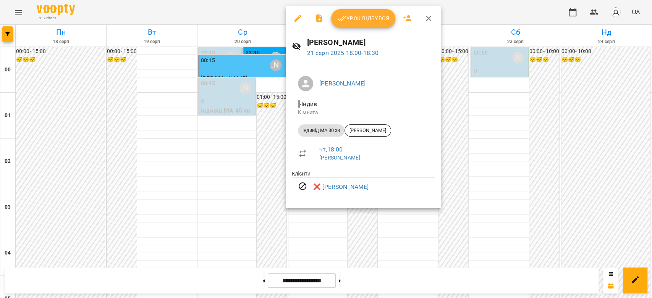
click at [490, 88] on div at bounding box center [326, 149] width 652 height 298
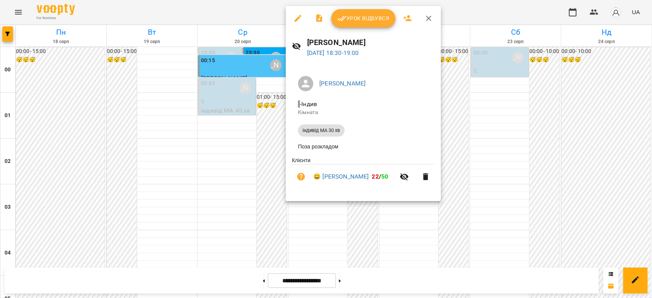
click at [493, 110] on div at bounding box center [326, 149] width 652 height 298
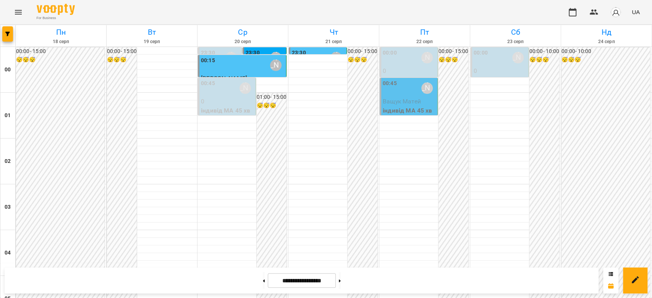
scroll to position [883, 0]
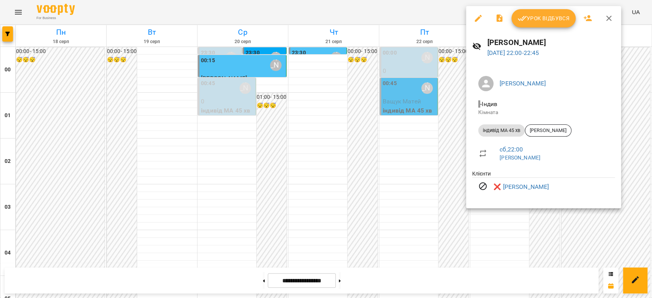
click at [395, 144] on div at bounding box center [326, 149] width 652 height 298
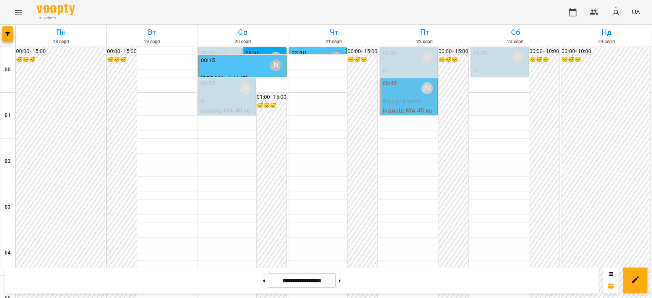
scroll to position [798, 0]
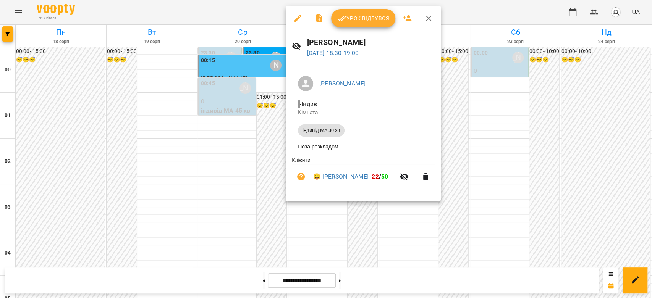
click at [501, 132] on div at bounding box center [326, 149] width 652 height 298
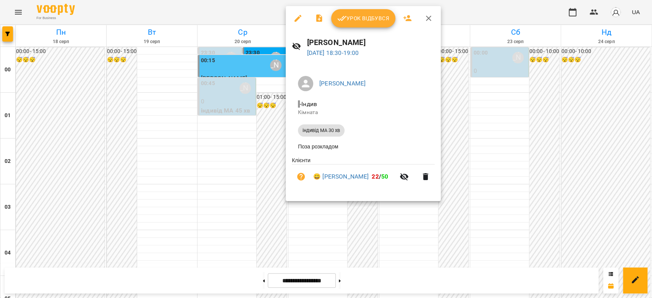
click at [489, 94] on div at bounding box center [326, 149] width 652 height 298
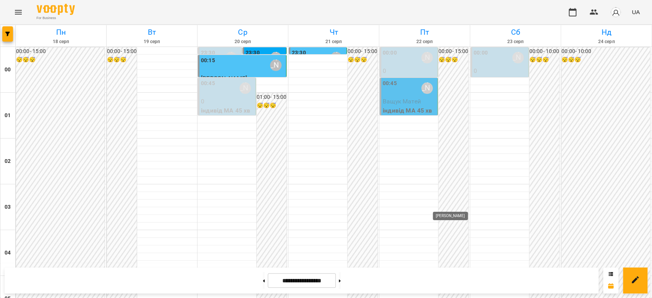
scroll to position [755, 0]
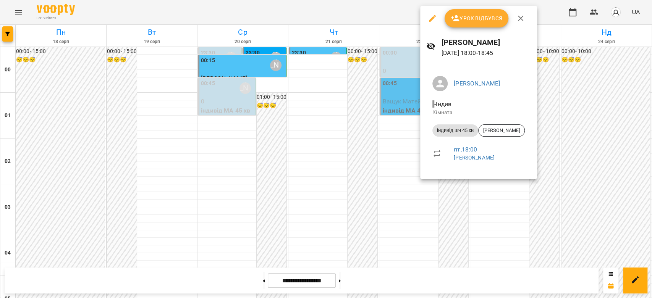
click at [596, 110] on div at bounding box center [326, 149] width 652 height 298
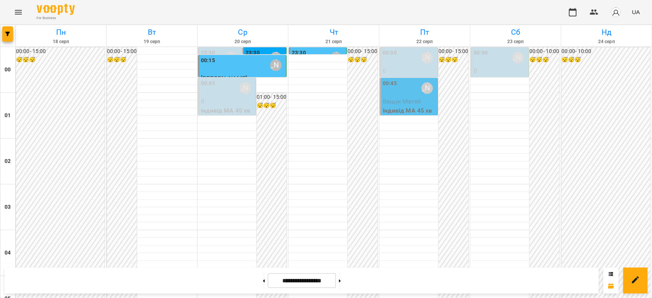
scroll to position [840, 0]
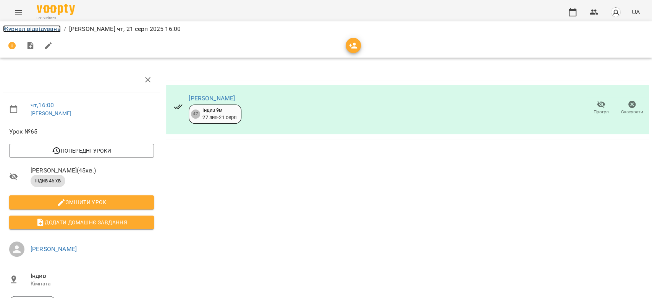
click at [29, 27] on link "Журнал відвідувань" at bounding box center [32, 28] width 58 height 7
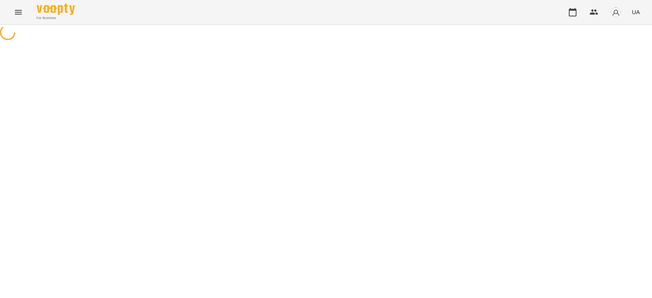
click at [18, 10] on icon "Menu" at bounding box center [18, 12] width 9 height 9
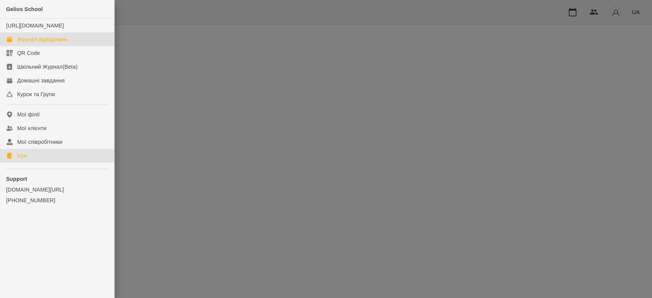
click at [24, 160] on div "Ігри" at bounding box center [22, 156] width 10 height 8
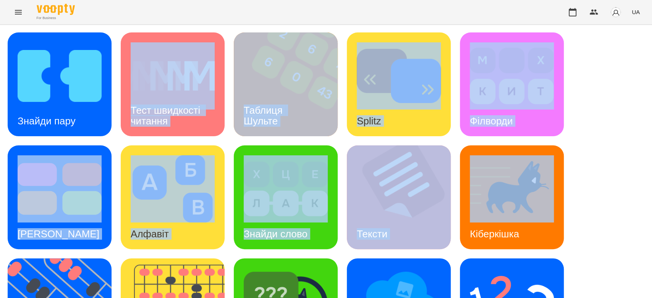
drag, startPoint x: 572, startPoint y: 161, endPoint x: 202, endPoint y: 60, distance: 383.7
click at [202, 60] on div "Знайди пару Тест швидкості читання Таблиця [PERSON_NAME] Splitz Філворди Тест С…" at bounding box center [326, 253] width 636 height 443
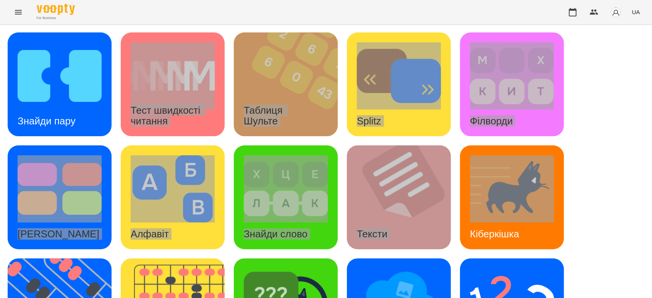
scroll to position [170, 0]
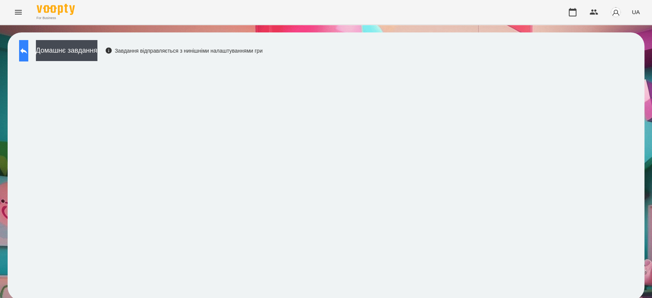
click at [21, 43] on button at bounding box center [23, 50] width 9 height 21
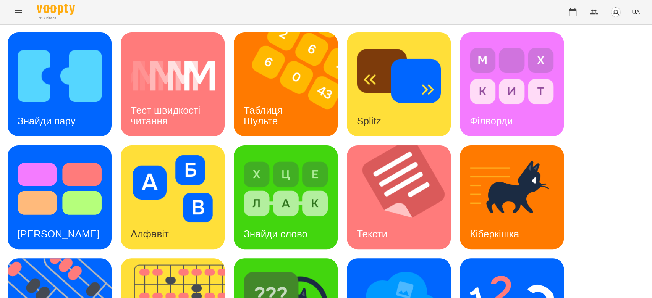
scroll to position [184, 0]
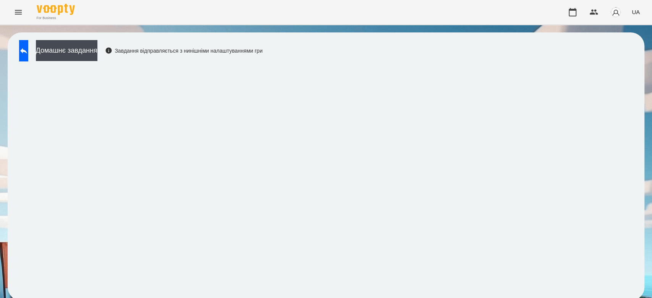
click at [16, 48] on div "Домашнє завдання Завдання відправляється з нинішніми налаштуваннями гри" at bounding box center [138, 52] width 247 height 25
click at [24, 51] on button at bounding box center [23, 50] width 9 height 21
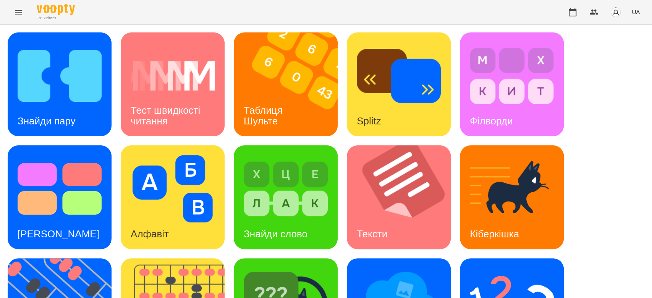
scroll to position [114, 0]
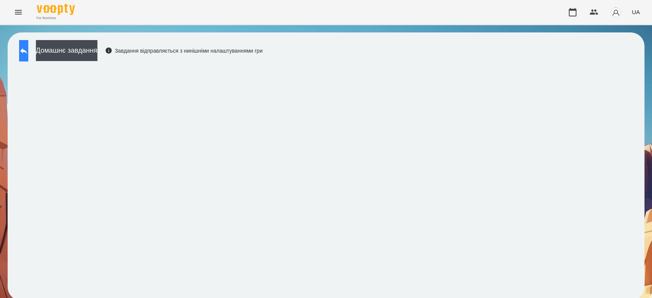
click at [28, 47] on button at bounding box center [23, 50] width 9 height 21
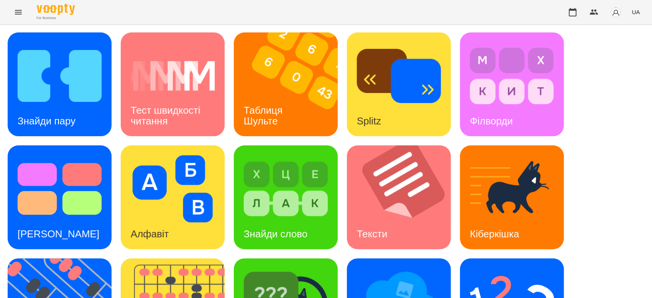
scroll to position [184, 0]
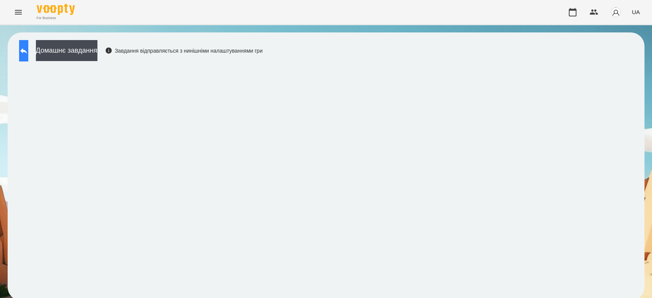
click at [24, 48] on button at bounding box center [23, 50] width 9 height 21
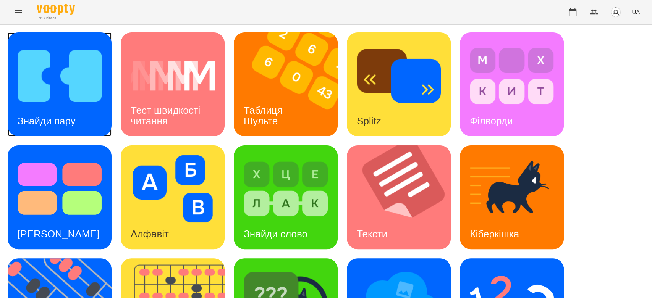
click at [19, 69] on img at bounding box center [60, 75] width 84 height 67
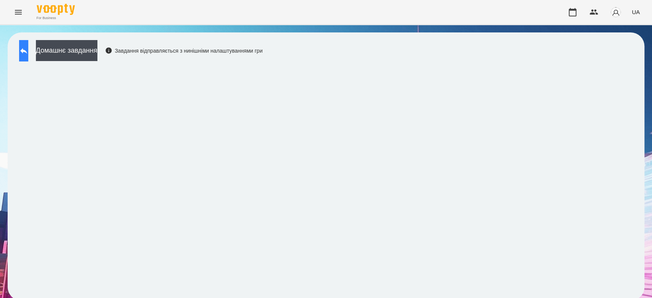
click at [21, 48] on button at bounding box center [23, 50] width 9 height 21
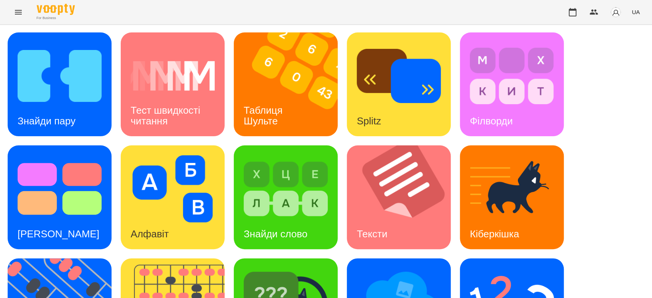
scroll to position [184, 0]
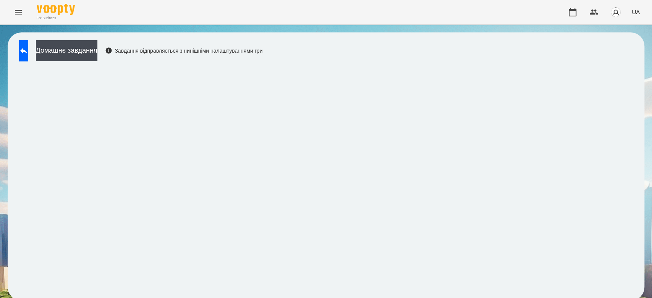
scroll to position [3, 0]
click at [89, 48] on button "Домашнє завдання" at bounding box center [66, 50] width 61 height 21
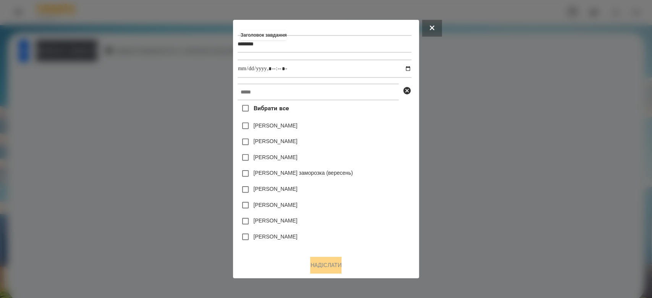
type input "*******"
click at [411, 66] on input "datetime-local" at bounding box center [324, 69] width 174 height 18
type input "**********"
click at [374, 129] on div "[PERSON_NAME]" at bounding box center [324, 126] width 174 height 16
click at [366, 103] on div "Вибрати все [PERSON_NAME] [PERSON_NAME] [PERSON_NAME] [PERSON_NAME] заморозка (…" at bounding box center [324, 174] width 174 height 149
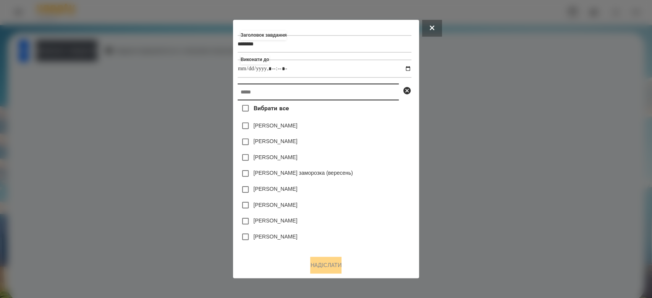
click at [366, 95] on input "text" at bounding box center [317, 92] width 161 height 17
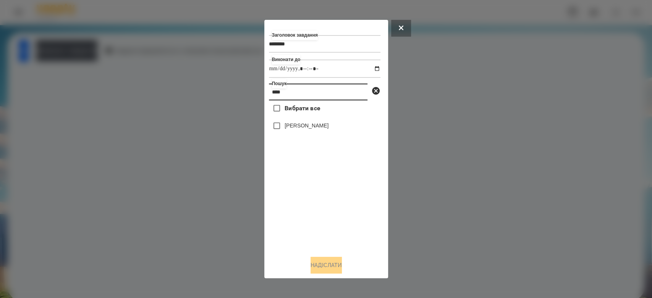
type input "****"
click at [300, 129] on label "[PERSON_NAME]" at bounding box center [306, 126] width 44 height 8
click at [339, 265] on button "Надіслати" at bounding box center [325, 265] width 31 height 17
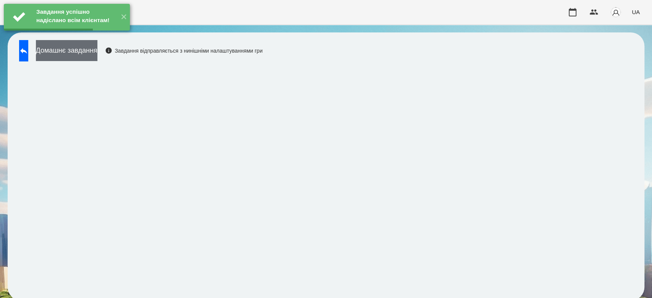
click at [97, 53] on button "Домашнє завдання" at bounding box center [66, 50] width 61 height 21
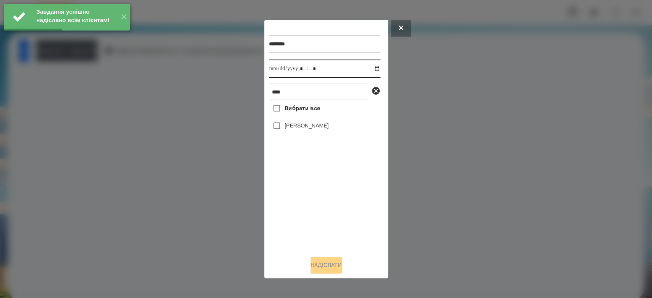
click at [370, 68] on input "datetime-local" at bounding box center [324, 69] width 111 height 18
type input "**********"
click at [352, 215] on div "Вибрати все [PERSON_NAME]" at bounding box center [324, 174] width 111 height 149
click at [312, 129] on label "[PERSON_NAME]" at bounding box center [306, 126] width 44 height 8
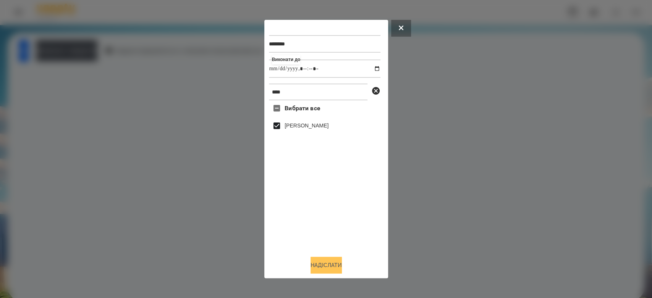
click at [330, 270] on button "Надіслати" at bounding box center [325, 265] width 31 height 17
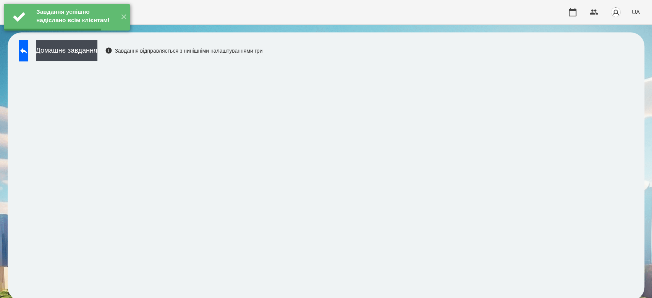
click at [97, 46] on button "Домашнє завдання" at bounding box center [66, 50] width 61 height 21
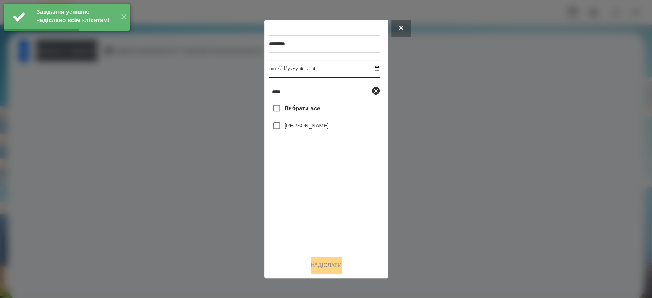
click at [375, 69] on input "datetime-local" at bounding box center [324, 69] width 111 height 18
click at [373, 69] on input "datetime-local" at bounding box center [324, 69] width 111 height 18
type input "**********"
drag, startPoint x: 338, startPoint y: 209, endPoint x: 334, endPoint y: 194, distance: 15.5
click at [338, 209] on div "Вибрати все [PERSON_NAME]" at bounding box center [324, 174] width 111 height 149
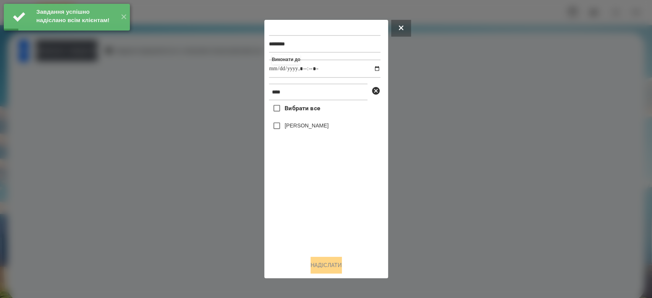
click at [308, 125] on label "[PERSON_NAME]" at bounding box center [306, 126] width 44 height 8
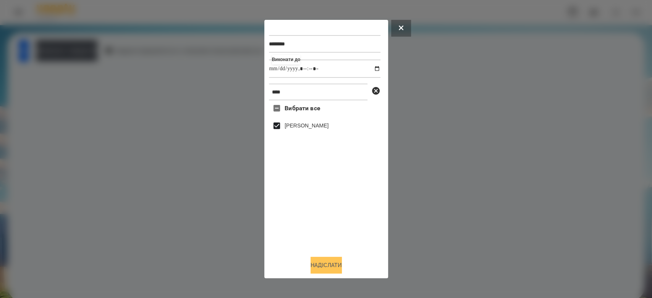
click at [339, 265] on button "Надіслати" at bounding box center [325, 265] width 31 height 17
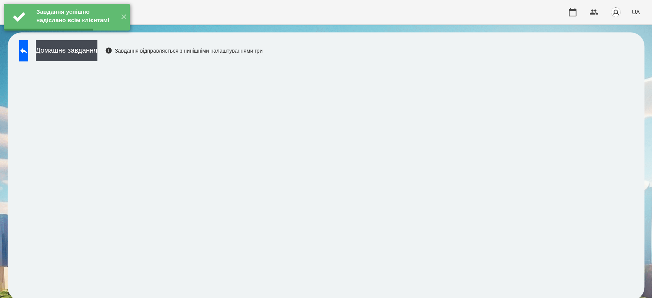
click at [98, 34] on div "Завдання успішно надіслано всім клієнтам! ✕" at bounding box center [67, 17] width 134 height 34
click at [97, 50] on button "Домашнє завдання" at bounding box center [66, 50] width 61 height 21
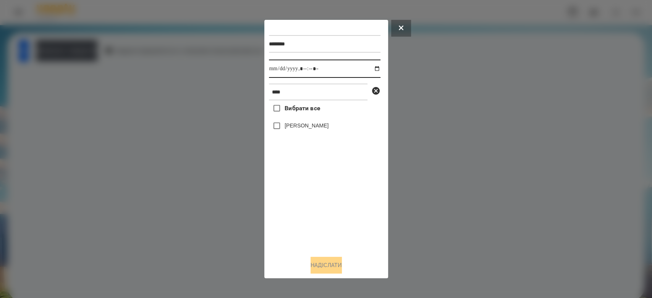
click at [373, 68] on input "datetime-local" at bounding box center [324, 69] width 111 height 18
type input "**********"
click at [351, 204] on div "Вибрати все [PERSON_NAME]" at bounding box center [324, 174] width 111 height 149
click at [306, 125] on label "[PERSON_NAME]" at bounding box center [306, 126] width 44 height 8
click at [333, 270] on button "Надіслати" at bounding box center [325, 265] width 31 height 17
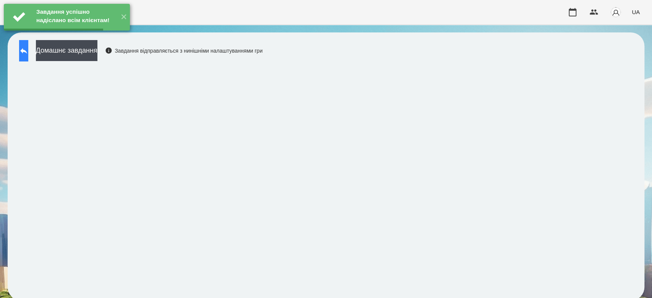
click at [28, 53] on button at bounding box center [23, 50] width 9 height 21
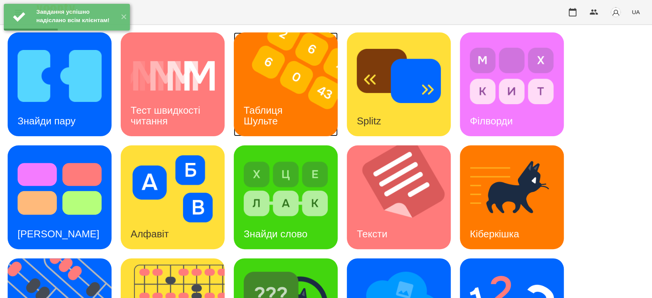
click at [296, 111] on img at bounding box center [290, 84] width 113 height 104
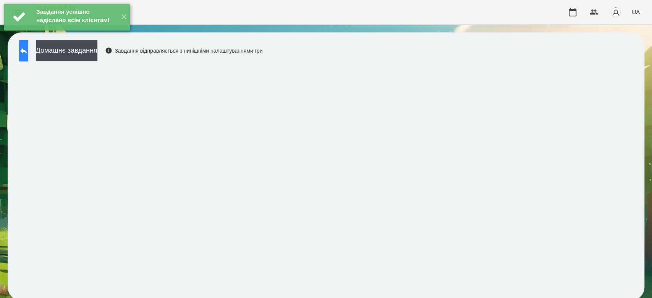
click at [28, 54] on button at bounding box center [23, 50] width 9 height 21
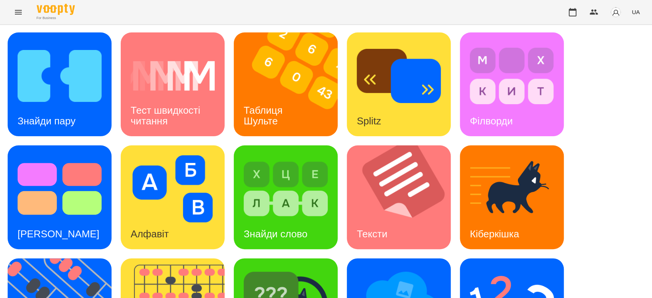
scroll to position [184, 0]
click at [550, 268] on img at bounding box center [512, 301] width 84 height 67
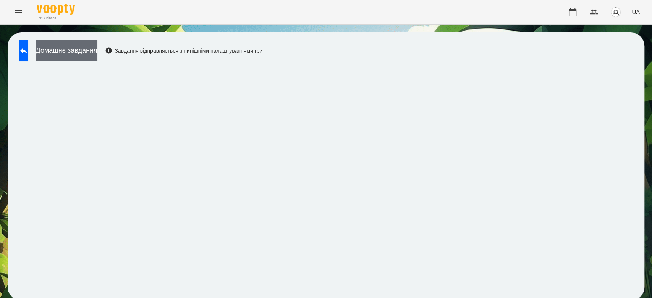
click at [94, 57] on button "Домашнє завдання" at bounding box center [66, 50] width 61 height 21
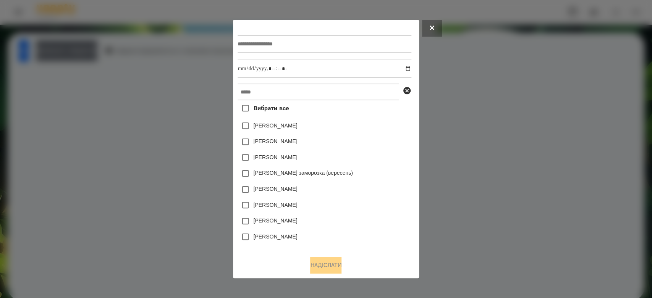
click at [323, 44] on input "text" at bounding box center [324, 44] width 174 height 18
type input "**********"
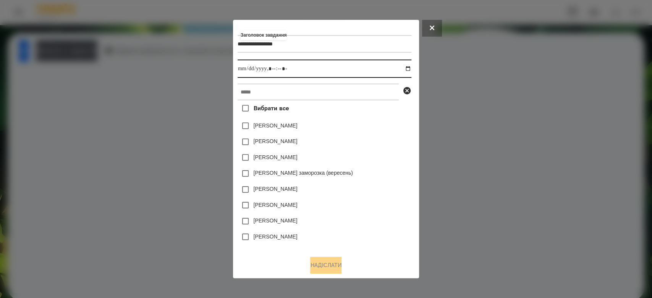
click at [407, 69] on input "datetime-local" at bounding box center [324, 69] width 174 height 18
type input "**********"
drag, startPoint x: 367, startPoint y: 132, endPoint x: 367, endPoint y: 128, distance: 3.8
click at [367, 130] on div "[PERSON_NAME]" at bounding box center [324, 126] width 174 height 16
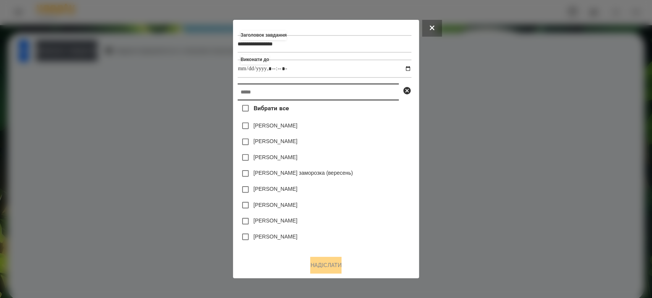
click at [363, 98] on input "text" at bounding box center [317, 92] width 161 height 17
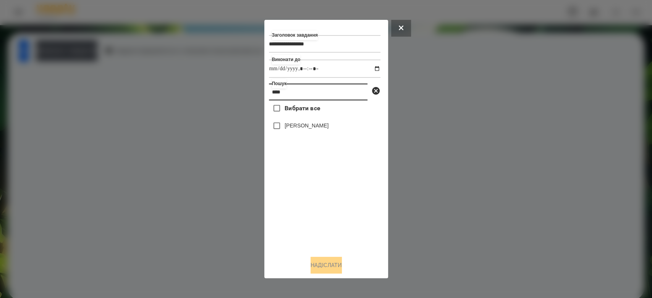
type input "****"
click at [306, 127] on label "[PERSON_NAME]" at bounding box center [306, 126] width 44 height 8
click at [332, 267] on button "Надіслати" at bounding box center [325, 265] width 31 height 17
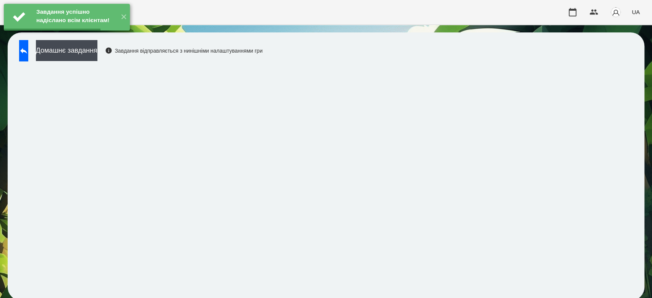
click at [97, 53] on button "Домашнє завдання" at bounding box center [66, 50] width 61 height 21
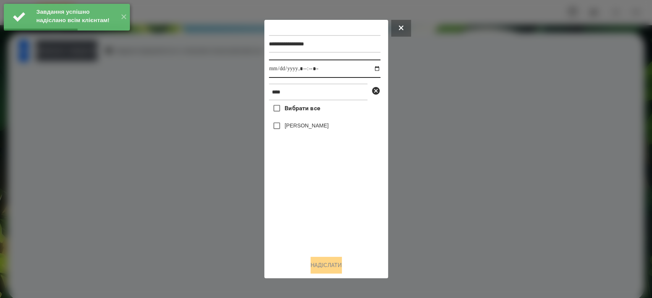
click at [369, 68] on input "datetime-local" at bounding box center [324, 69] width 111 height 18
type input "**********"
drag, startPoint x: 335, startPoint y: 212, endPoint x: 317, endPoint y: 149, distance: 65.7
click at [335, 212] on div "Вибрати все [PERSON_NAME]" at bounding box center [324, 174] width 111 height 149
click at [309, 124] on label "[PERSON_NAME]" at bounding box center [306, 126] width 44 height 8
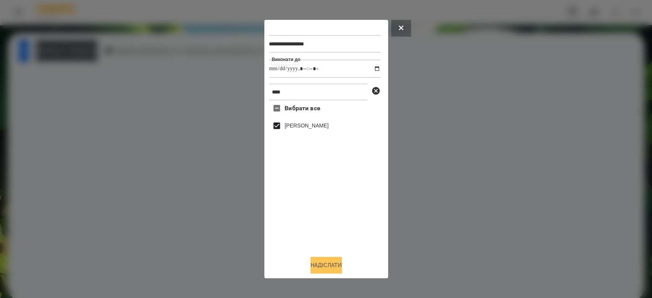
click at [334, 261] on button "Надіслати" at bounding box center [325, 265] width 31 height 17
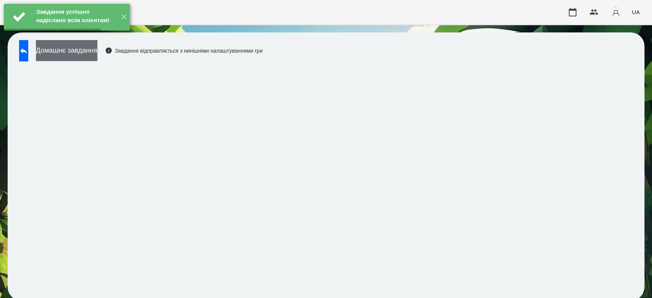
click at [97, 53] on button "Домашнє завдання" at bounding box center [66, 50] width 61 height 21
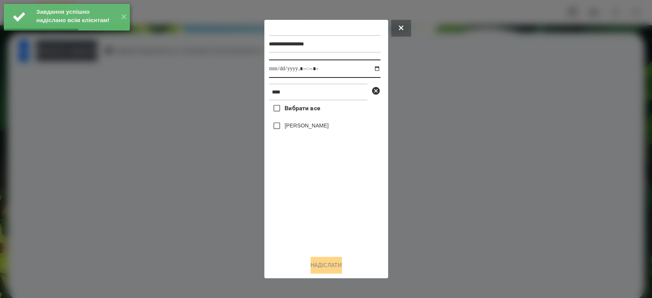
click at [370, 68] on input "datetime-local" at bounding box center [324, 69] width 111 height 18
type input "**********"
click at [334, 204] on div "Вибрати все [PERSON_NAME]" at bounding box center [324, 174] width 111 height 149
click at [299, 127] on label "[PERSON_NAME]" at bounding box center [306, 126] width 44 height 8
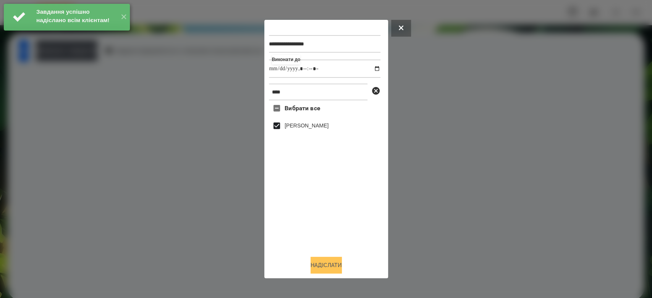
click at [341, 261] on button "Надіслати" at bounding box center [325, 265] width 31 height 17
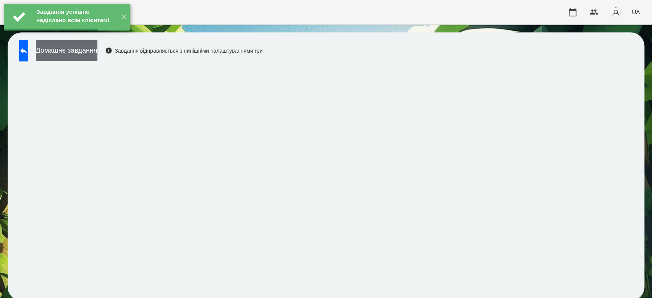
click at [92, 53] on button "Домашнє завдання" at bounding box center [66, 50] width 61 height 21
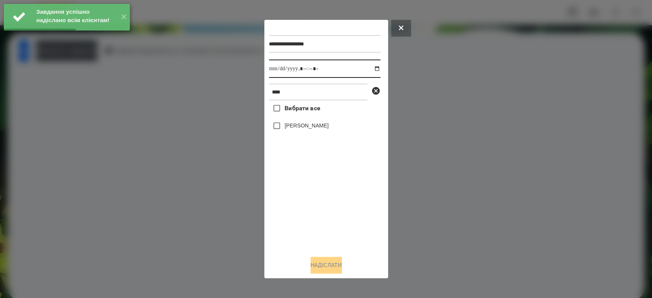
click at [370, 69] on input "datetime-local" at bounding box center [324, 69] width 111 height 18
type input "**********"
click at [341, 210] on div "Вибрати все [PERSON_NAME]" at bounding box center [324, 174] width 111 height 149
click at [313, 129] on label "[PERSON_NAME]" at bounding box center [306, 126] width 44 height 8
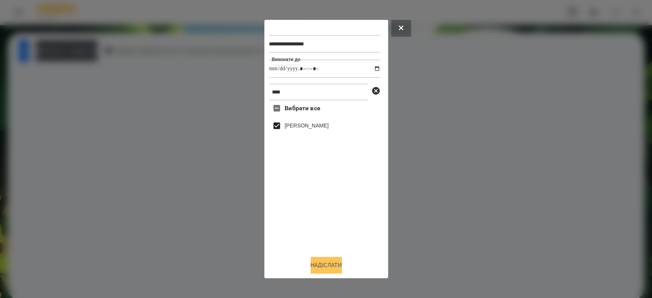
click at [339, 270] on button "Надіслати" at bounding box center [325, 265] width 31 height 17
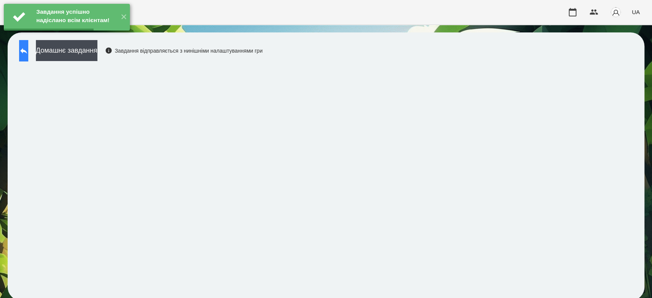
click at [28, 54] on button at bounding box center [23, 50] width 9 height 21
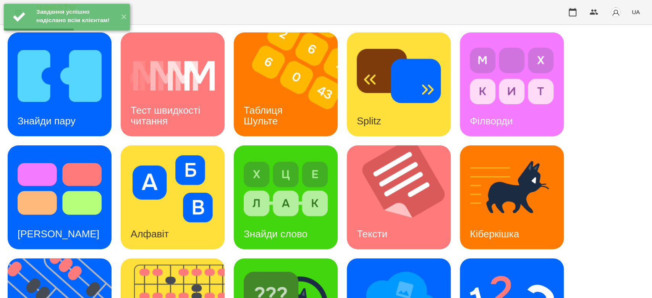
scroll to position [184, 0]
